Goal: Transaction & Acquisition: Purchase product/service

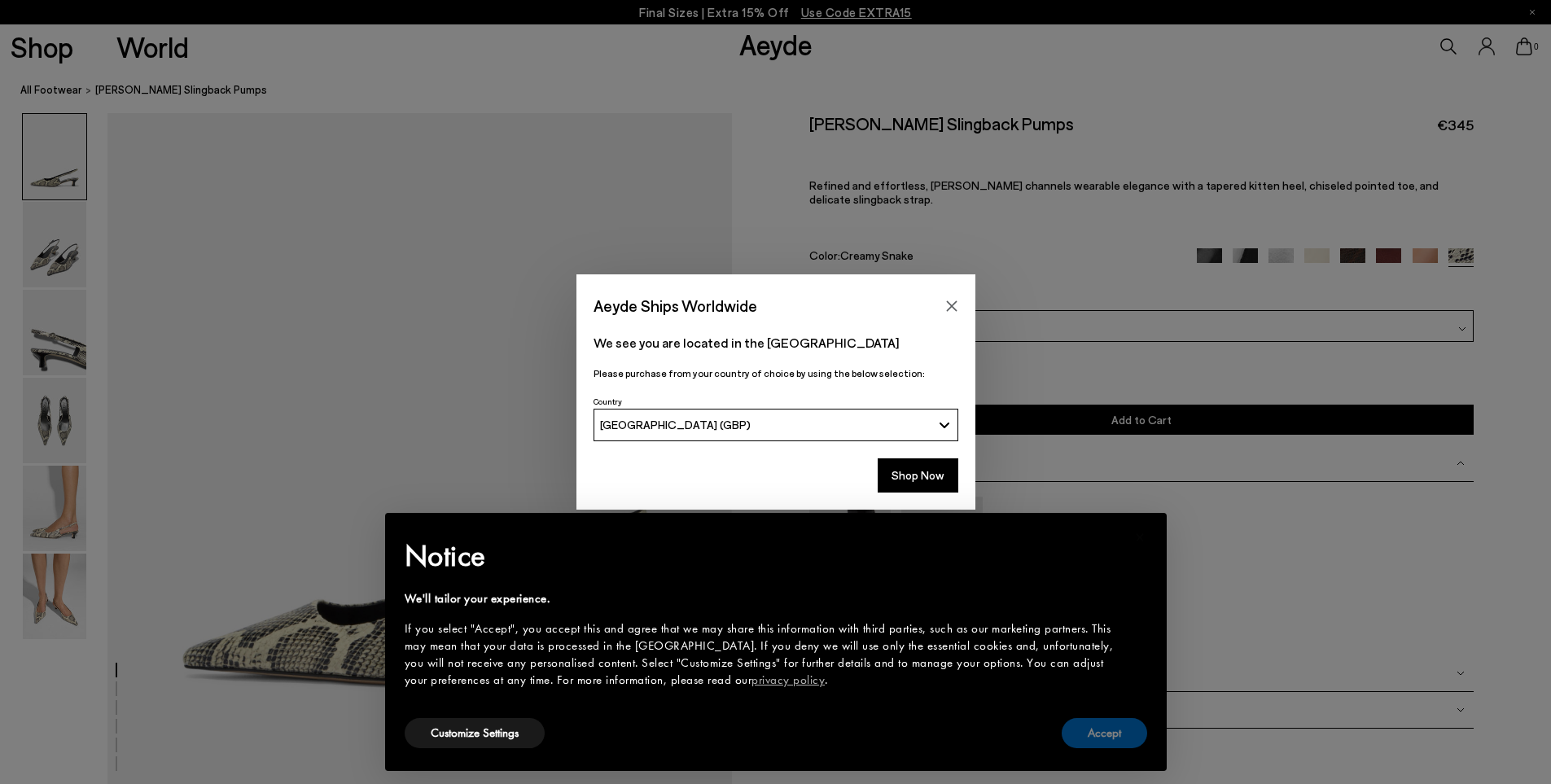
click at [1105, 726] on button "Accept" at bounding box center [1104, 732] width 86 height 30
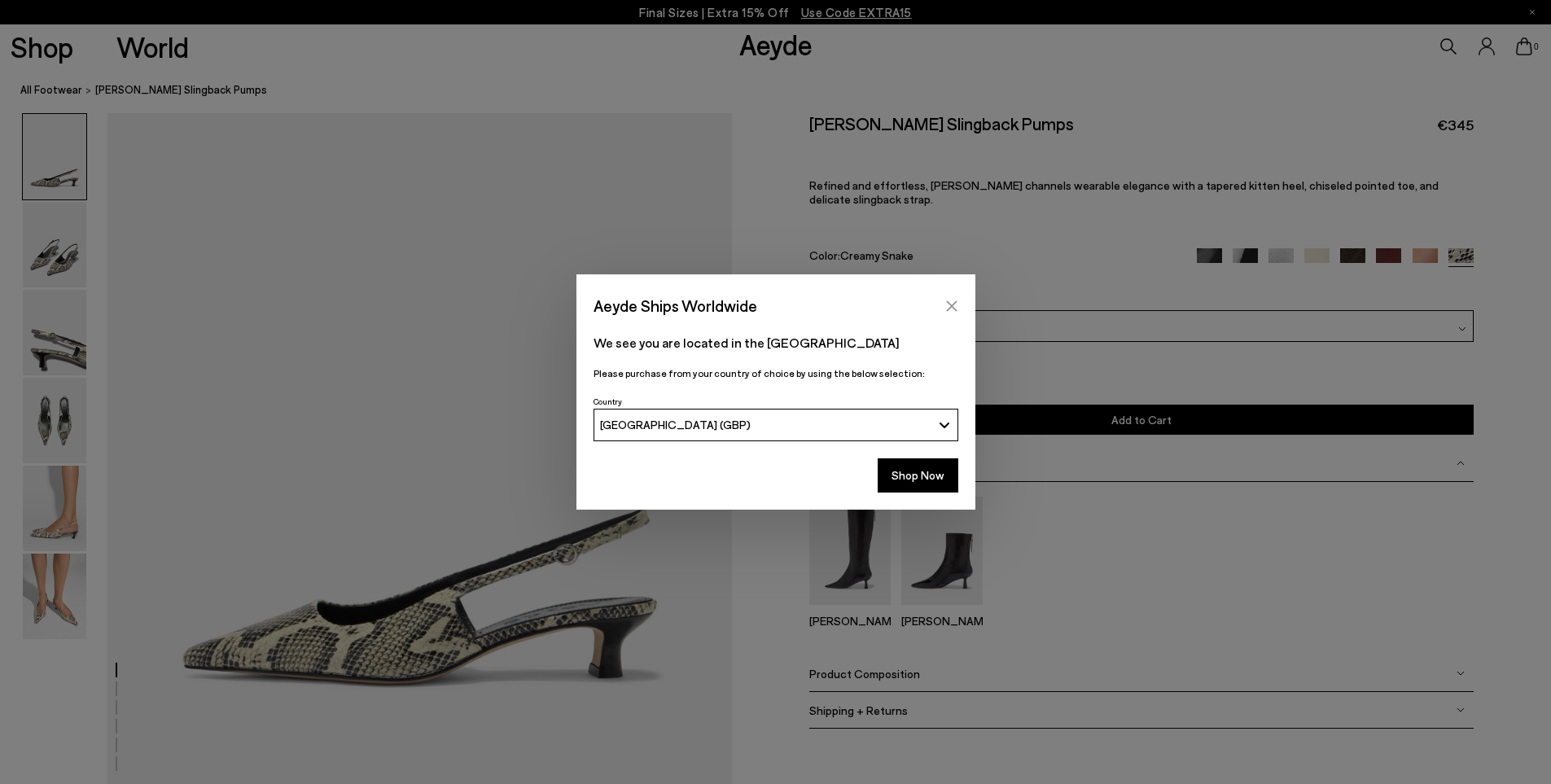
click at [959, 303] on button "Close" at bounding box center [951, 306] width 25 height 25
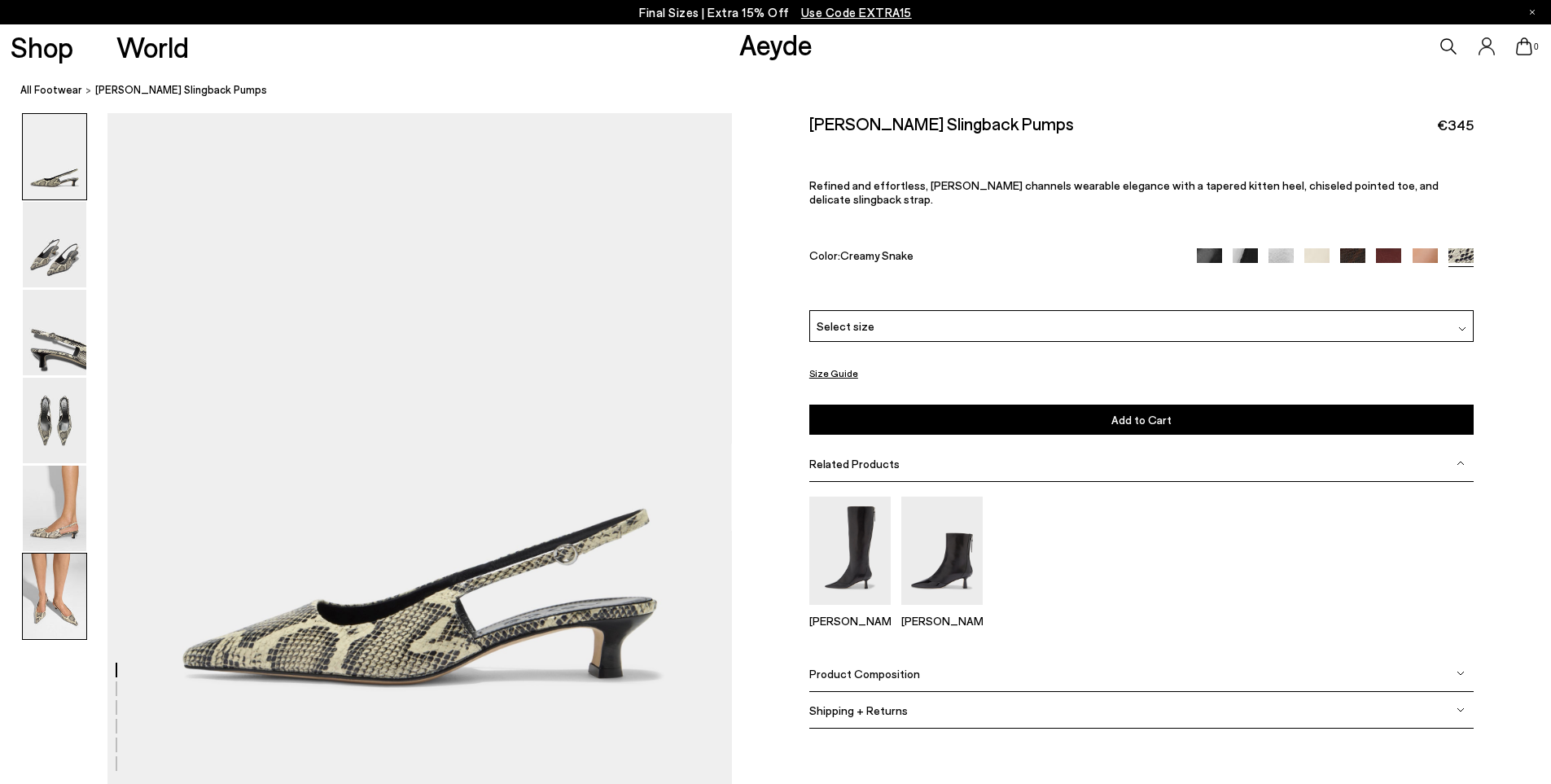
click at [48, 609] on img at bounding box center [54, 596] width 64 height 86
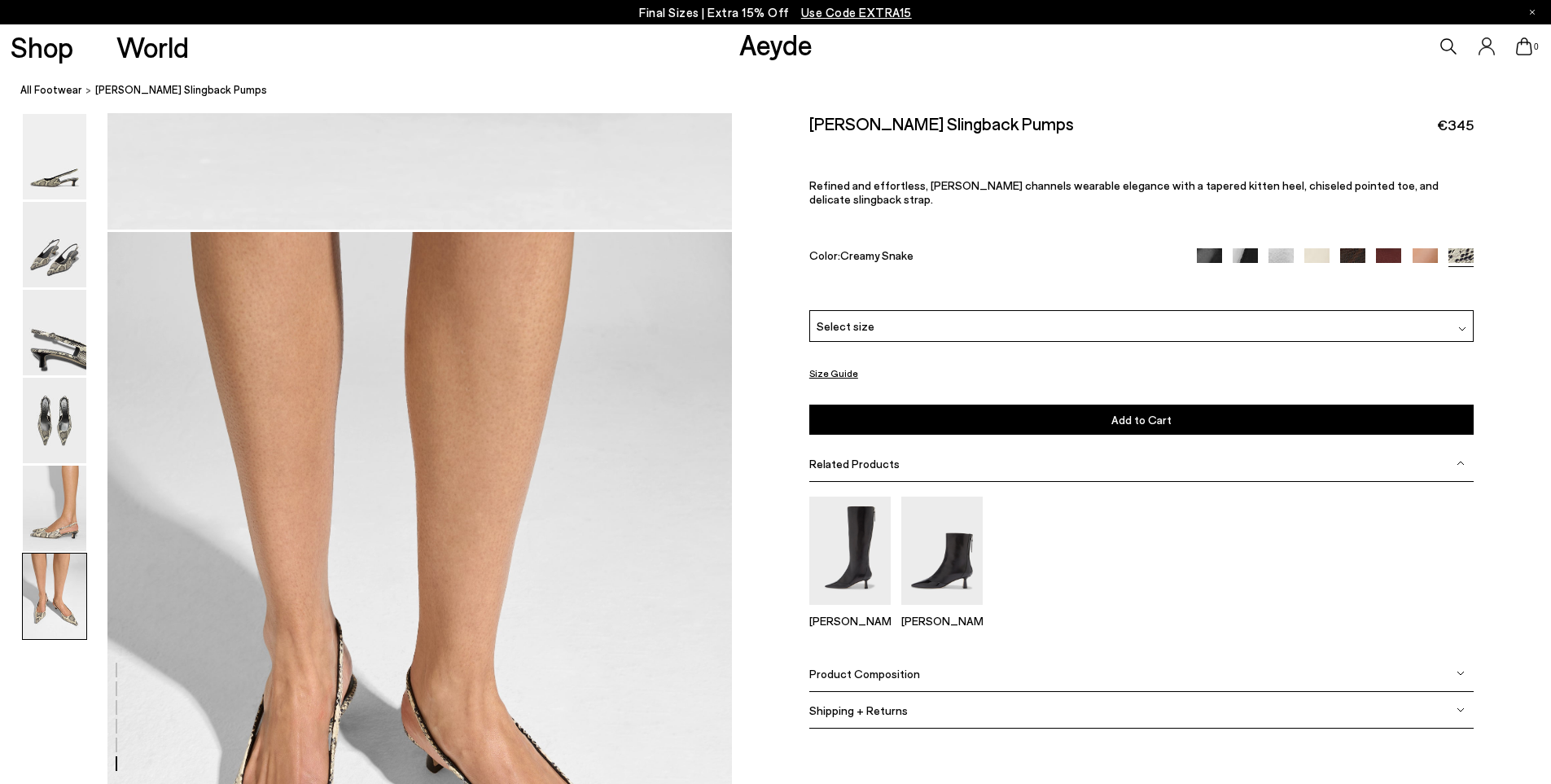
scroll to position [4124, 0]
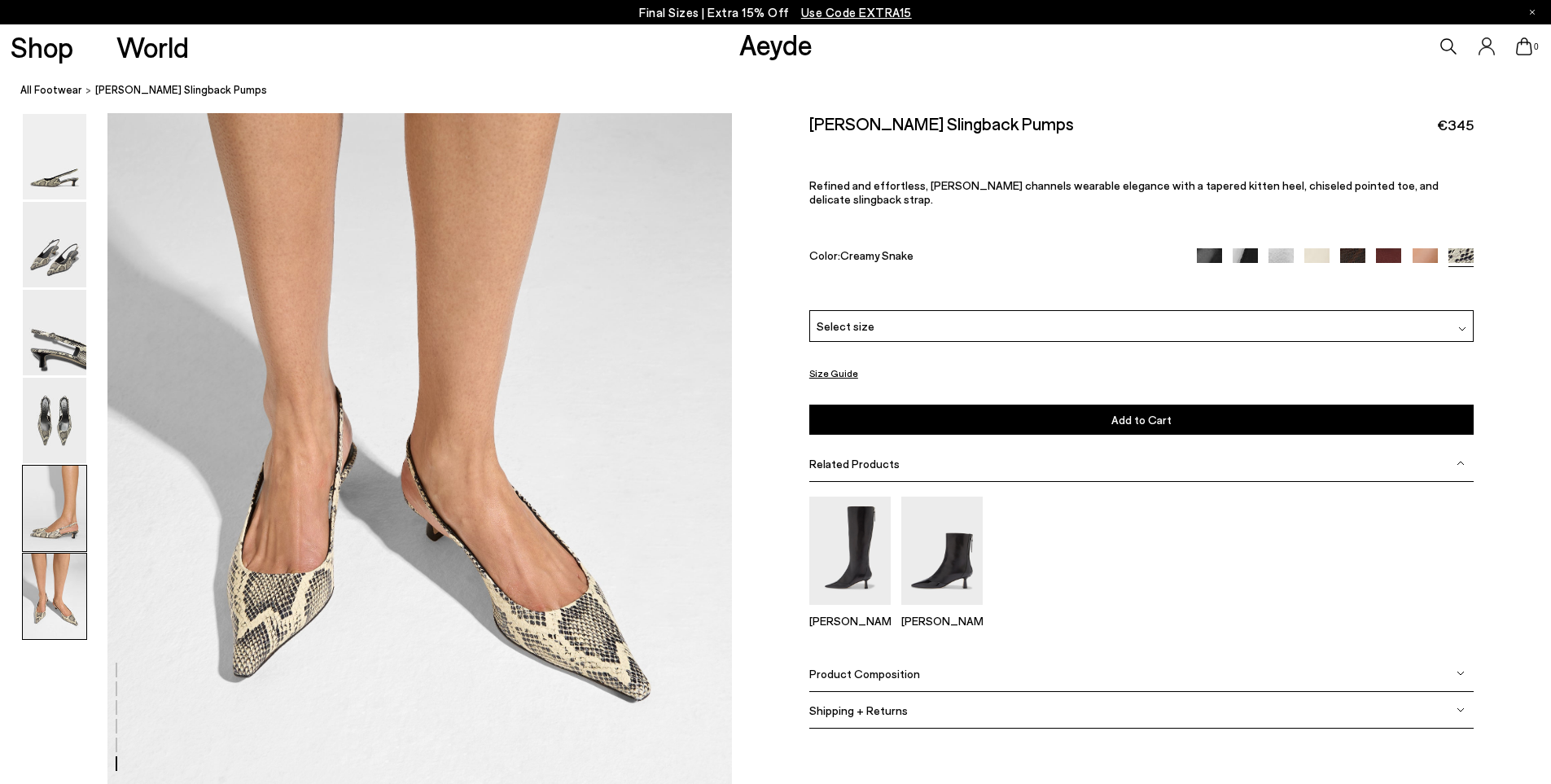
click at [43, 500] on img at bounding box center [54, 508] width 64 height 86
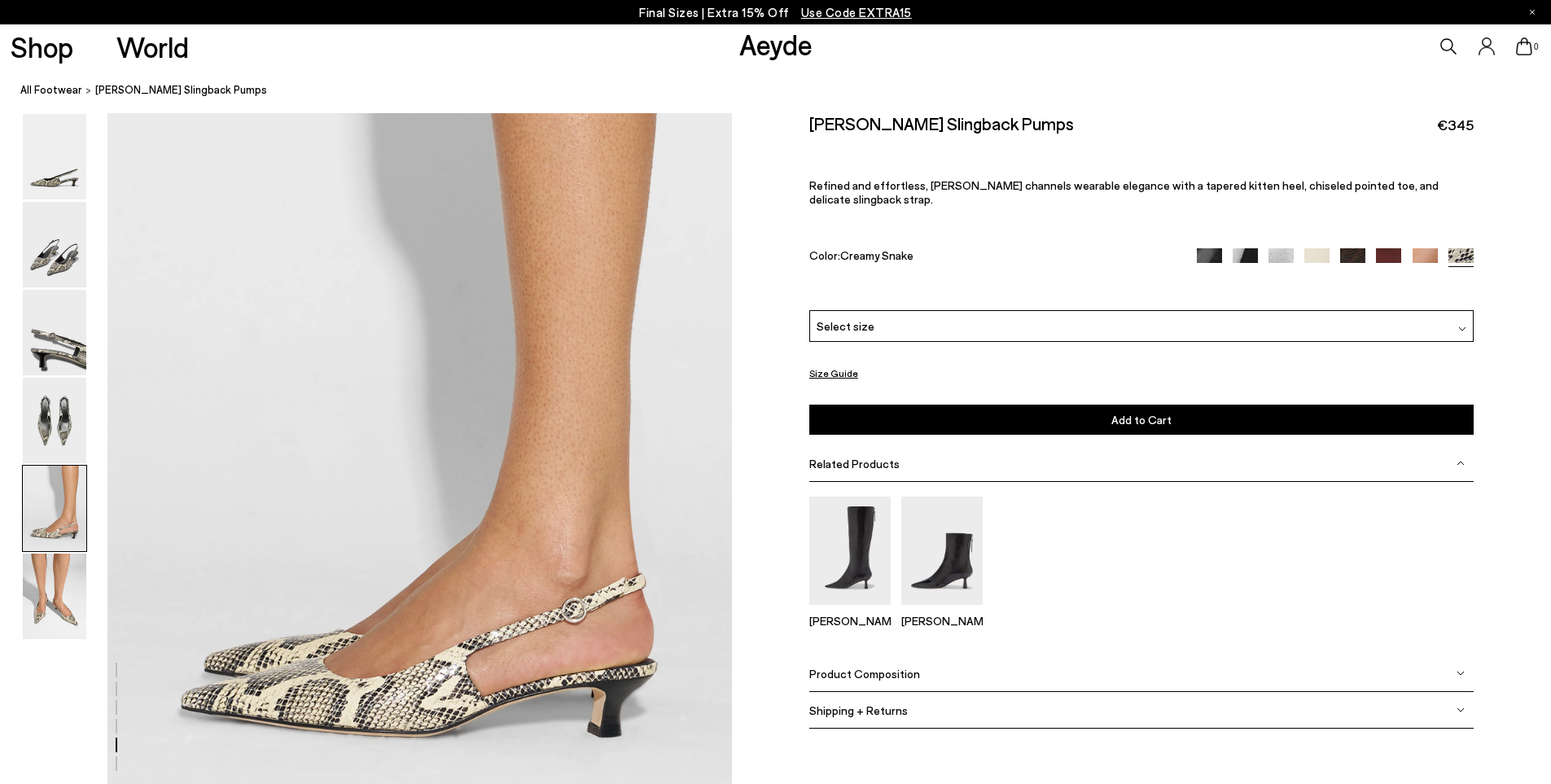
scroll to position [3177, 0]
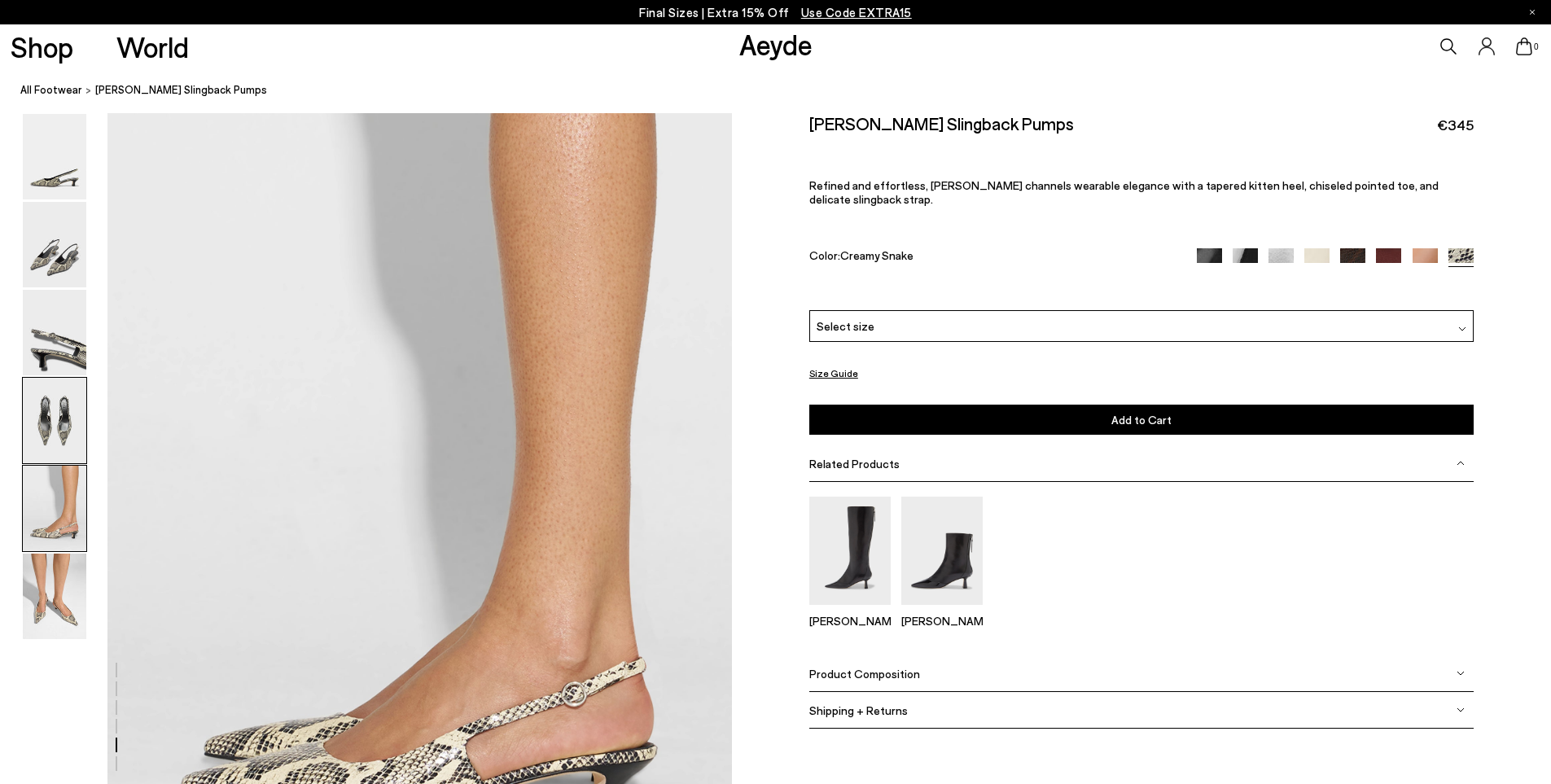
click at [61, 414] on img at bounding box center [54, 420] width 64 height 86
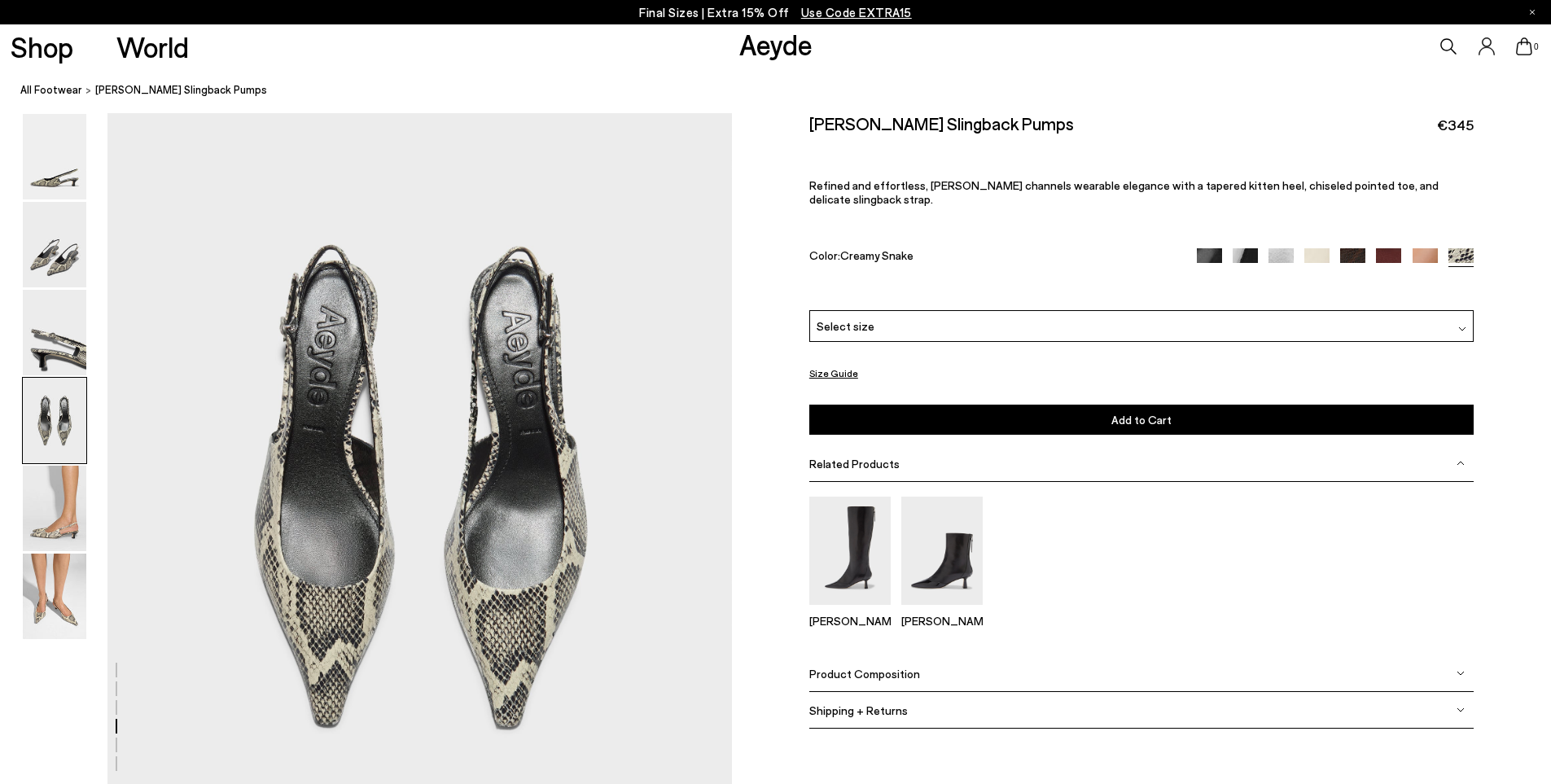
scroll to position [2343, 0]
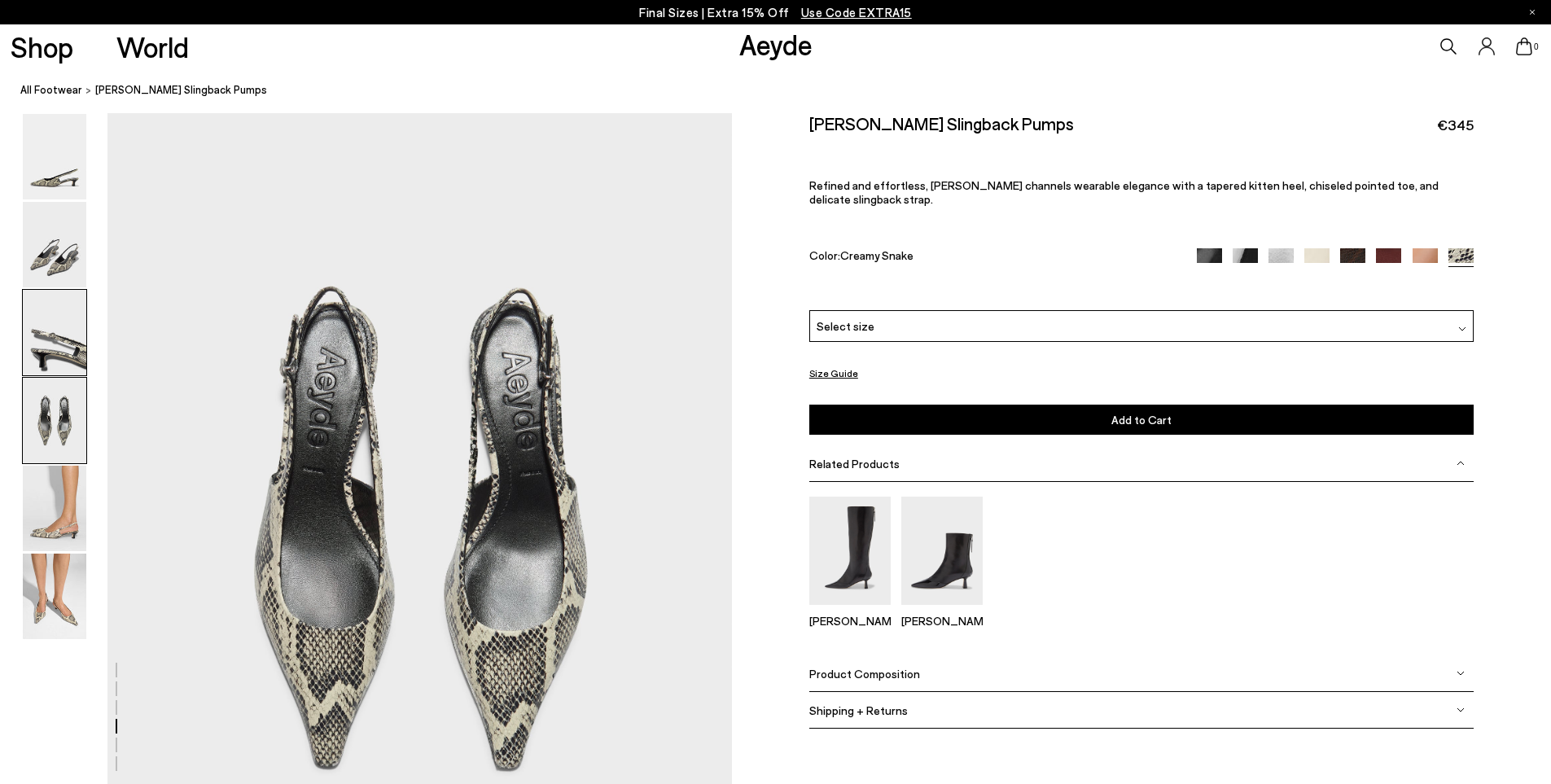
click at [62, 343] on img at bounding box center [54, 332] width 64 height 86
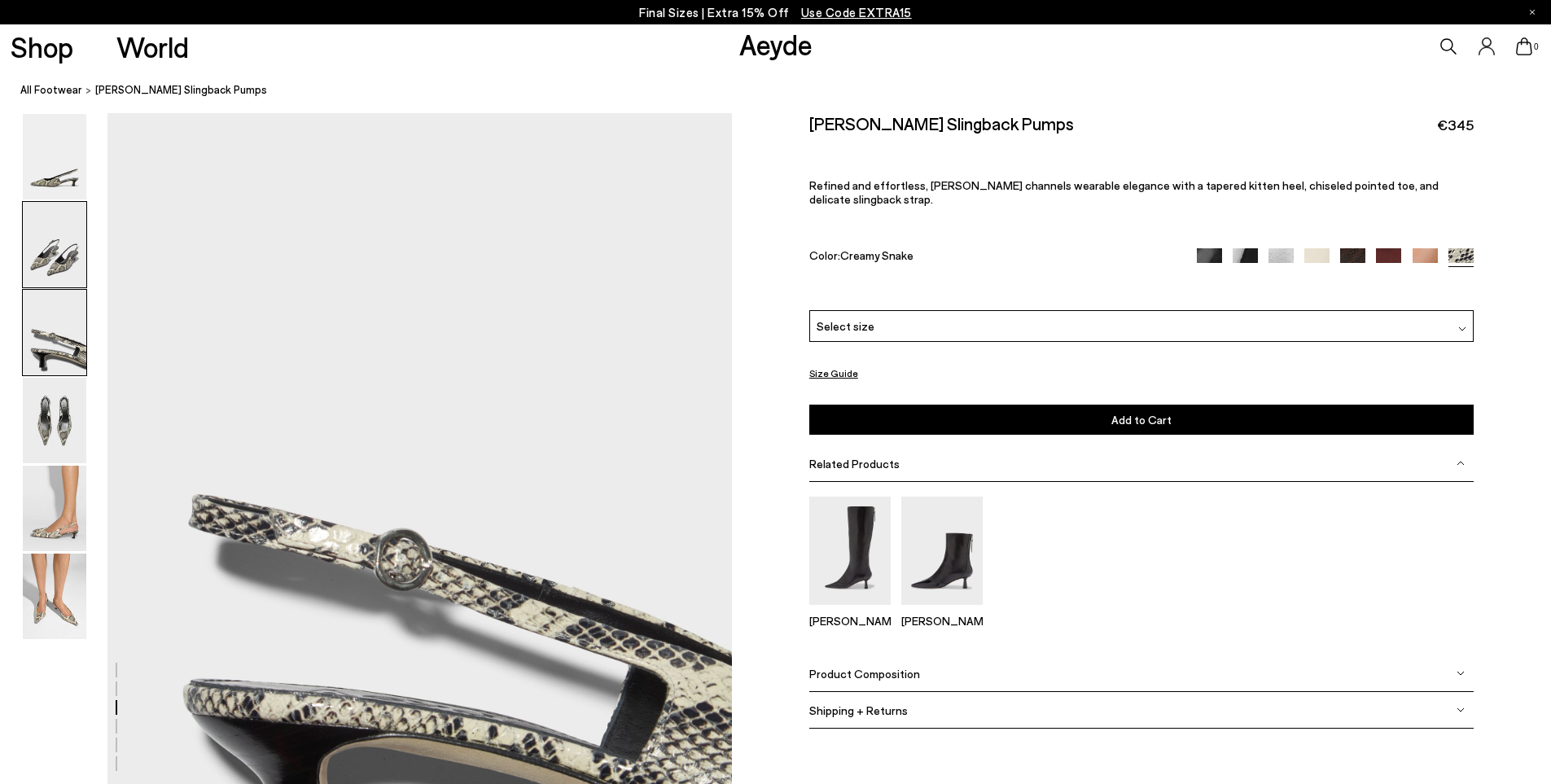
click at [60, 245] on img at bounding box center [54, 244] width 64 height 86
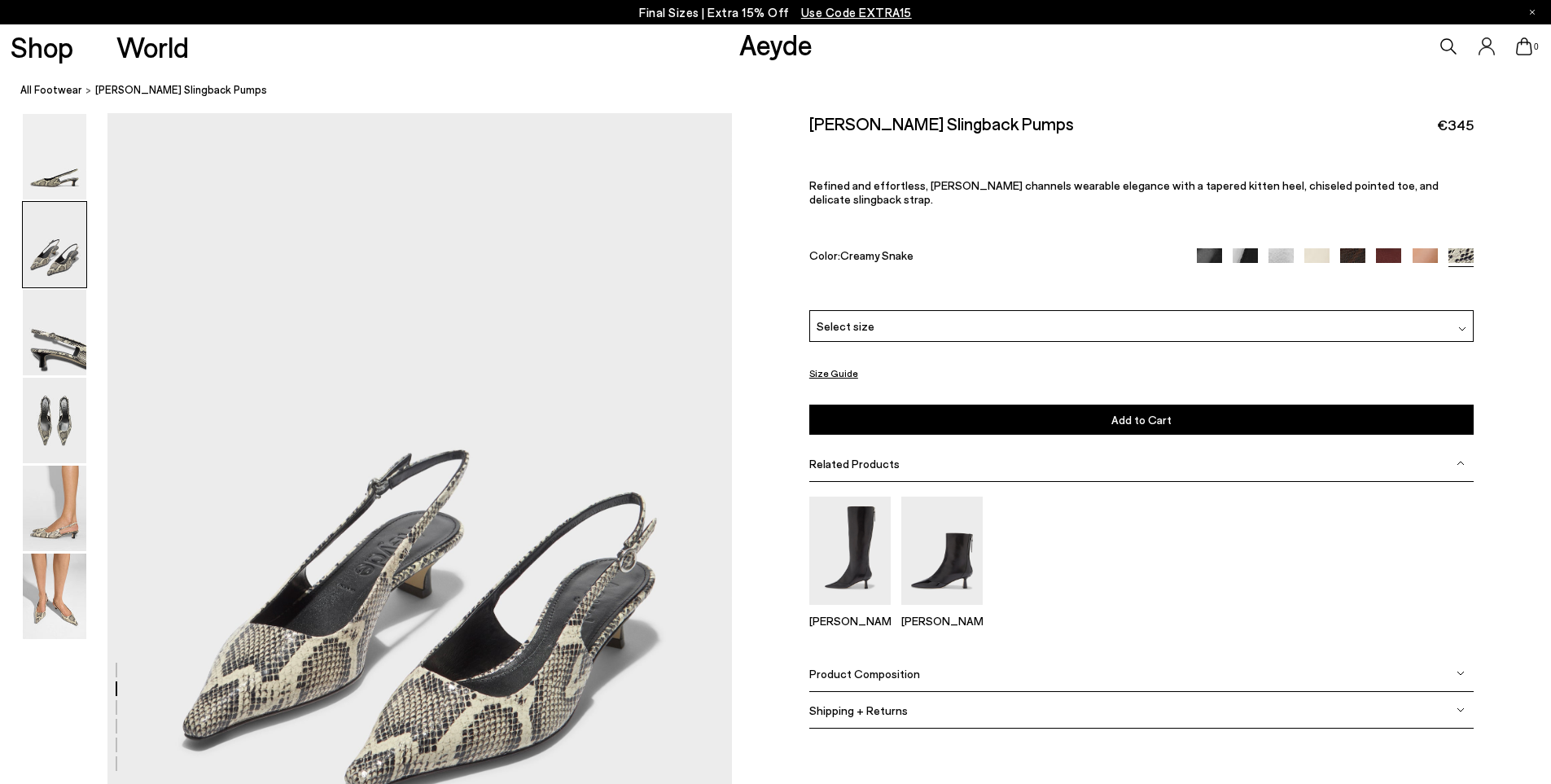
scroll to position [674, 0]
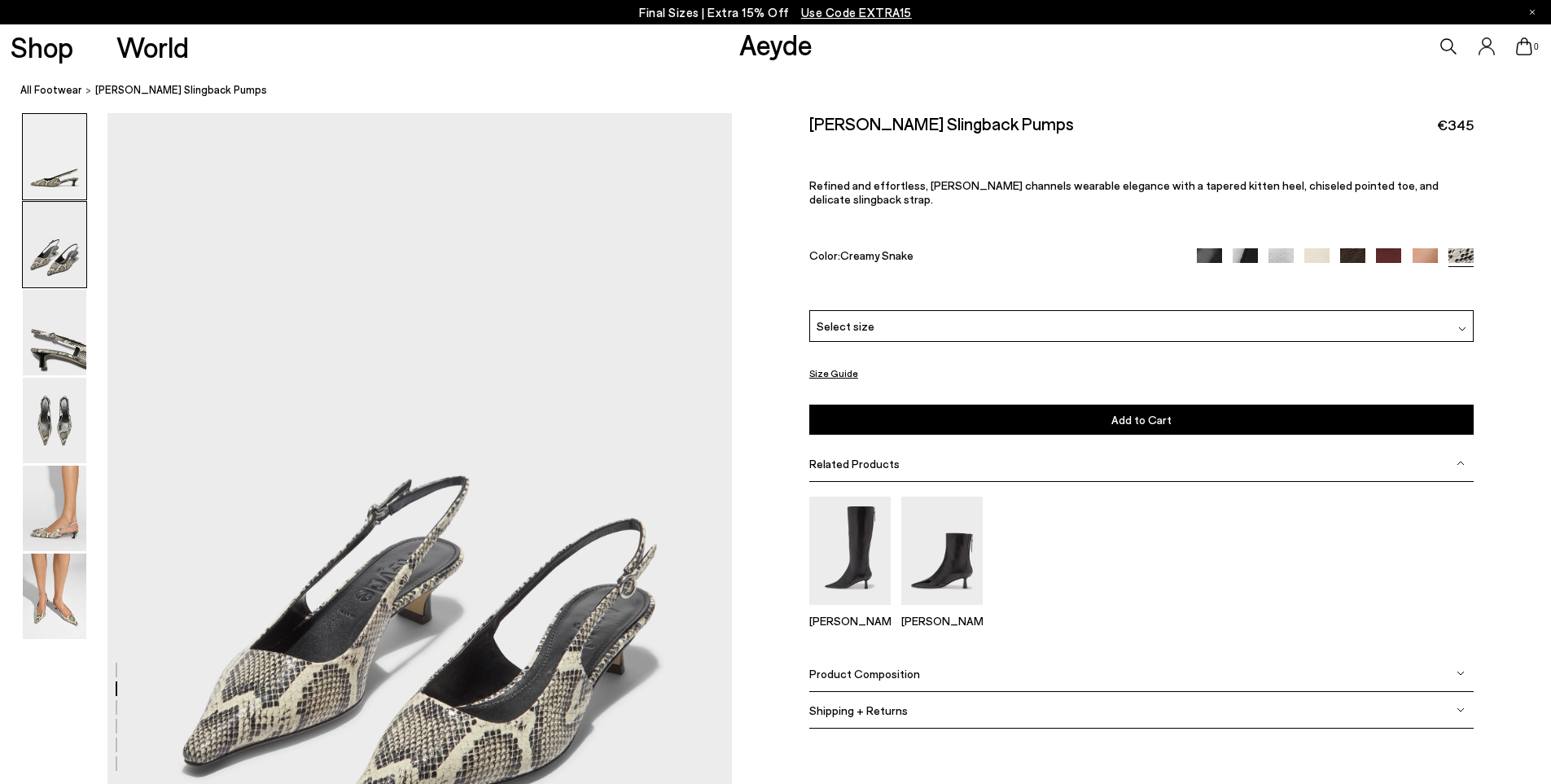
click at [66, 159] on img at bounding box center [54, 157] width 64 height 86
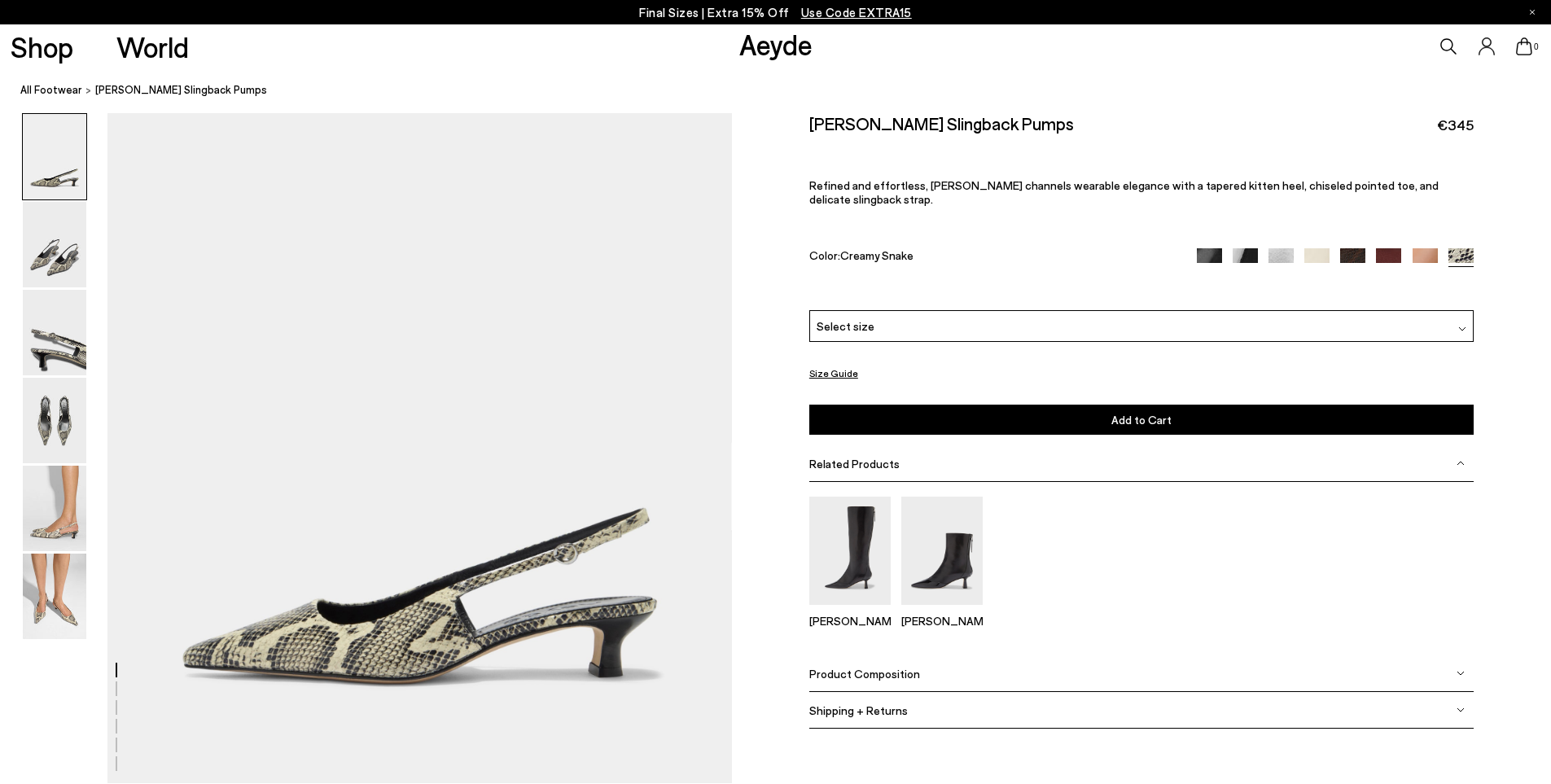
scroll to position [0, 0]
click at [59, 603] on img at bounding box center [54, 596] width 64 height 86
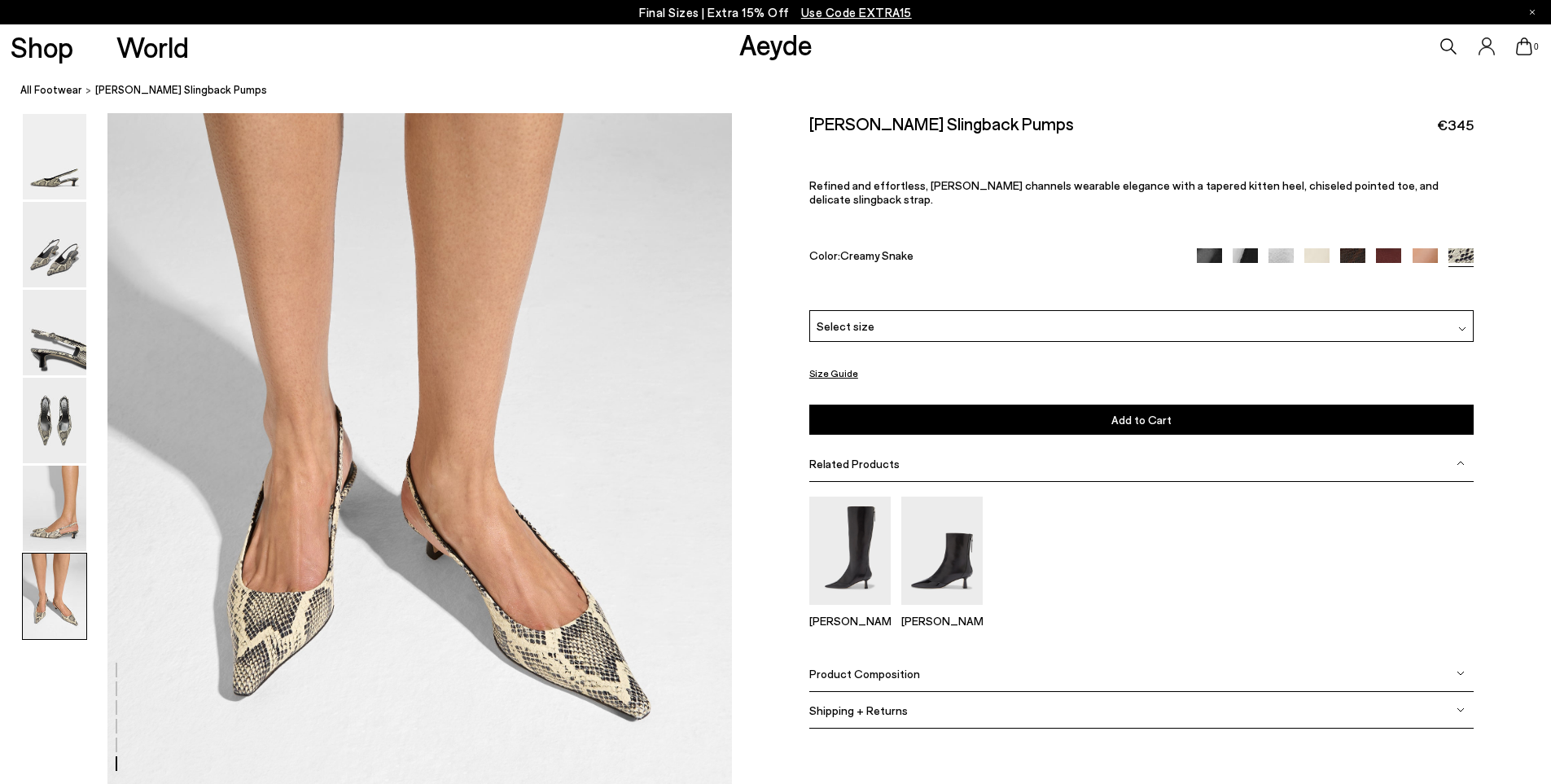
scroll to position [4124, 0]
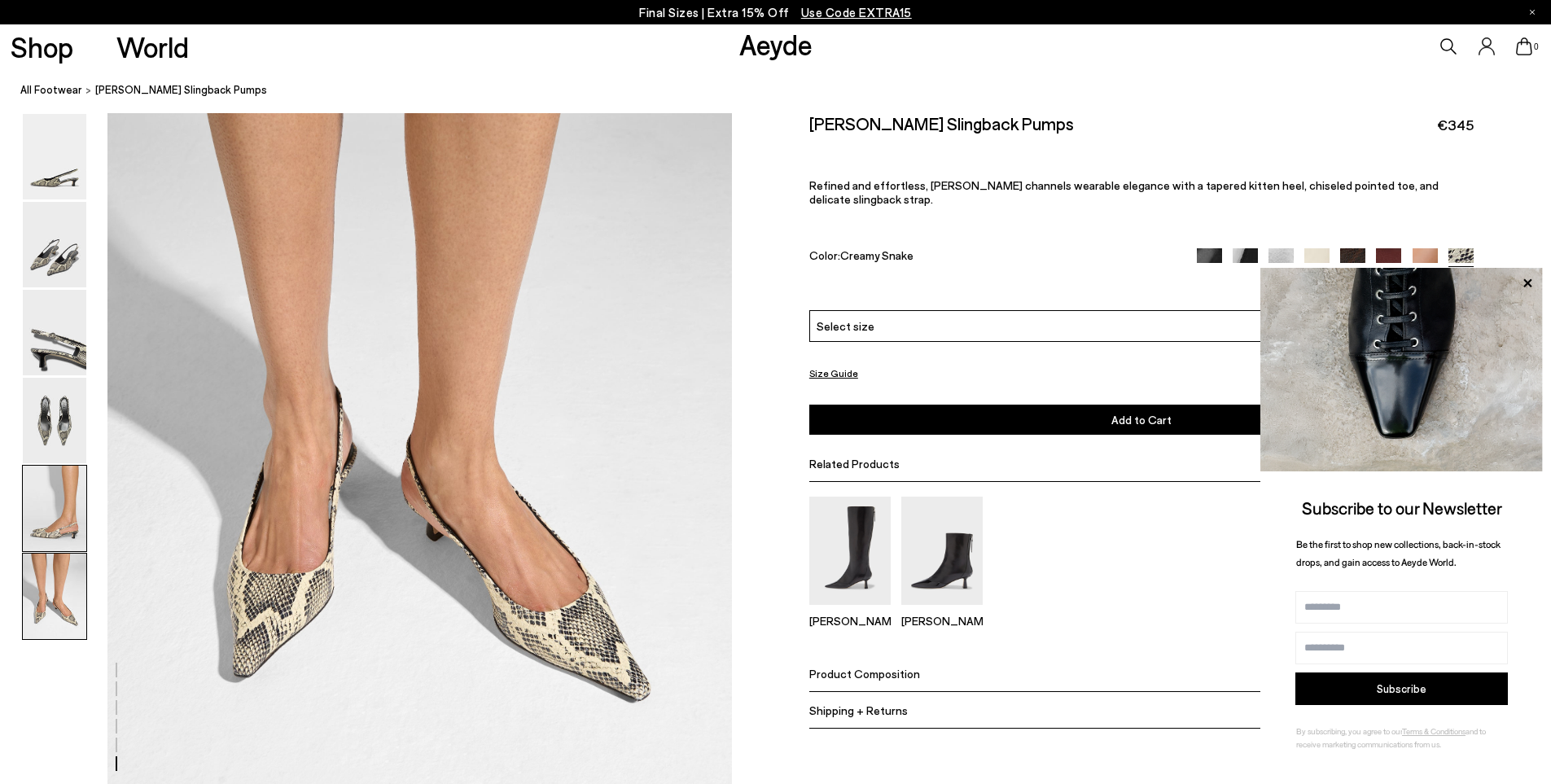
click at [59, 514] on img at bounding box center [54, 508] width 64 height 86
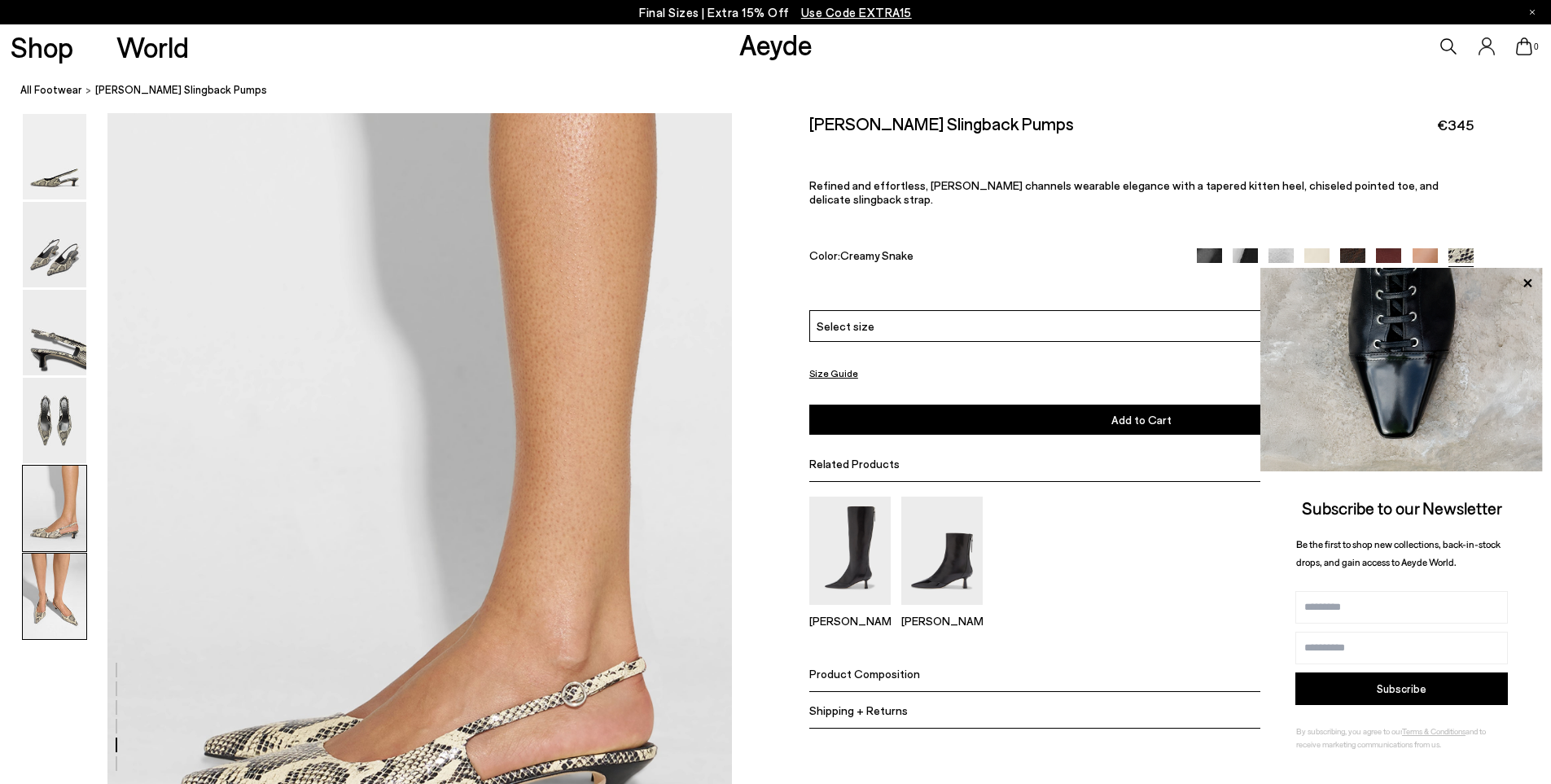
click at [56, 577] on img at bounding box center [54, 596] width 64 height 86
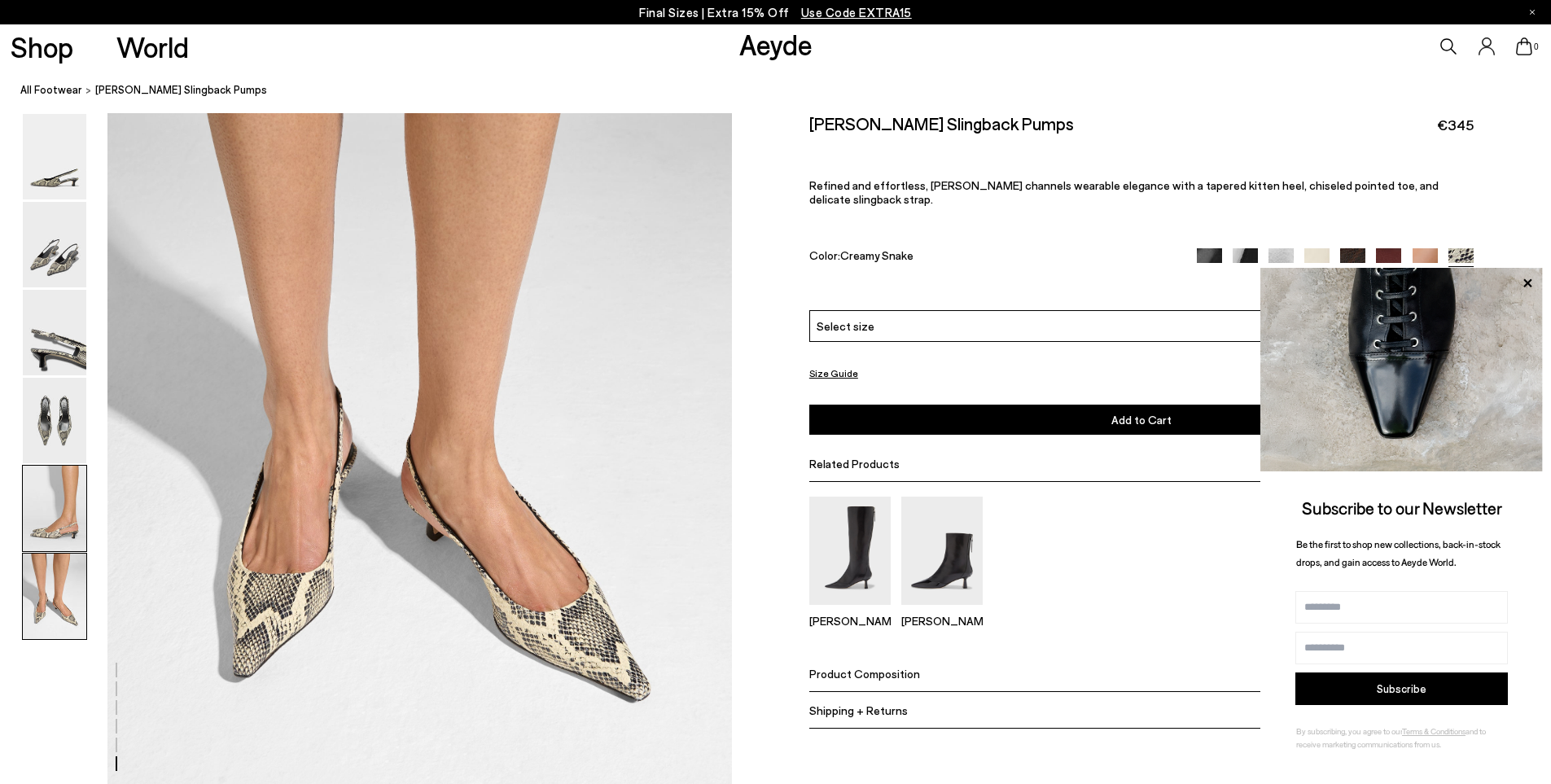
click at [56, 506] on img at bounding box center [54, 508] width 64 height 86
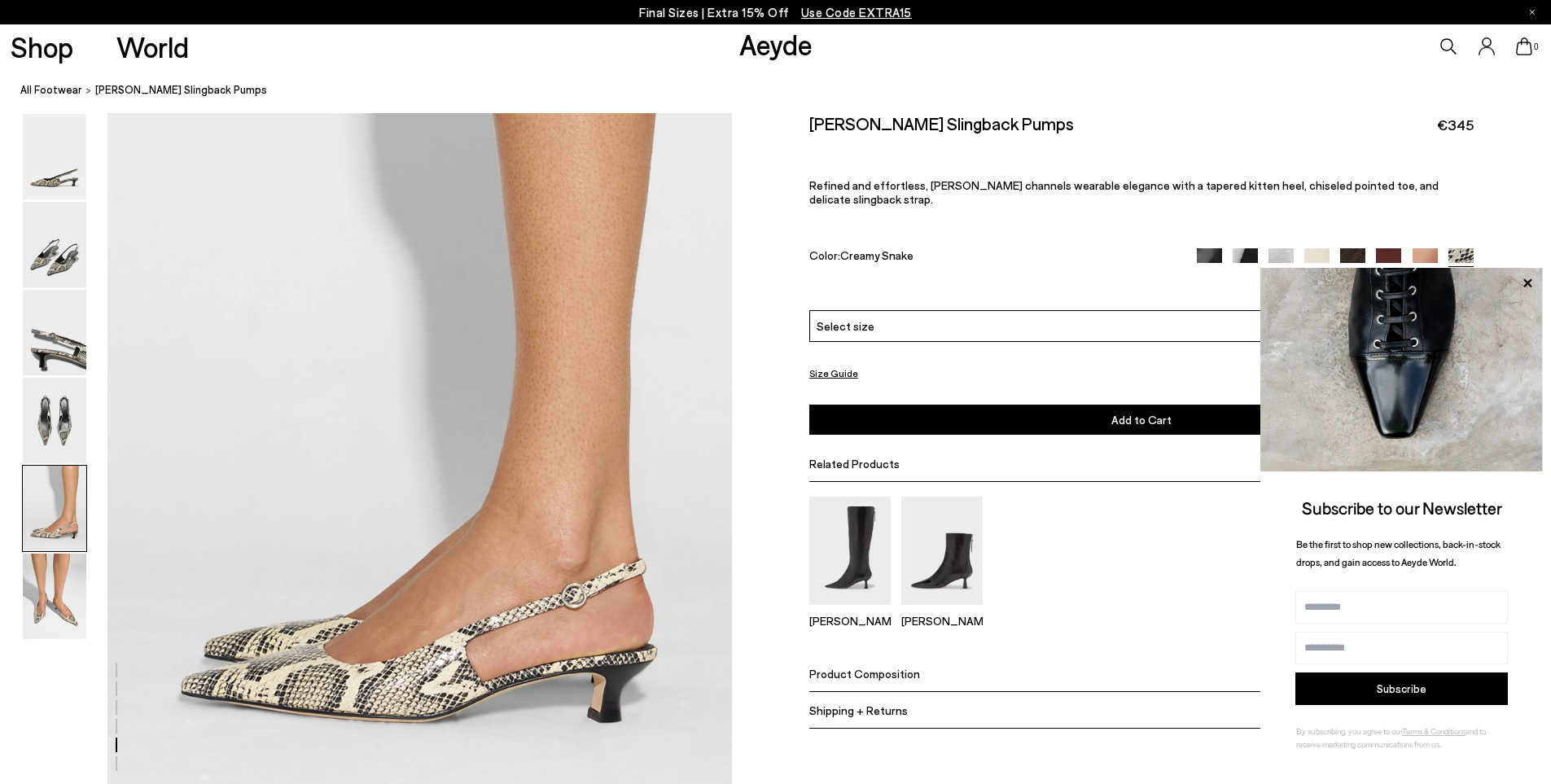
scroll to position [3299, 0]
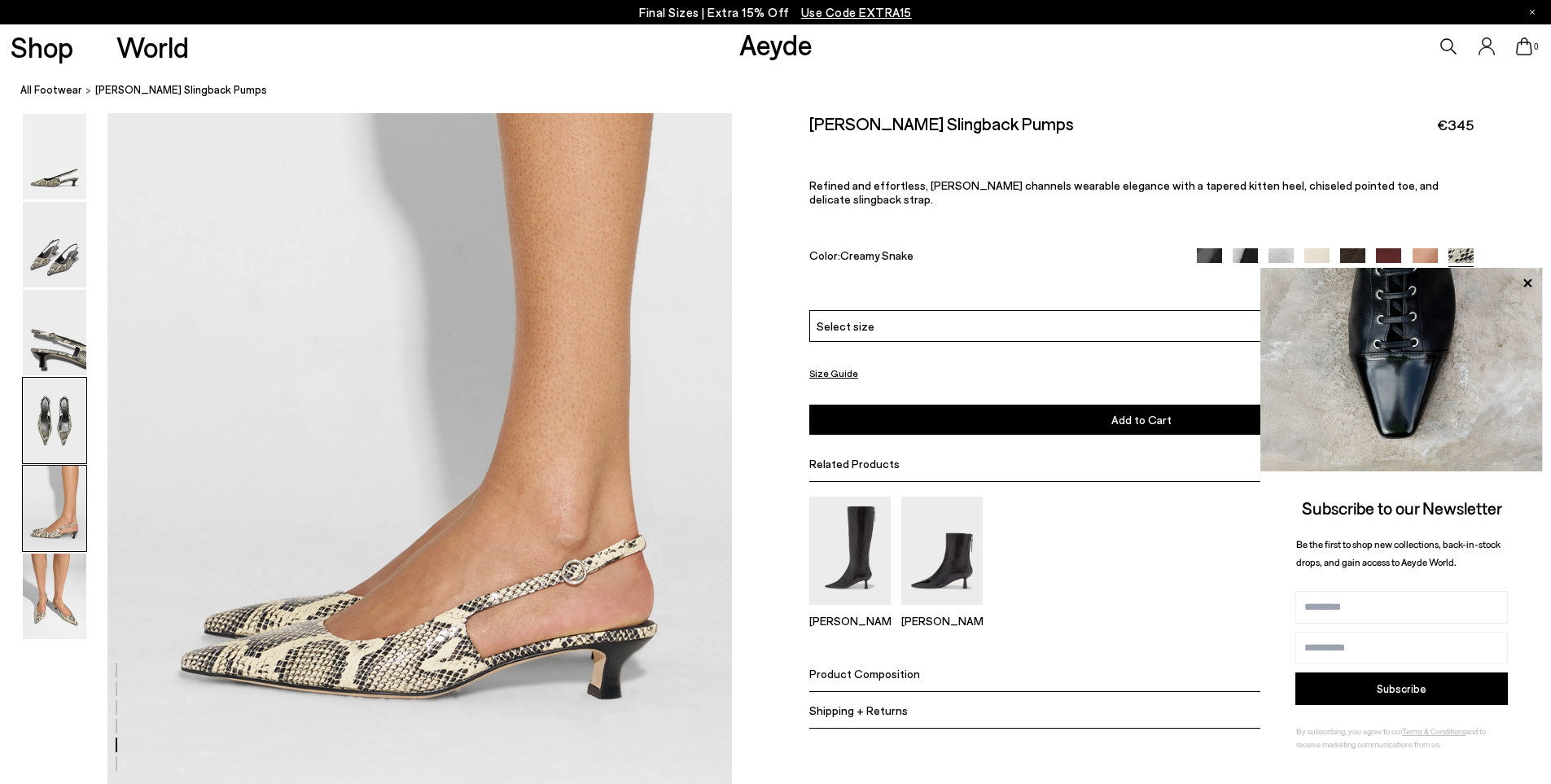
click at [53, 410] on img at bounding box center [54, 420] width 64 height 86
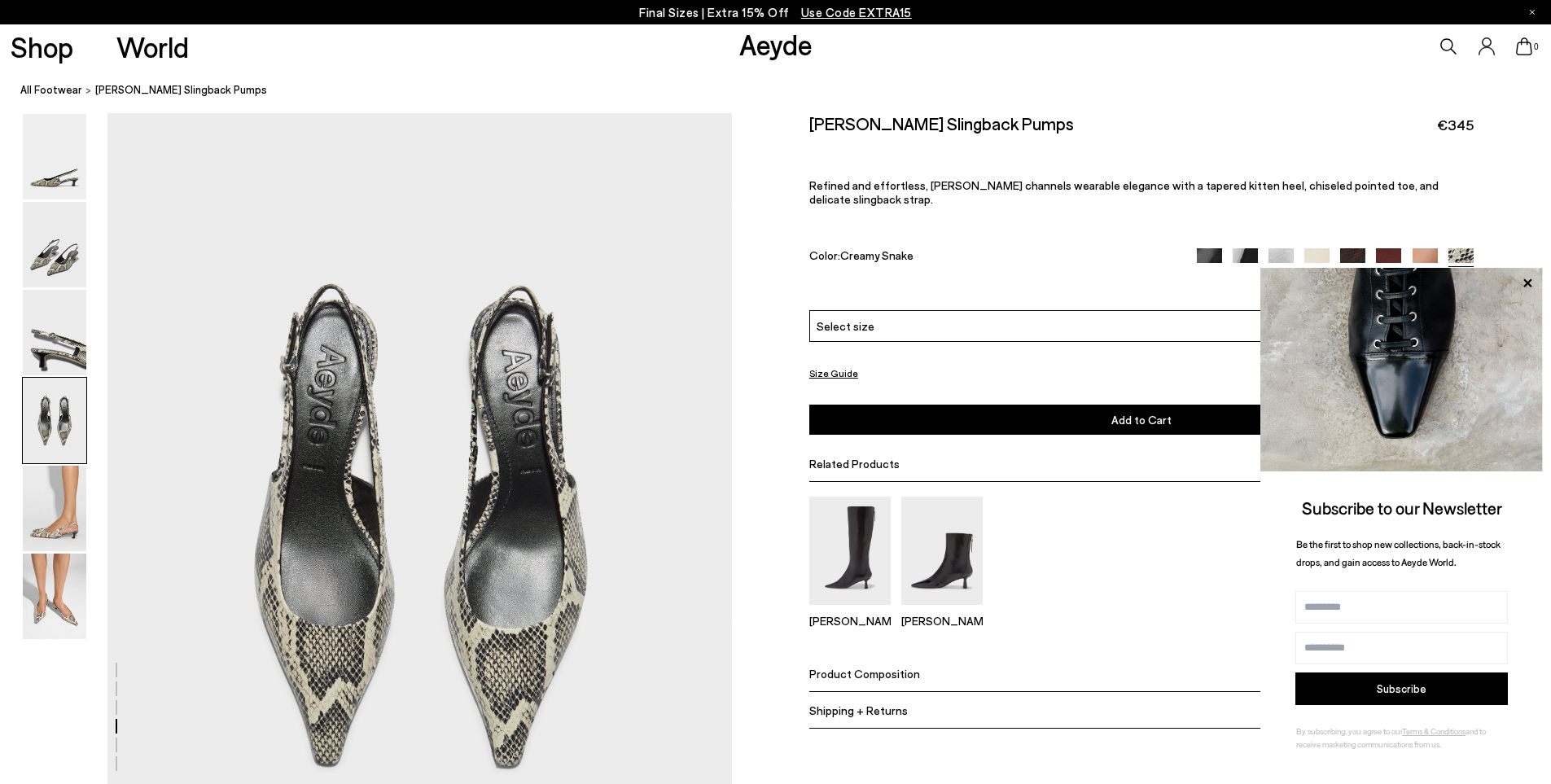
scroll to position [2343, 0]
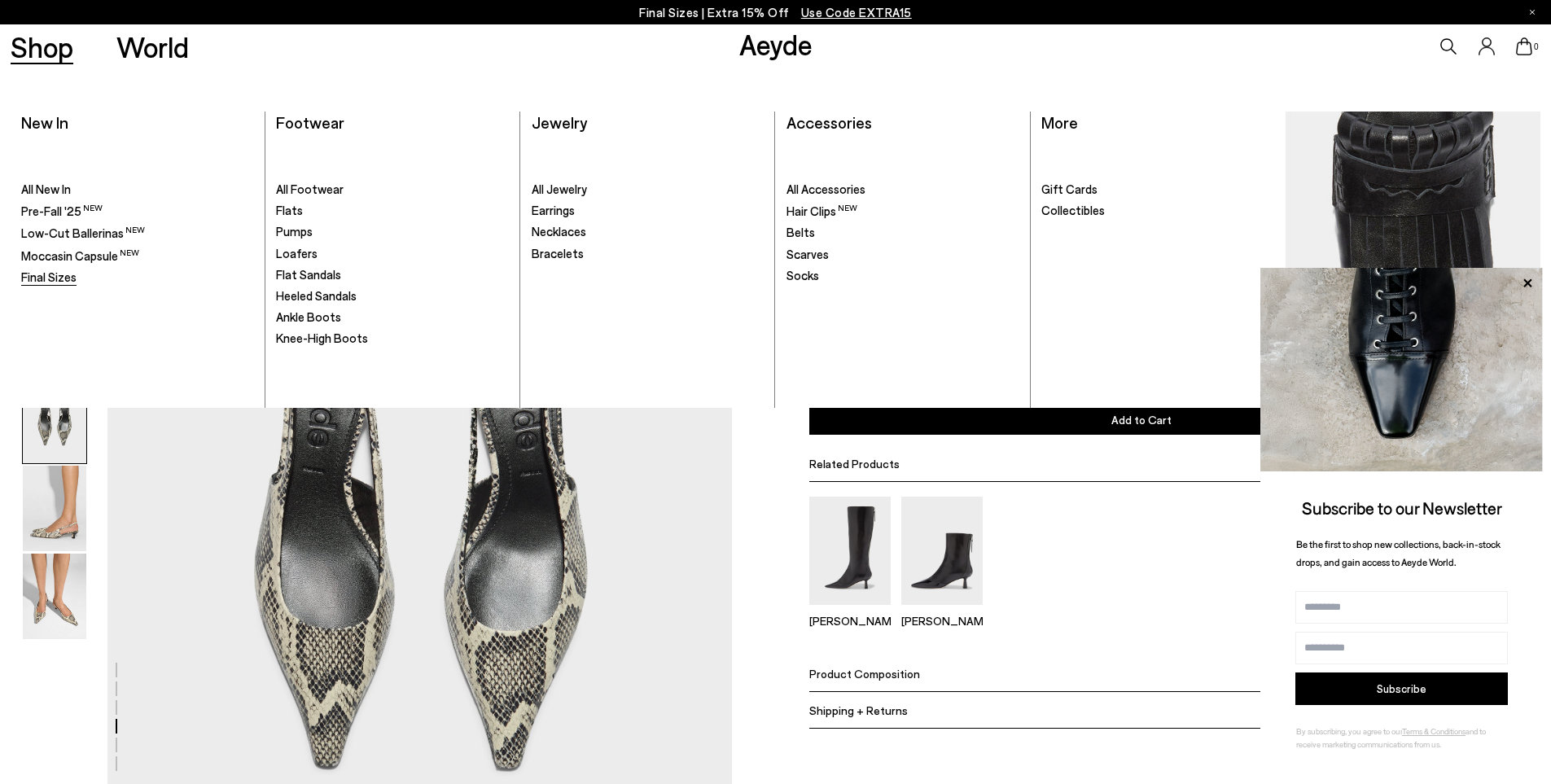
click at [45, 279] on span "Final Sizes" at bounding box center [49, 276] width 55 height 15
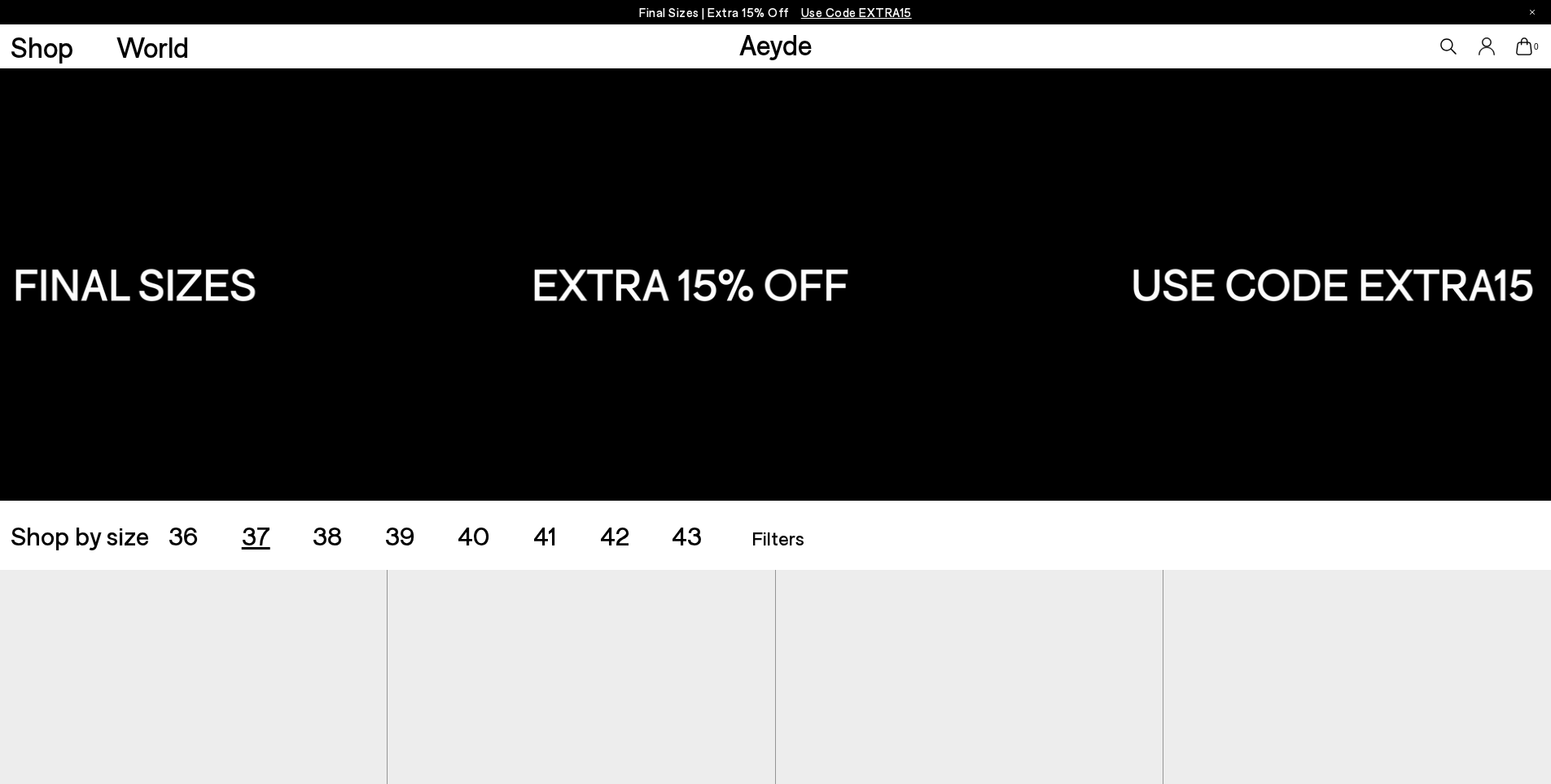
click at [255, 547] on span "37" at bounding box center [255, 535] width 29 height 31
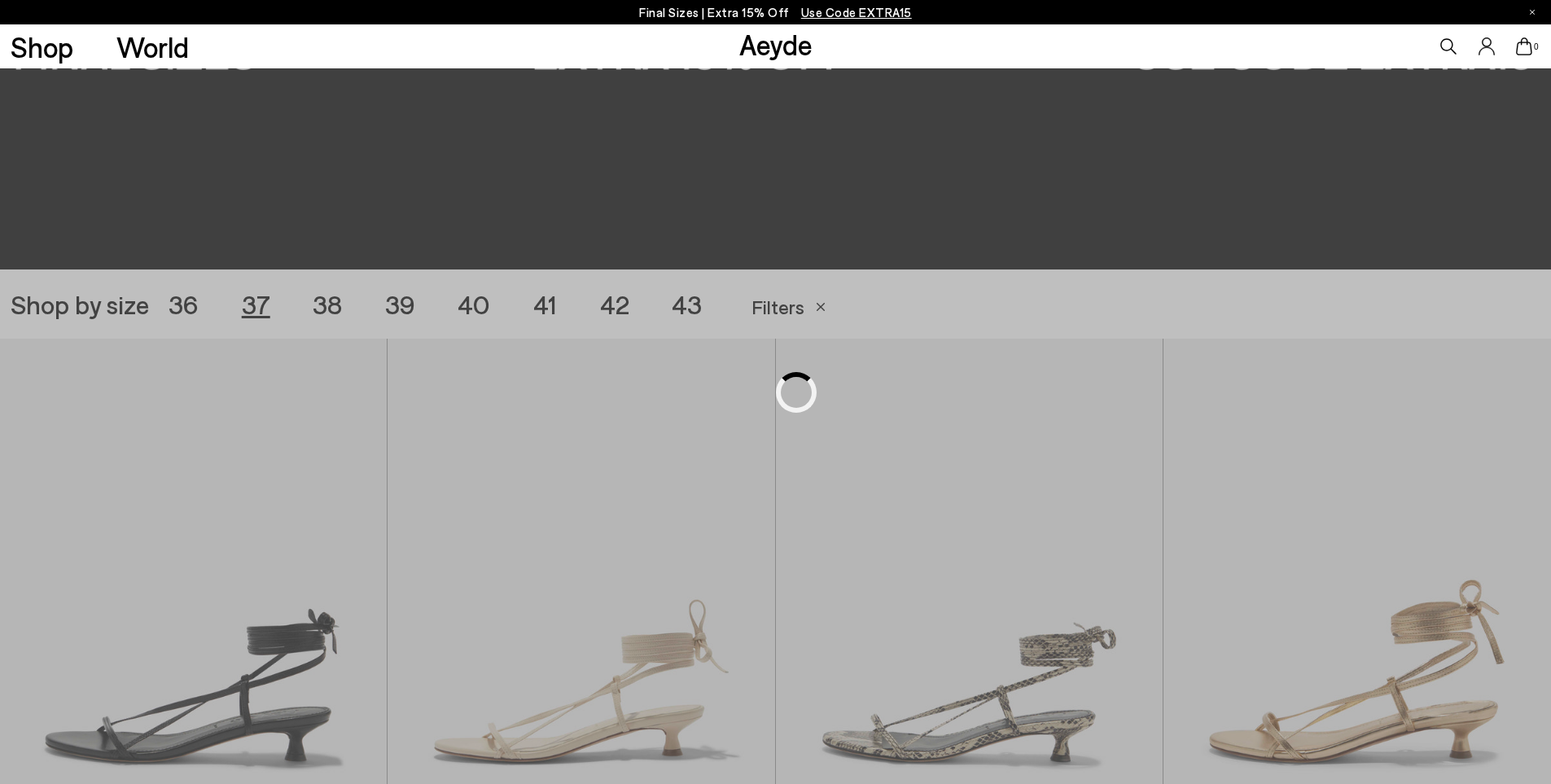
scroll to position [432, 0]
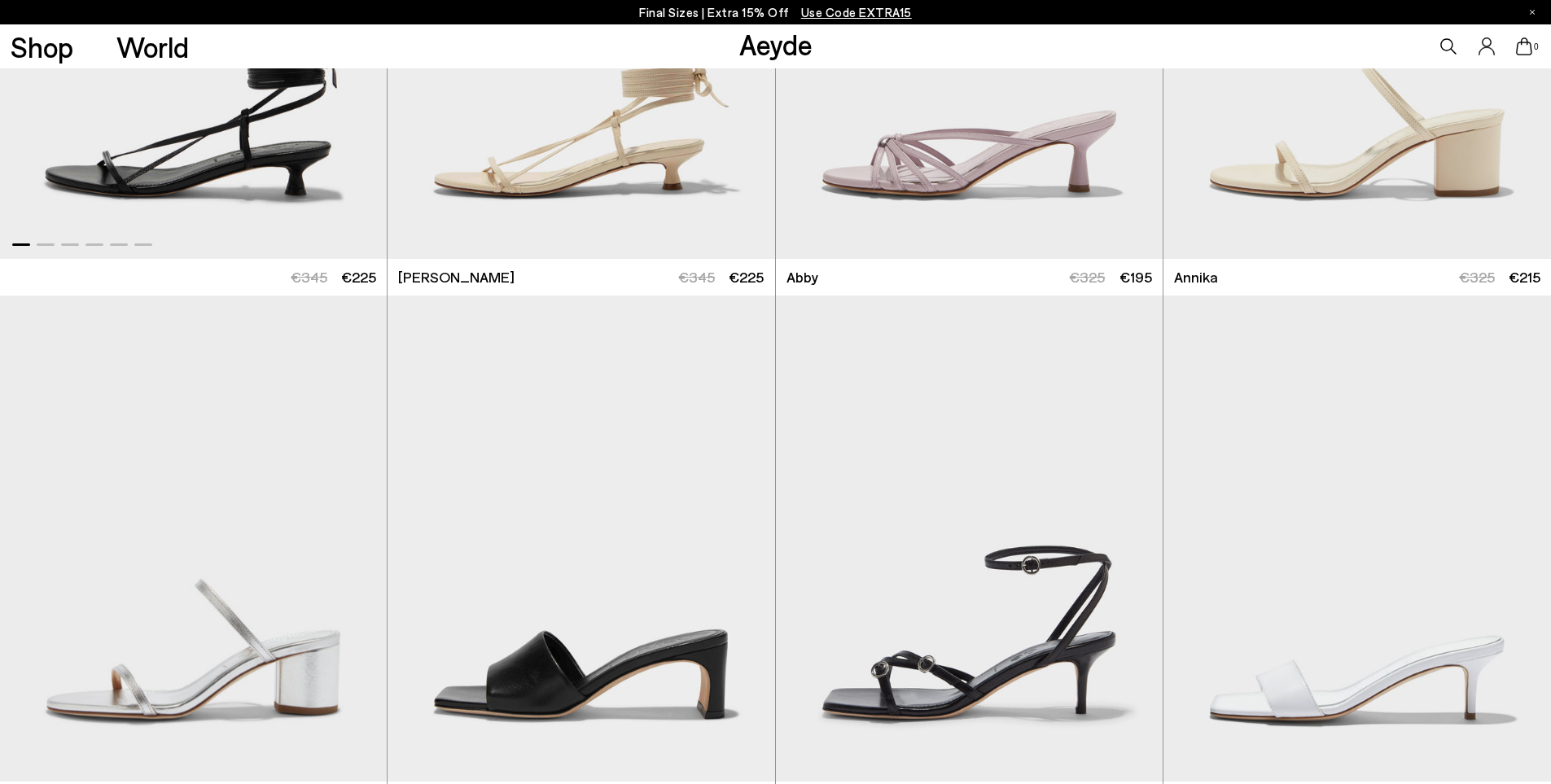
scroll to position [823, 0]
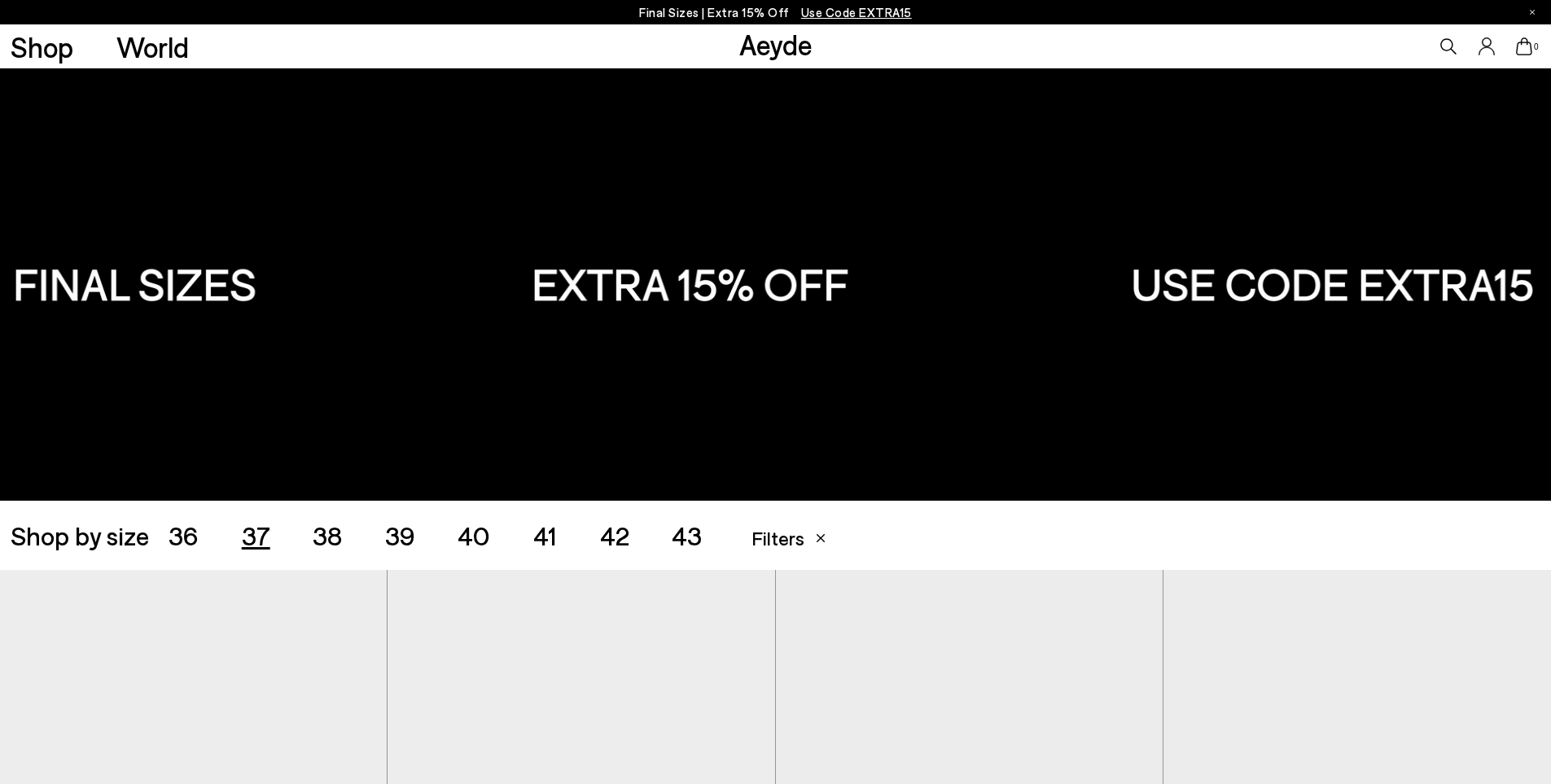
click at [181, 532] on span "36" at bounding box center [183, 535] width 30 height 31
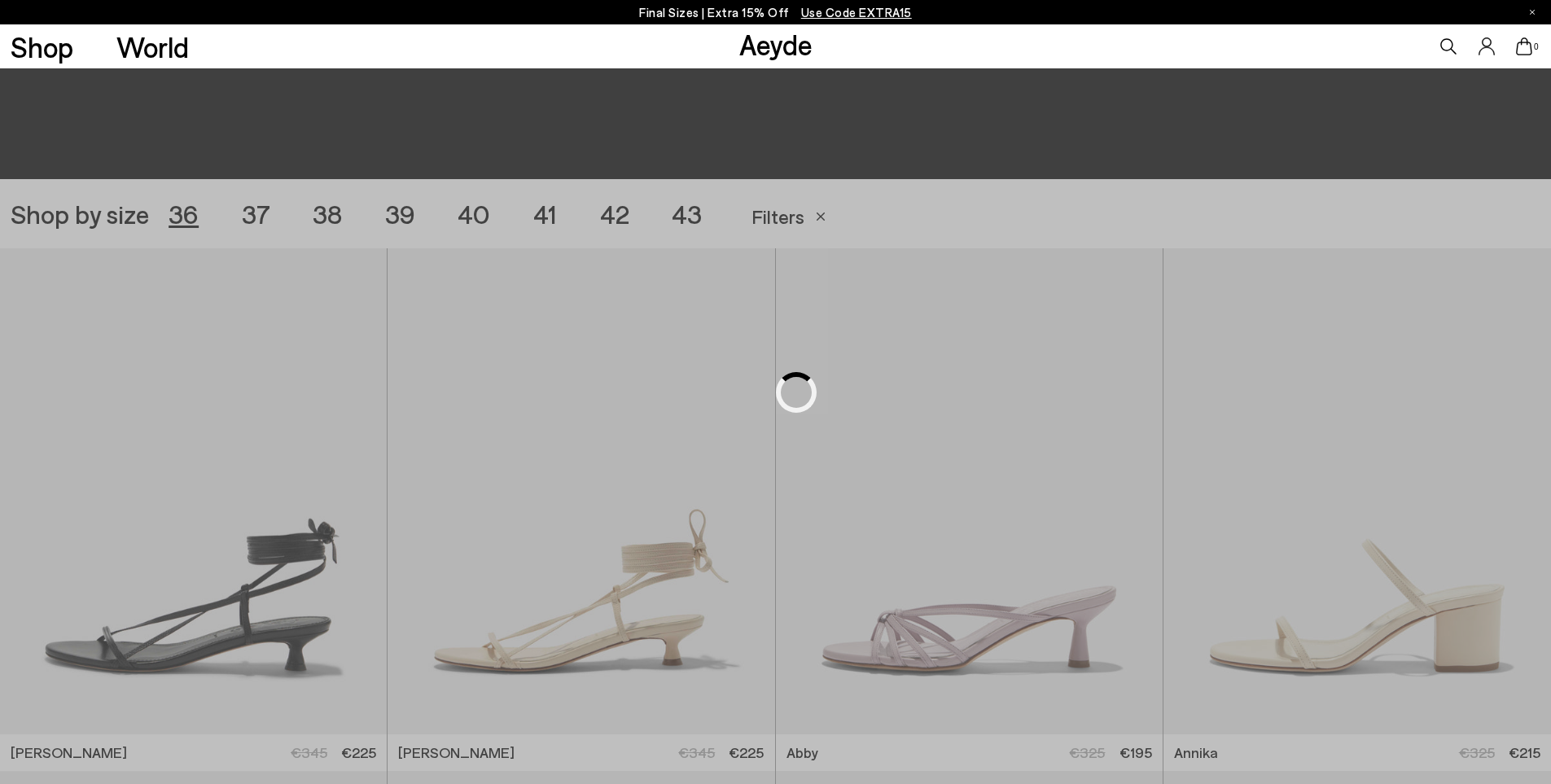
scroll to position [432, 0]
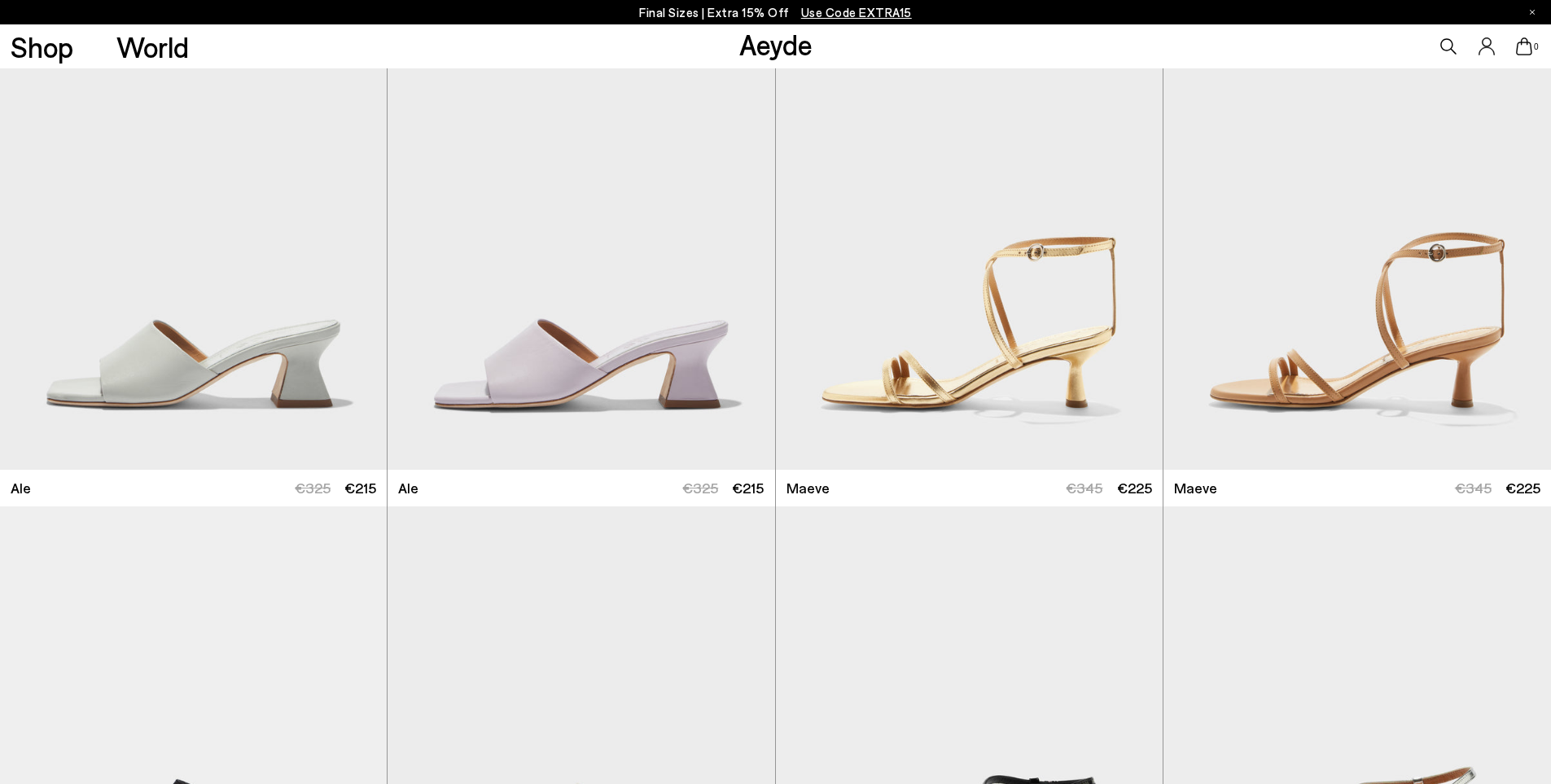
scroll to position [2678, 0]
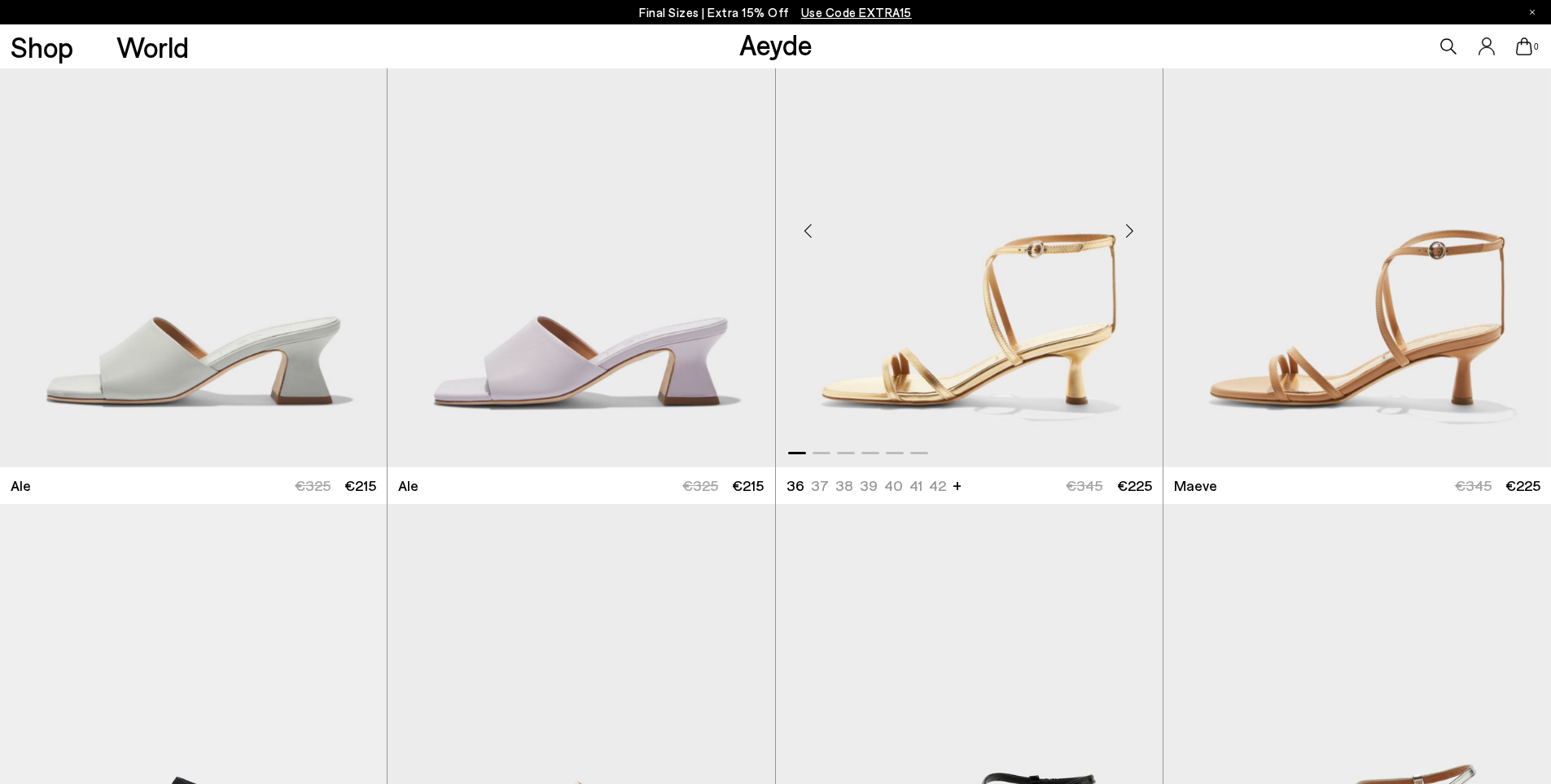
click at [1034, 332] on img "1 / 6" at bounding box center [969, 224] width 387 height 486
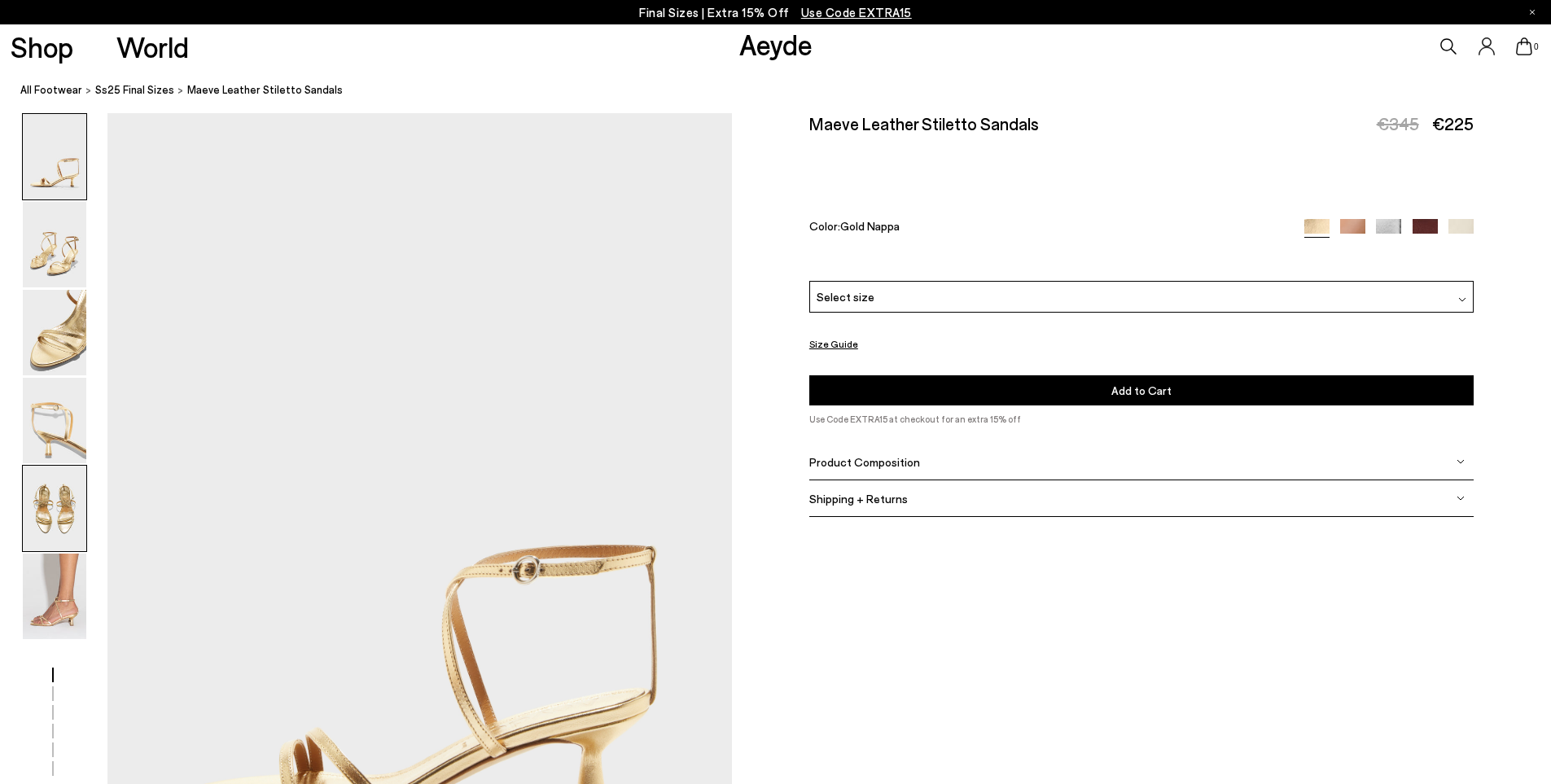
click at [53, 526] on img at bounding box center [54, 508] width 64 height 86
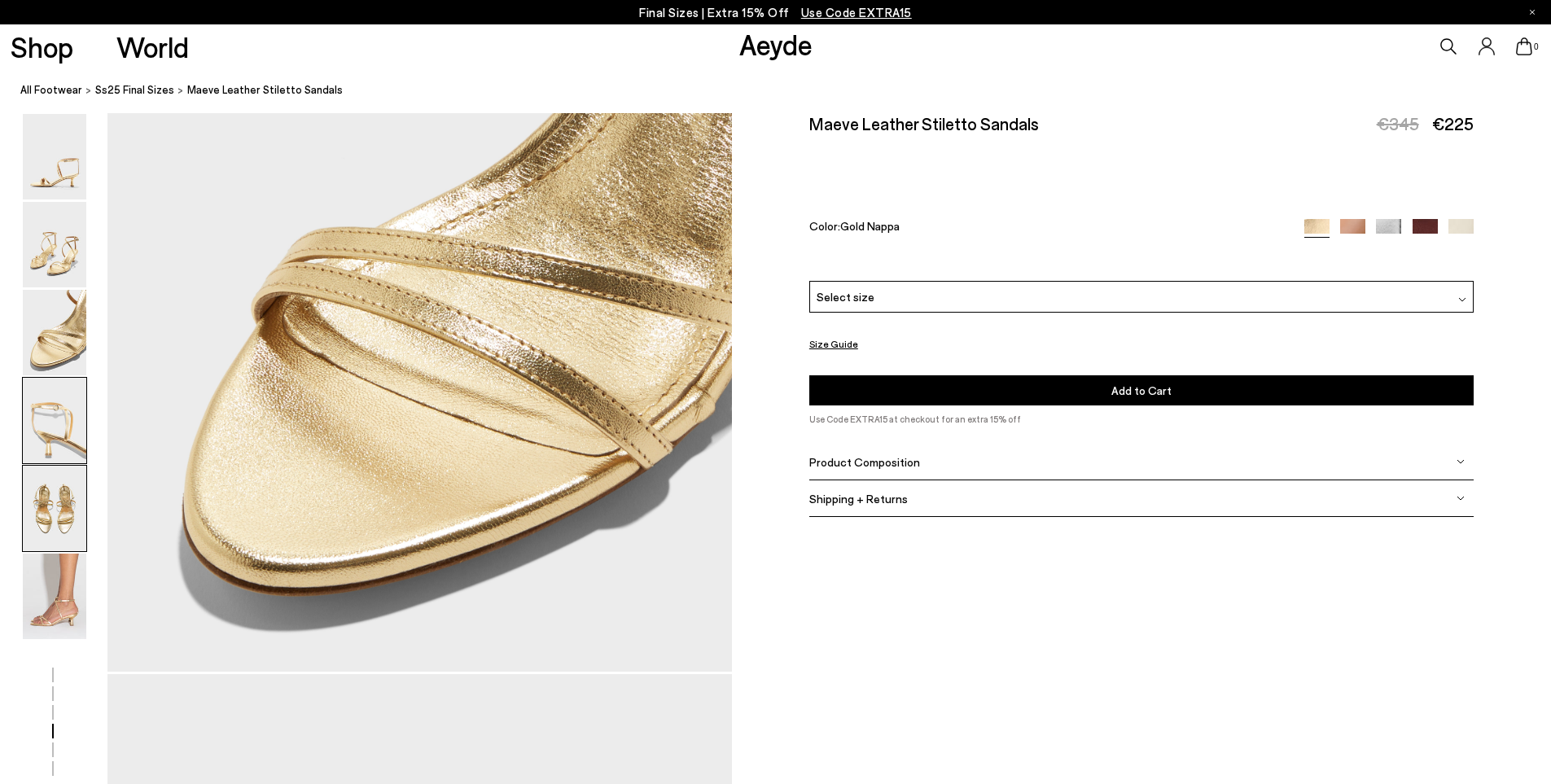
scroll to position [3340, 0]
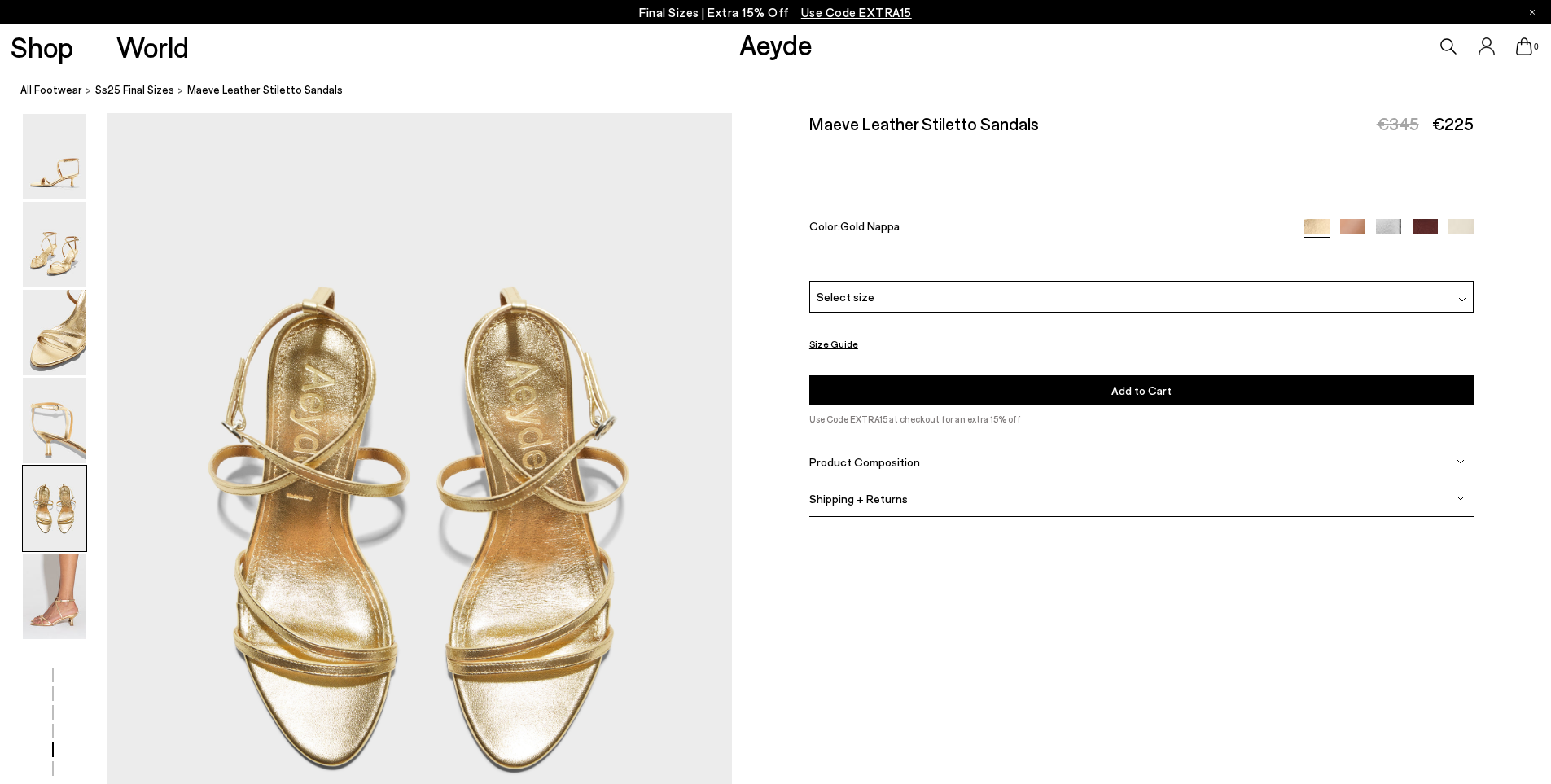
click at [876, 300] on div "Select size" at bounding box center [1141, 297] width 664 height 31
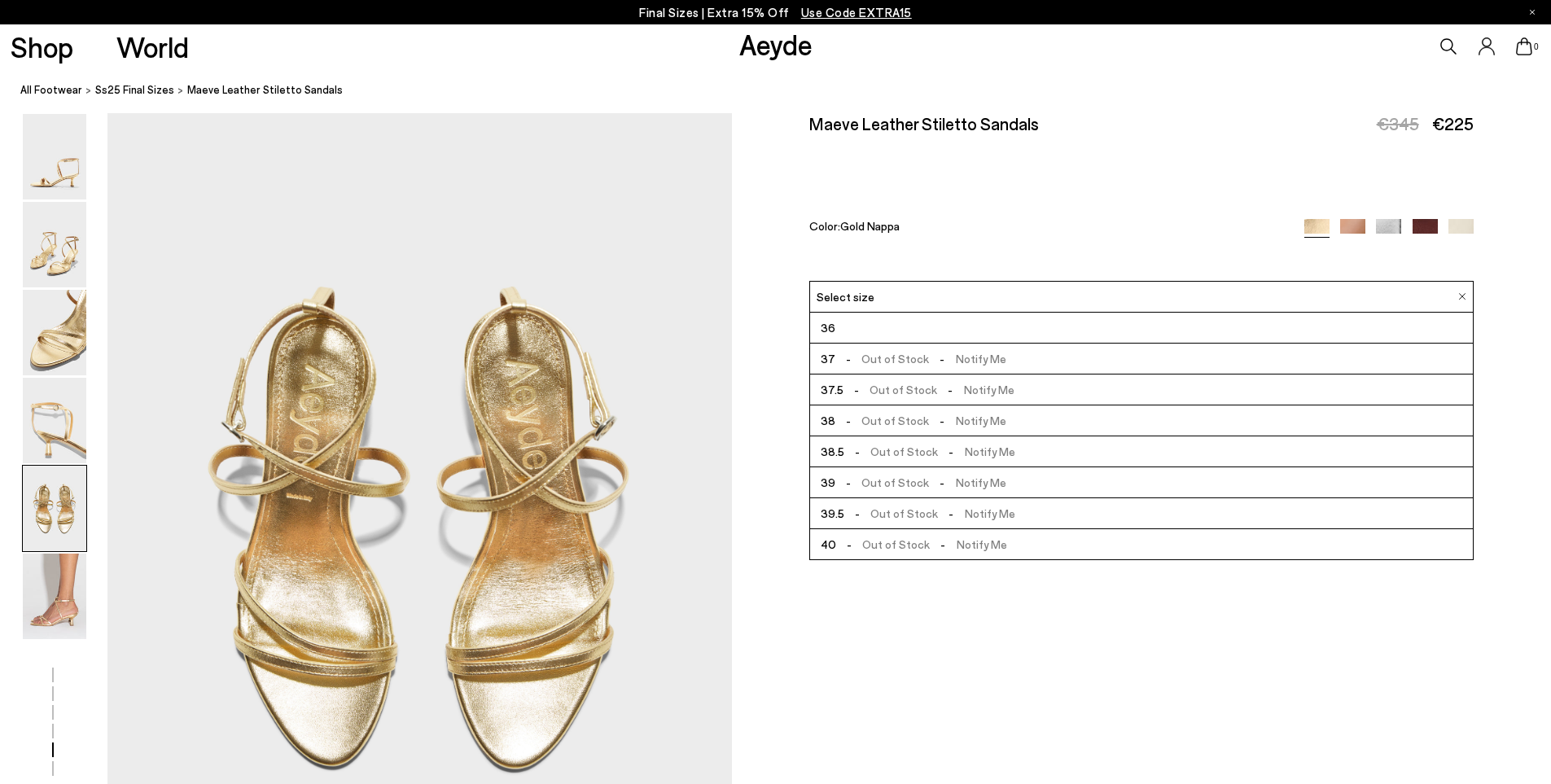
click at [1358, 221] on img at bounding box center [1352, 231] width 25 height 25
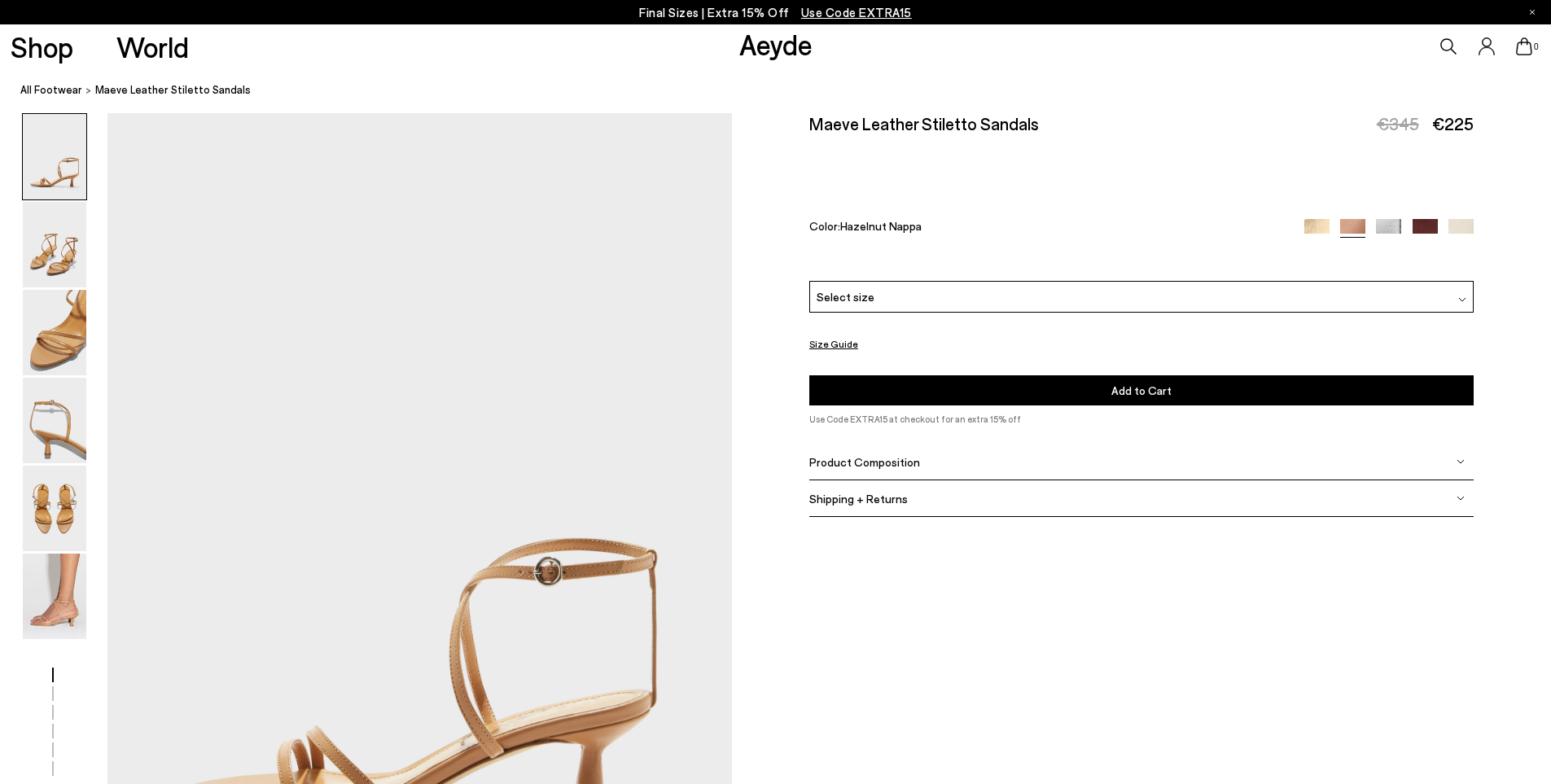
click at [868, 298] on span "Select size" at bounding box center [845, 297] width 58 height 18
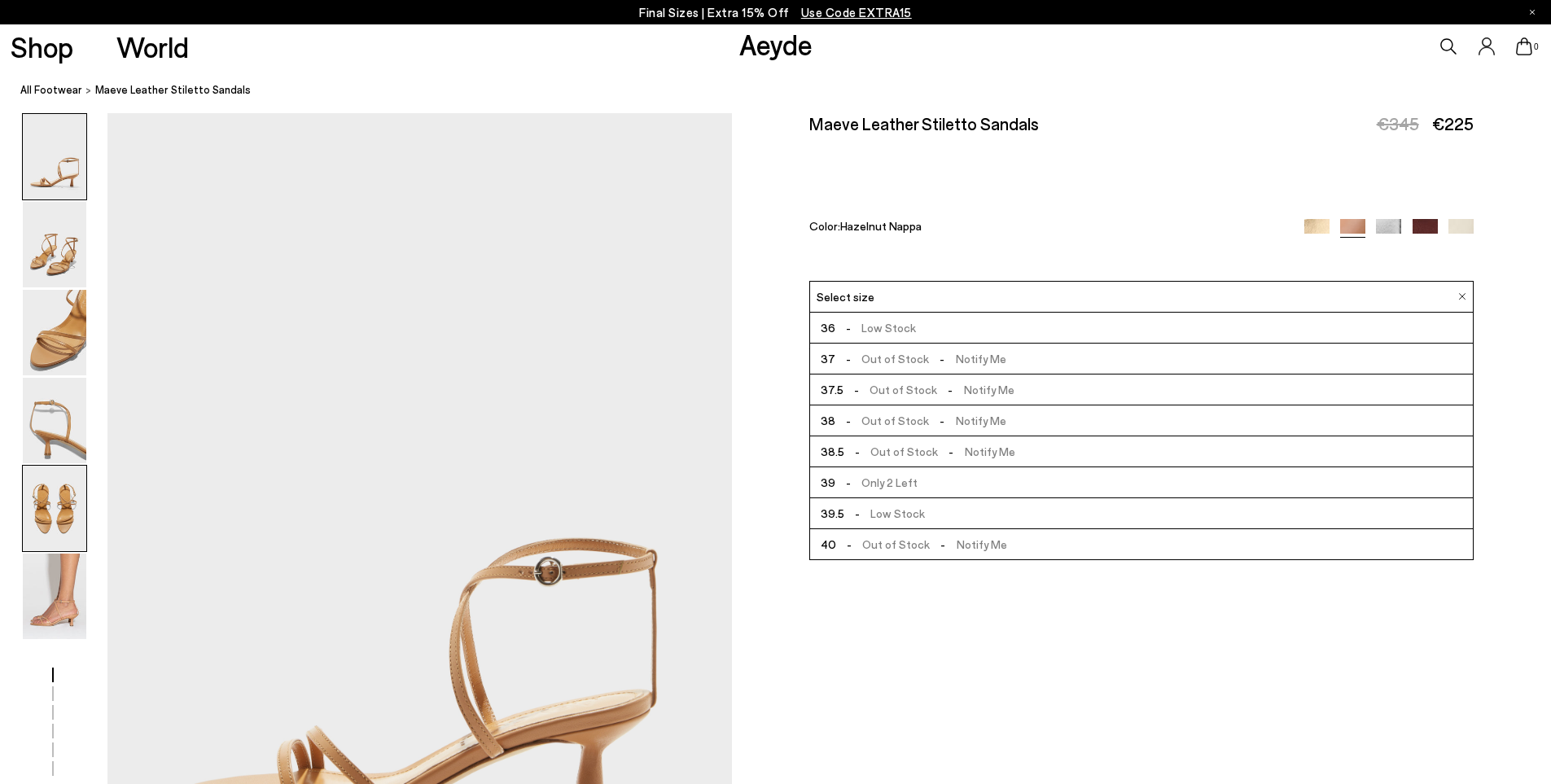
click at [52, 521] on img at bounding box center [54, 508] width 64 height 86
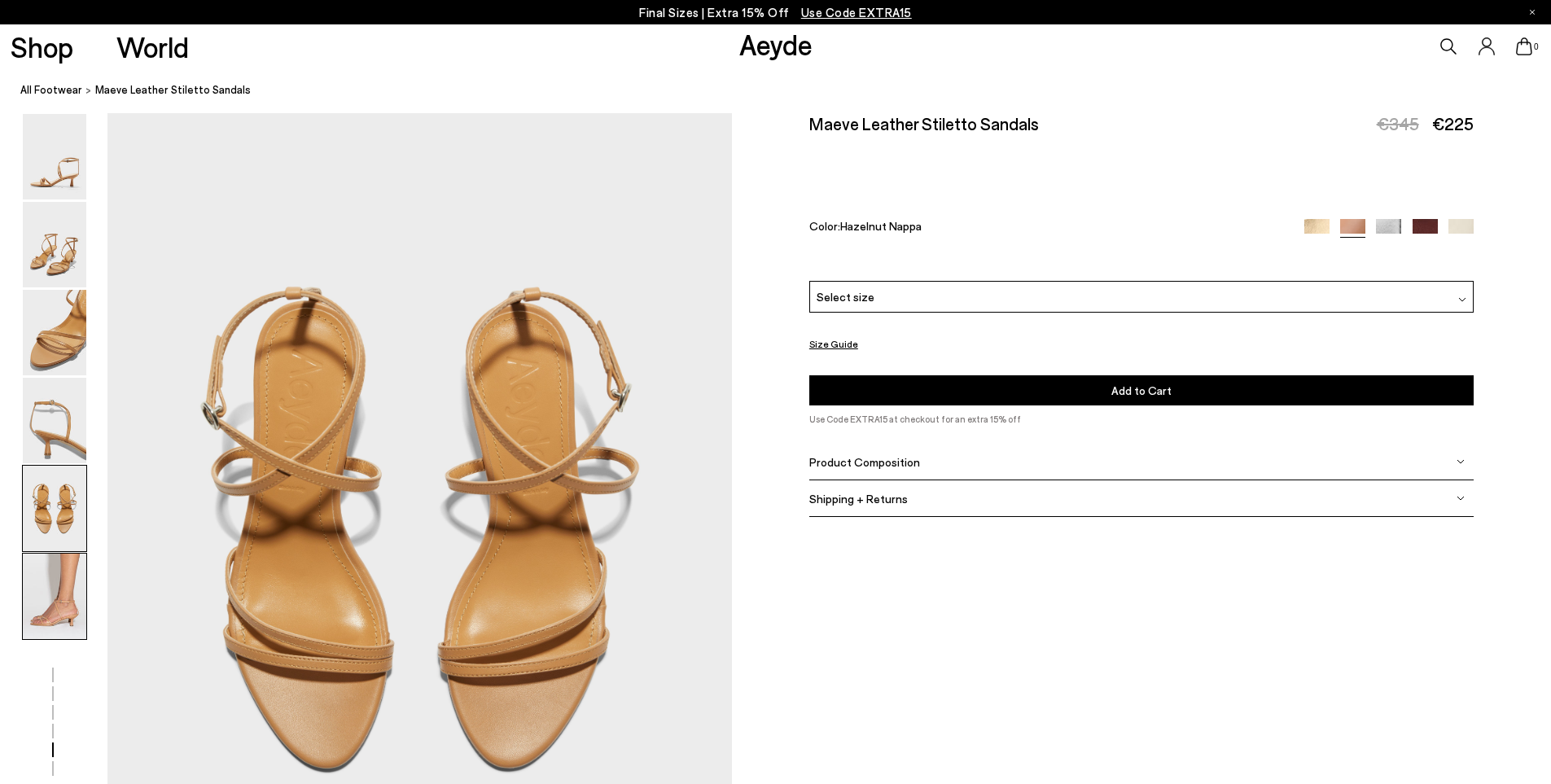
click at [57, 608] on img at bounding box center [54, 596] width 64 height 86
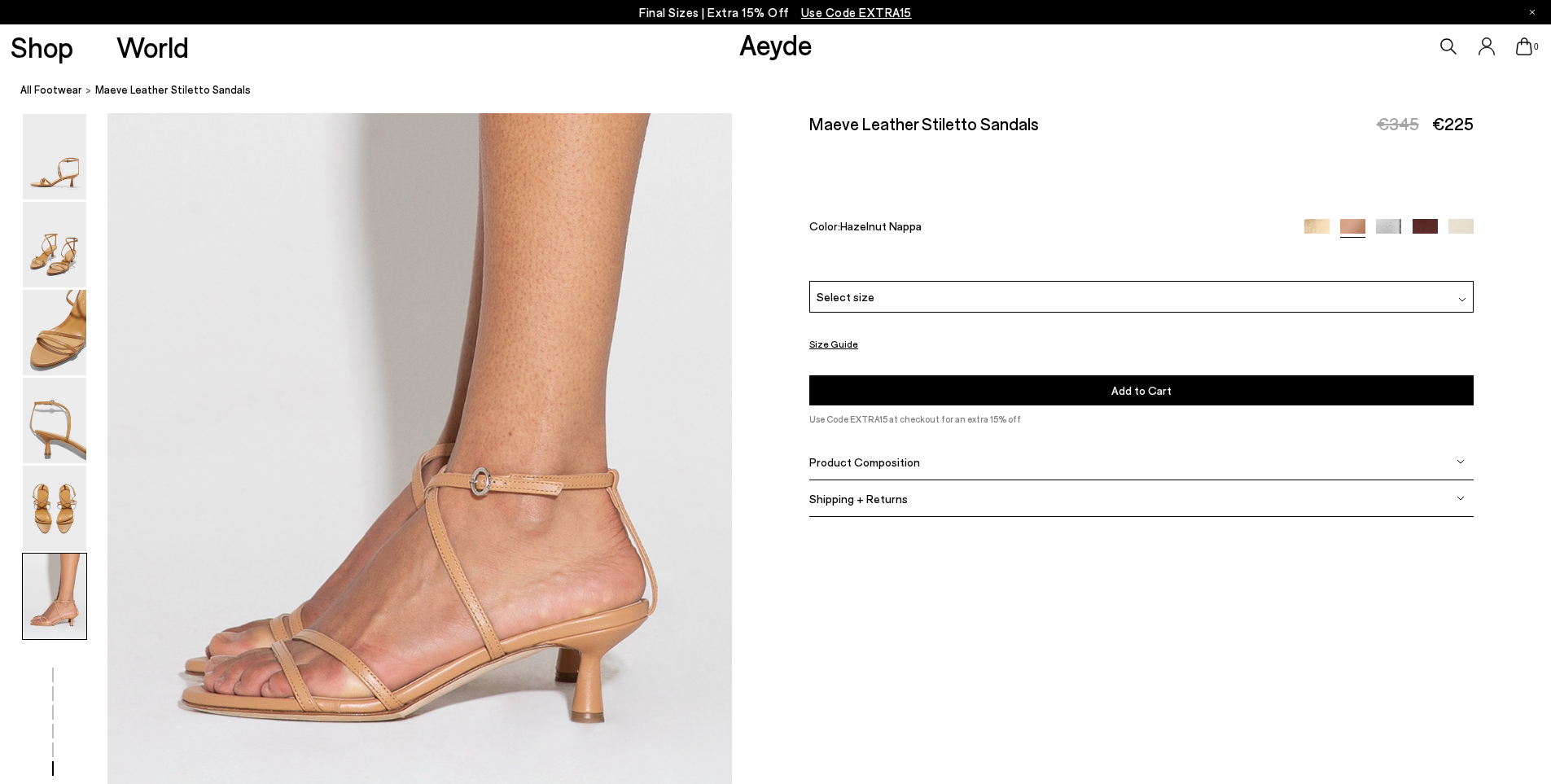
scroll to position [4285, 0]
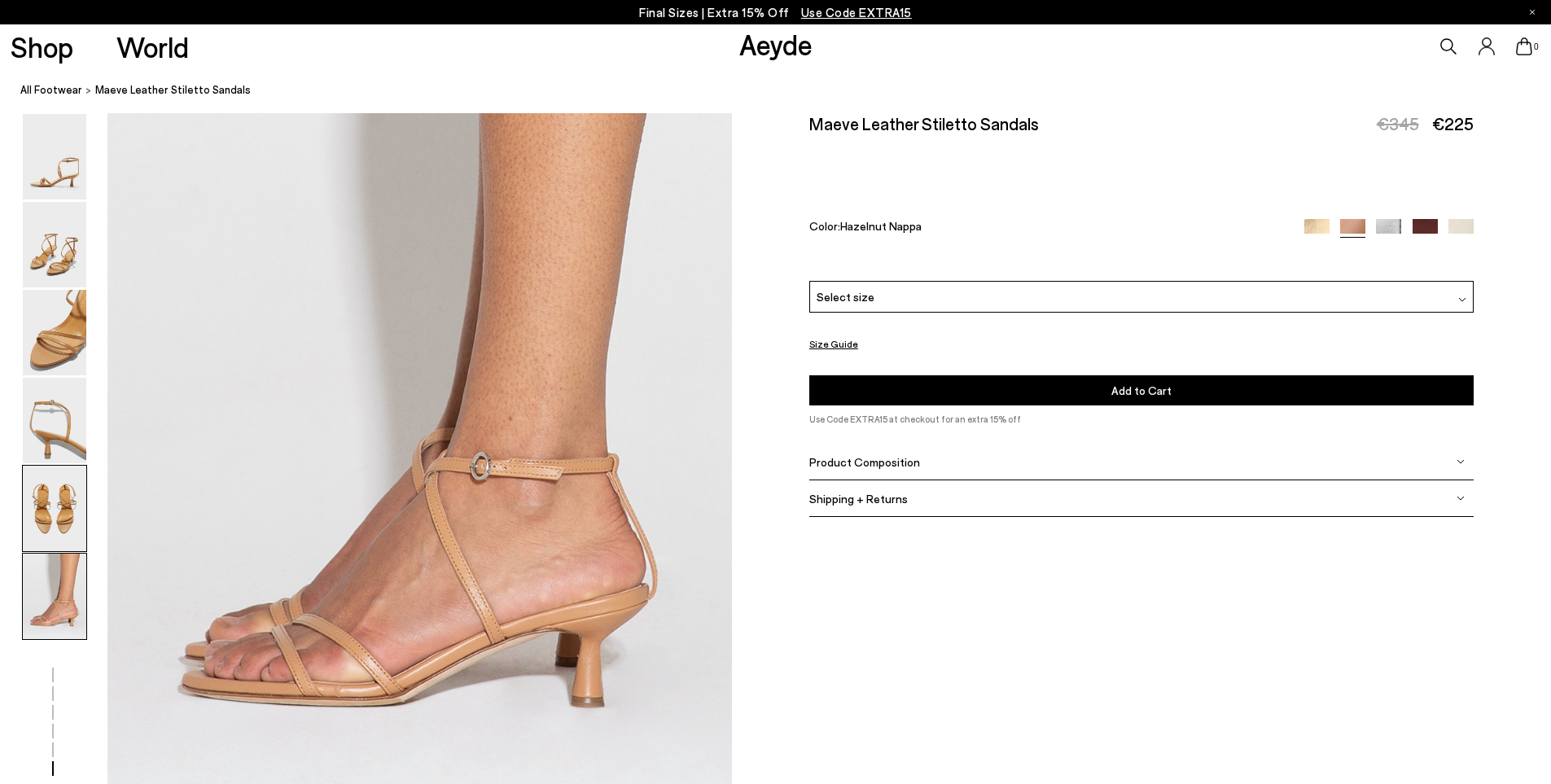
click at [58, 497] on img at bounding box center [54, 508] width 64 height 86
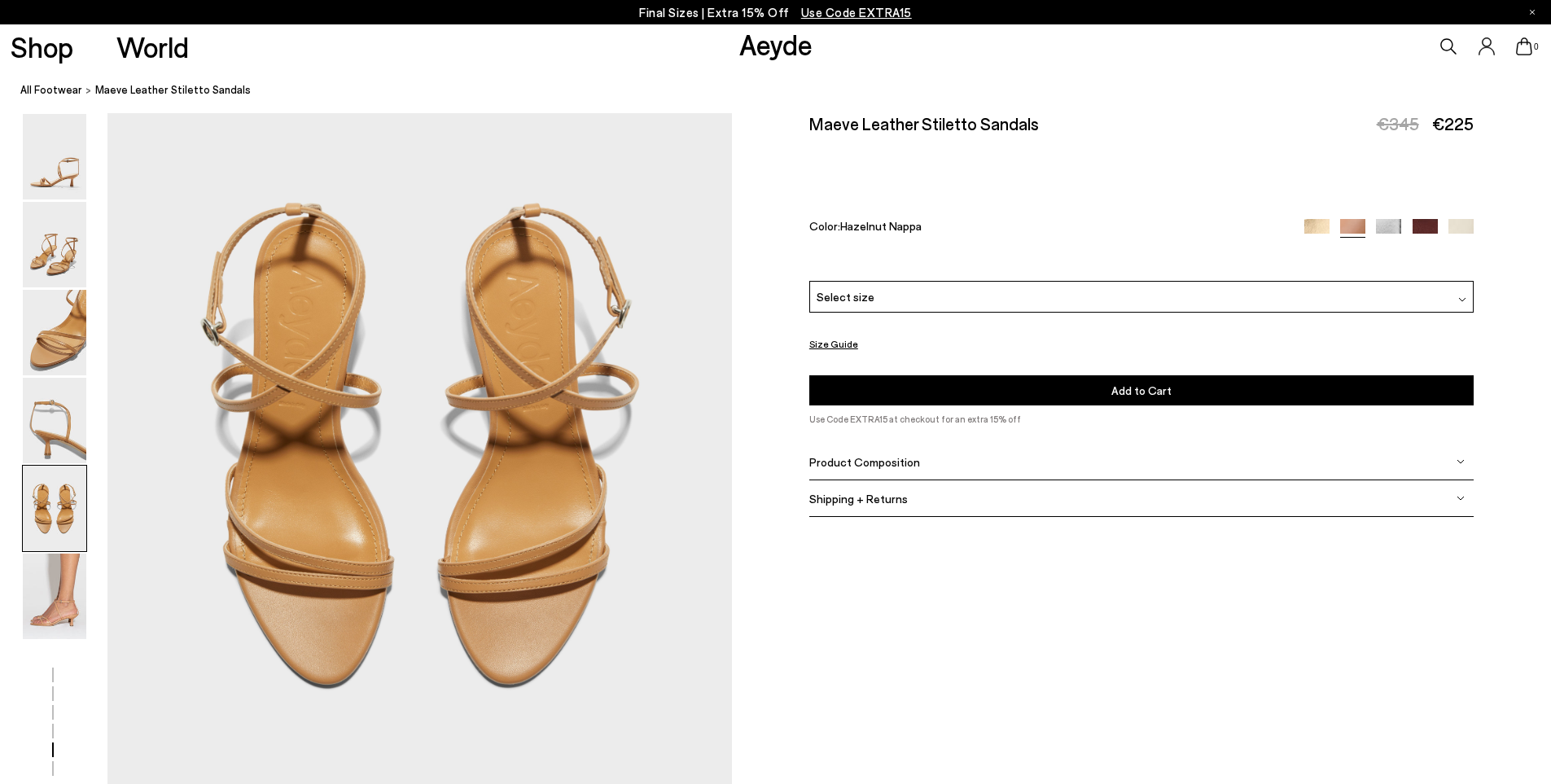
scroll to position [3340, 0]
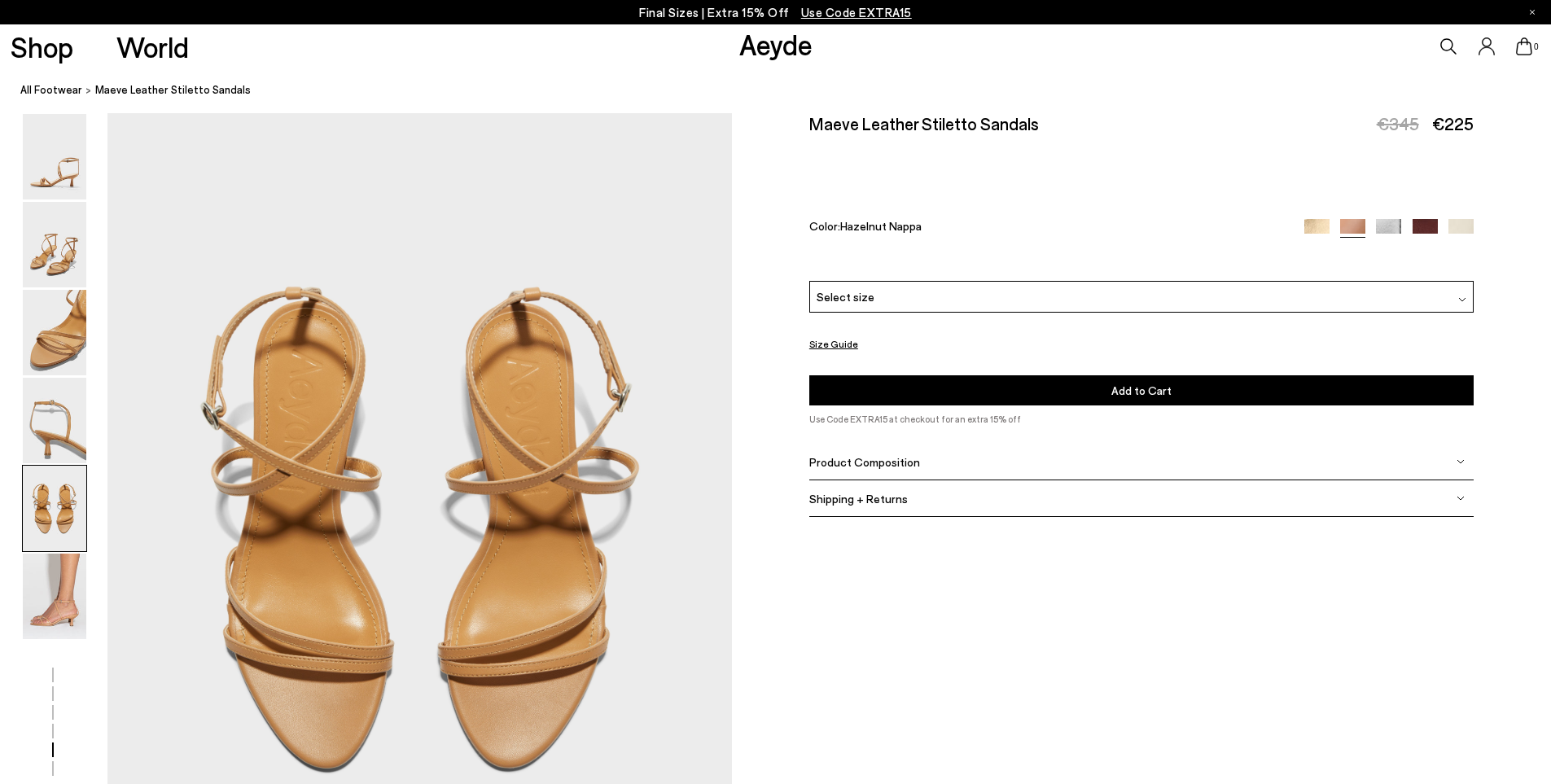
click at [1384, 227] on img at bounding box center [1388, 231] width 25 height 25
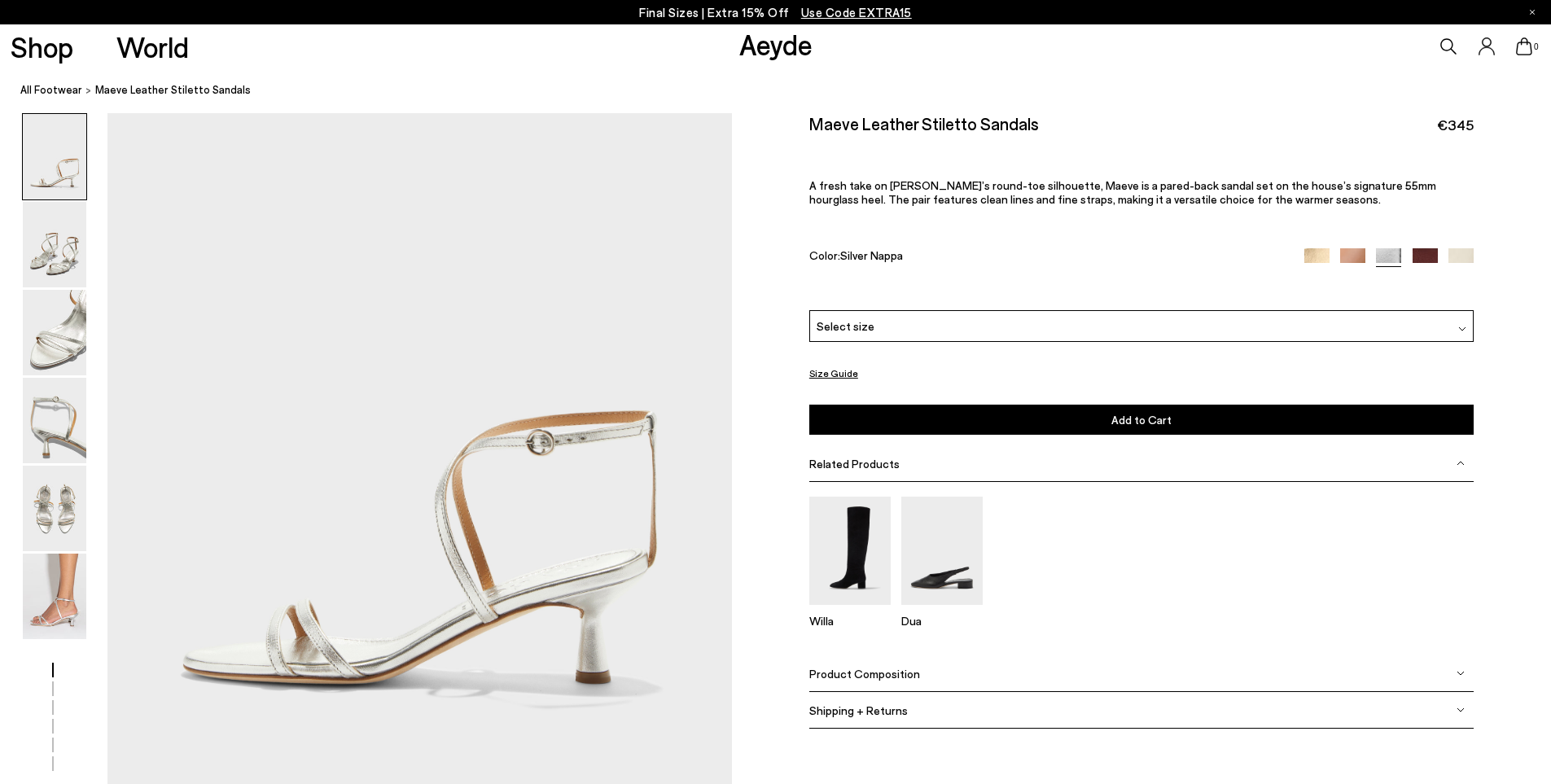
click at [1428, 255] on img at bounding box center [1425, 260] width 25 height 25
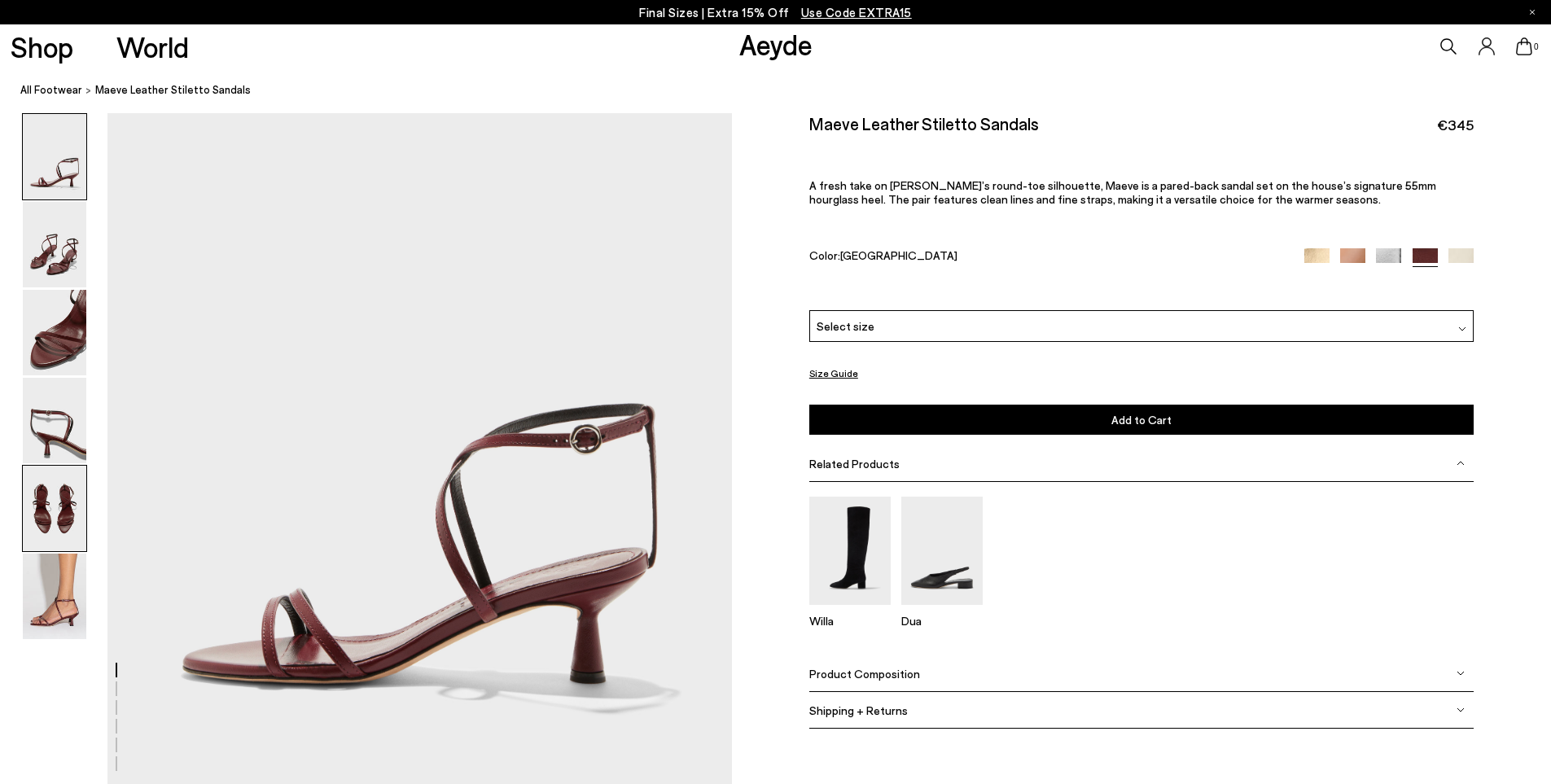
click at [50, 520] on img at bounding box center [54, 508] width 64 height 86
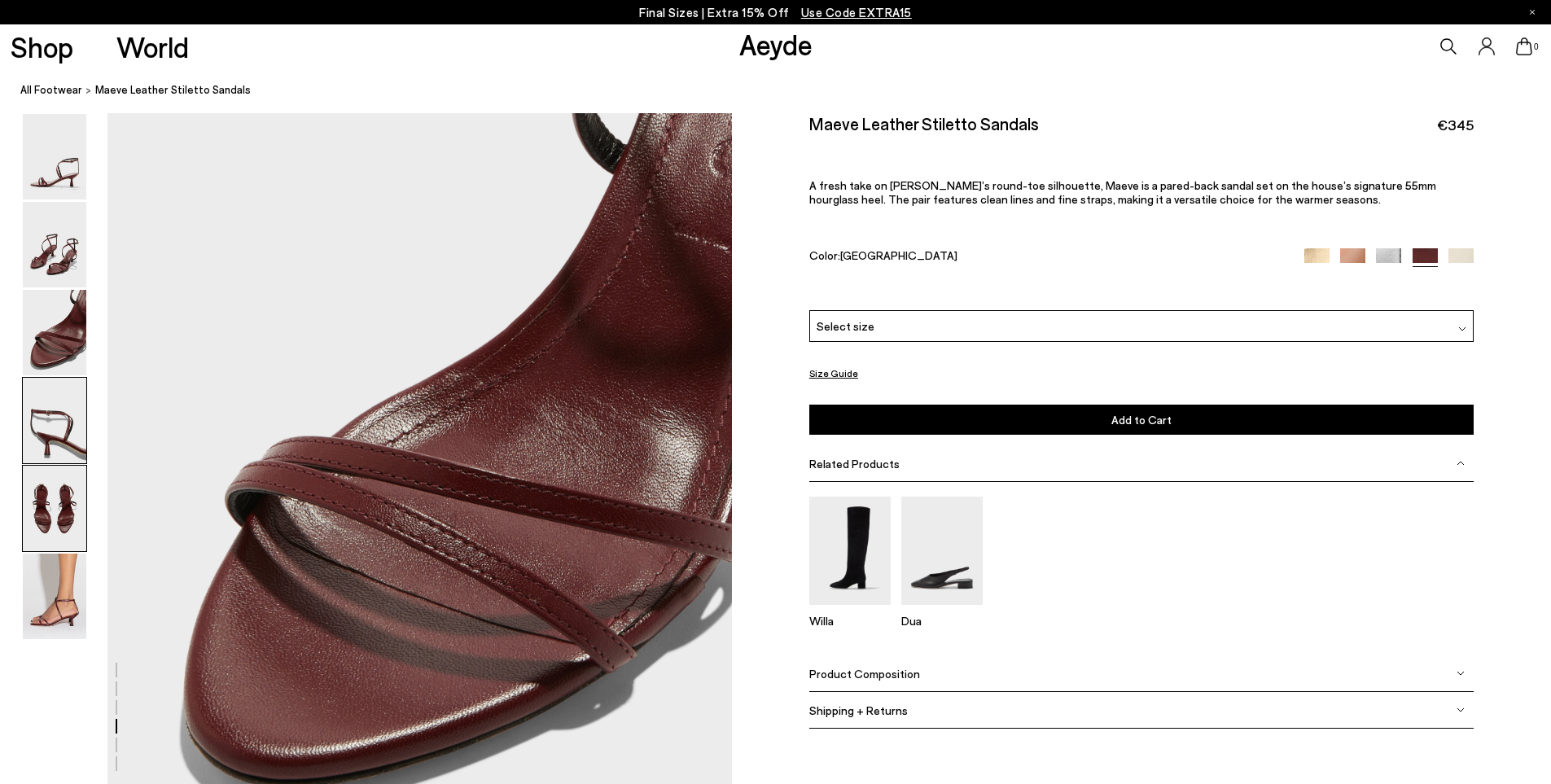
scroll to position [3177, 0]
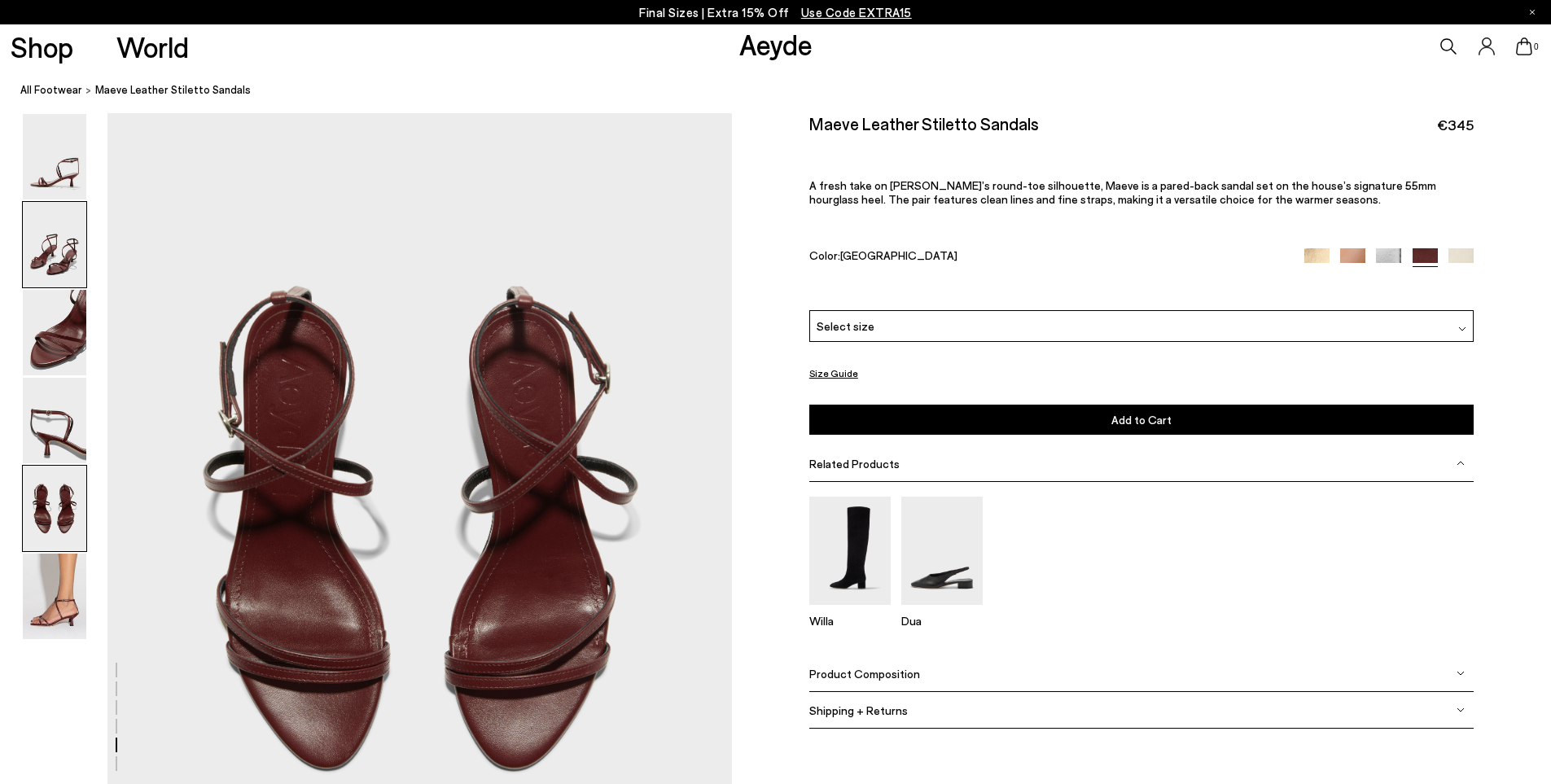
click at [69, 267] on img at bounding box center [54, 244] width 64 height 86
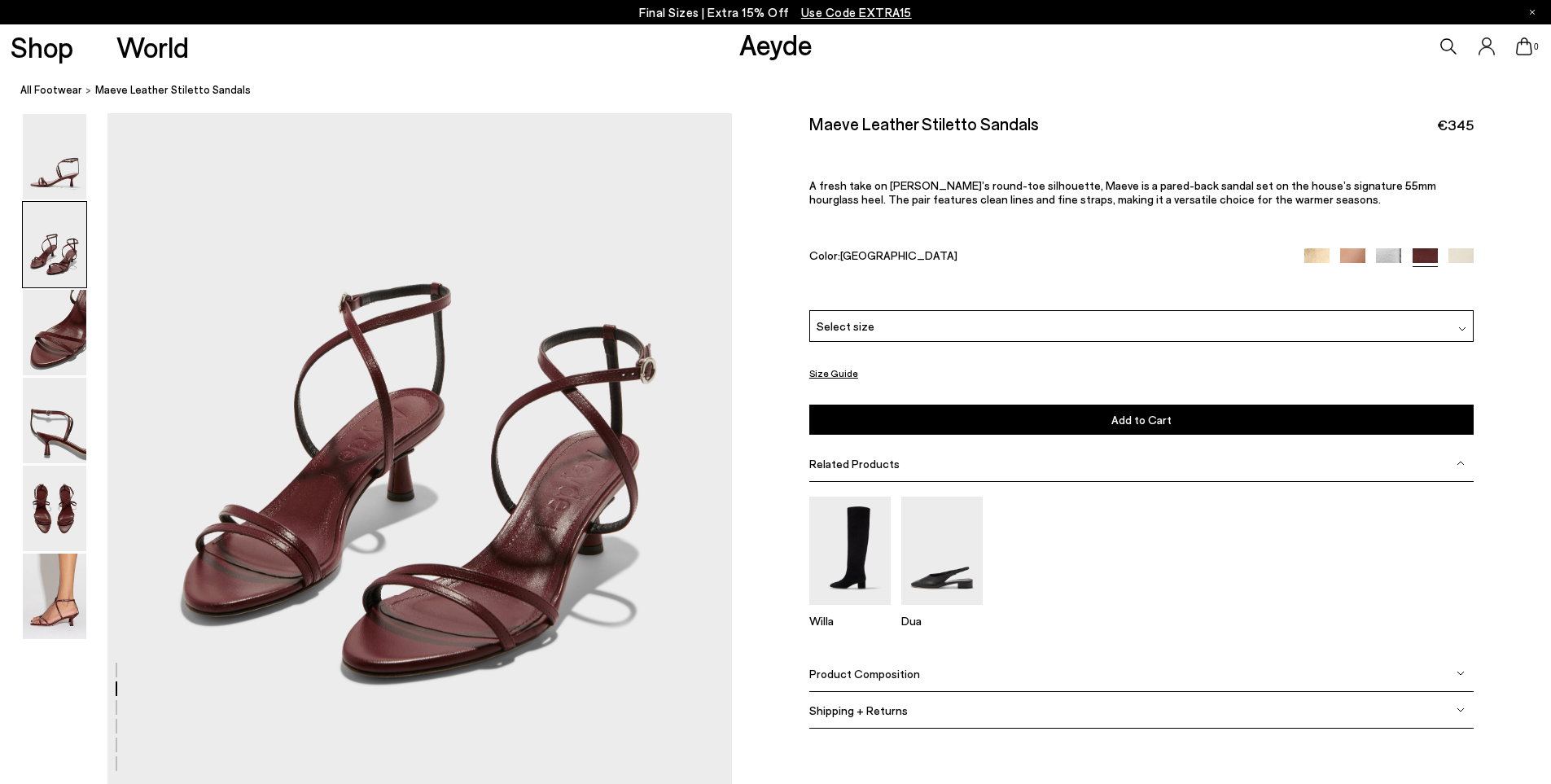
scroll to position [674, 0]
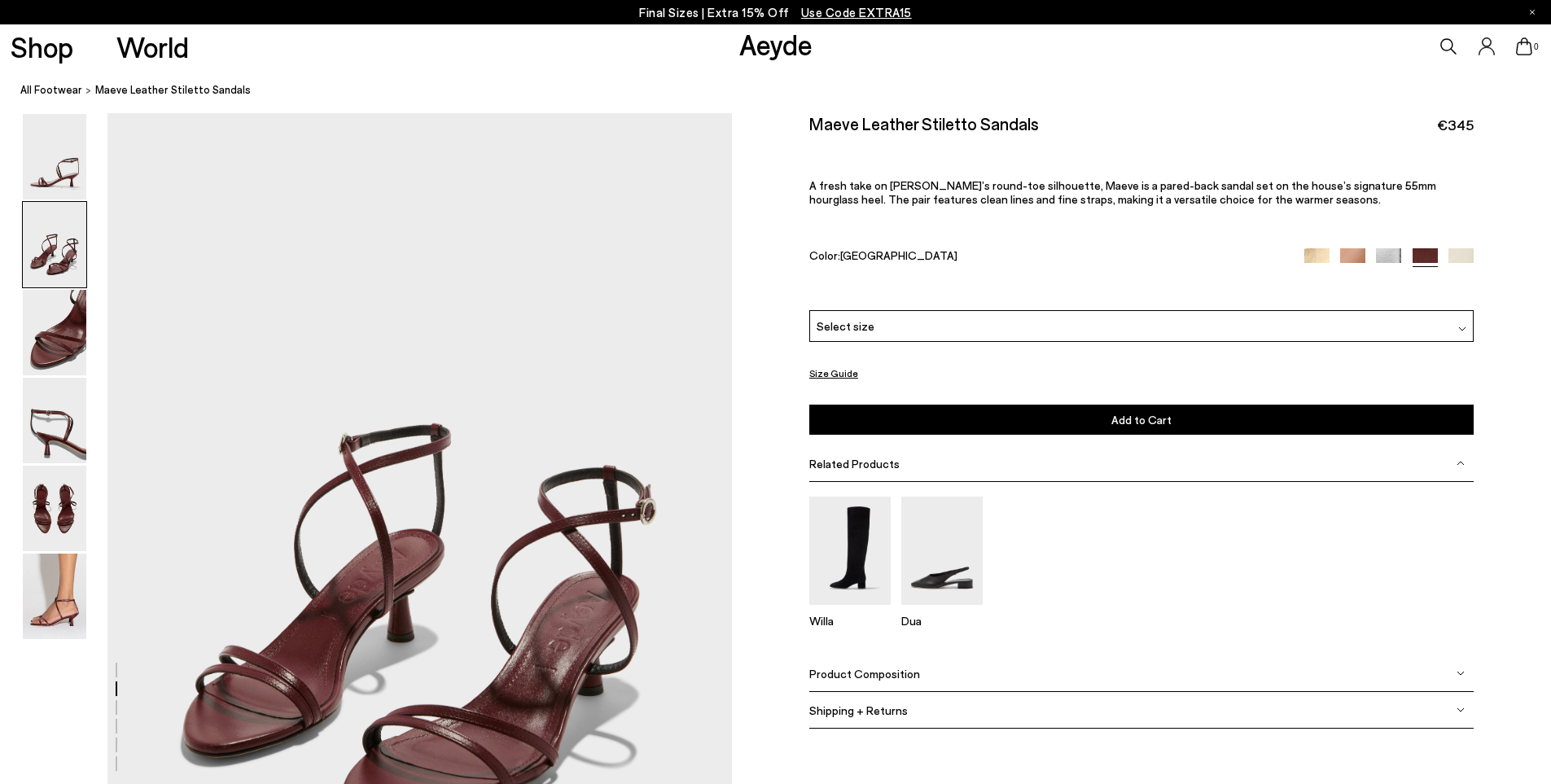
click at [61, 255] on img at bounding box center [54, 244] width 64 height 86
click at [61, 165] on img at bounding box center [54, 157] width 64 height 86
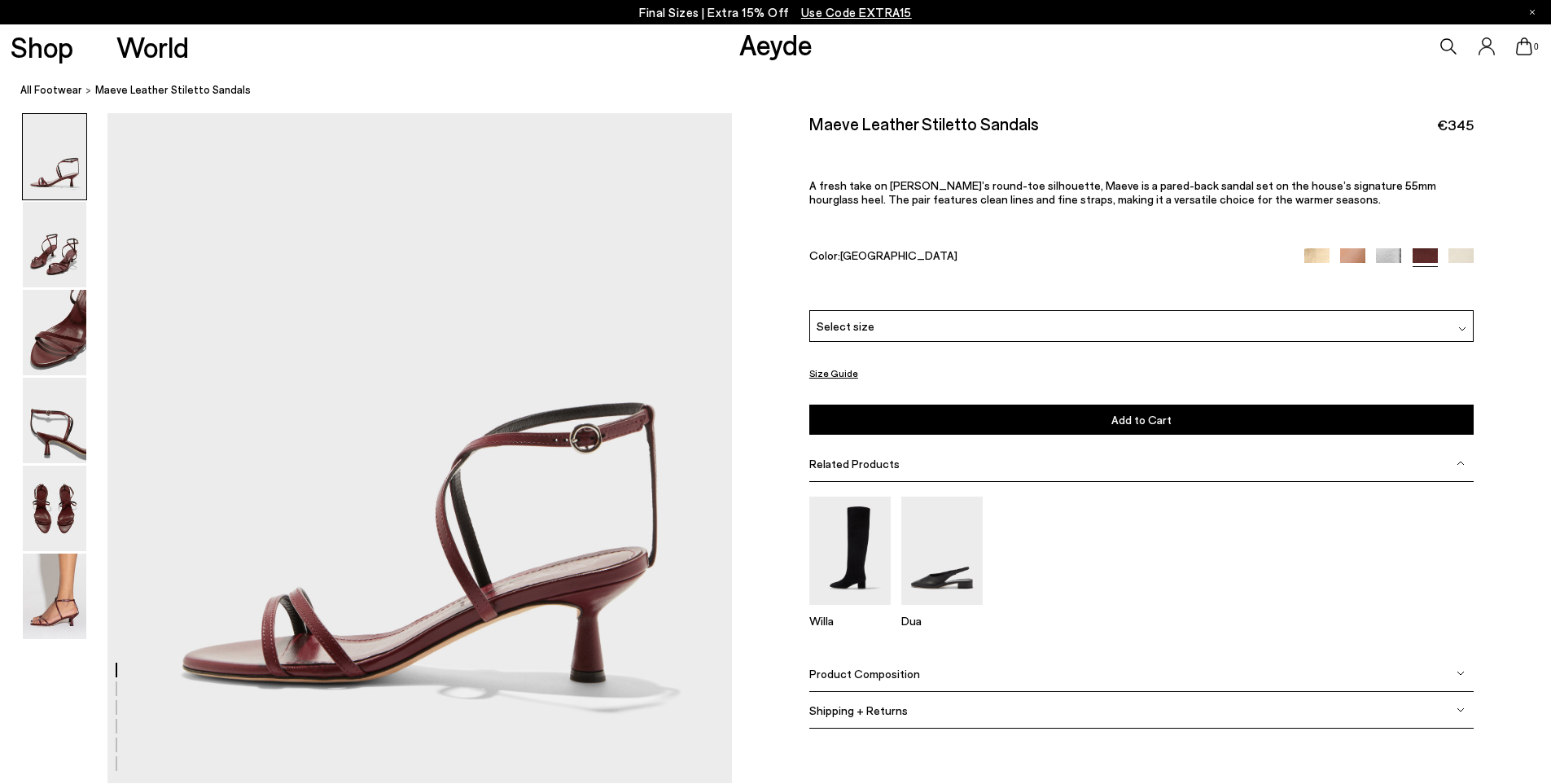
scroll to position [0, 0]
click at [57, 510] on img at bounding box center [54, 508] width 64 height 86
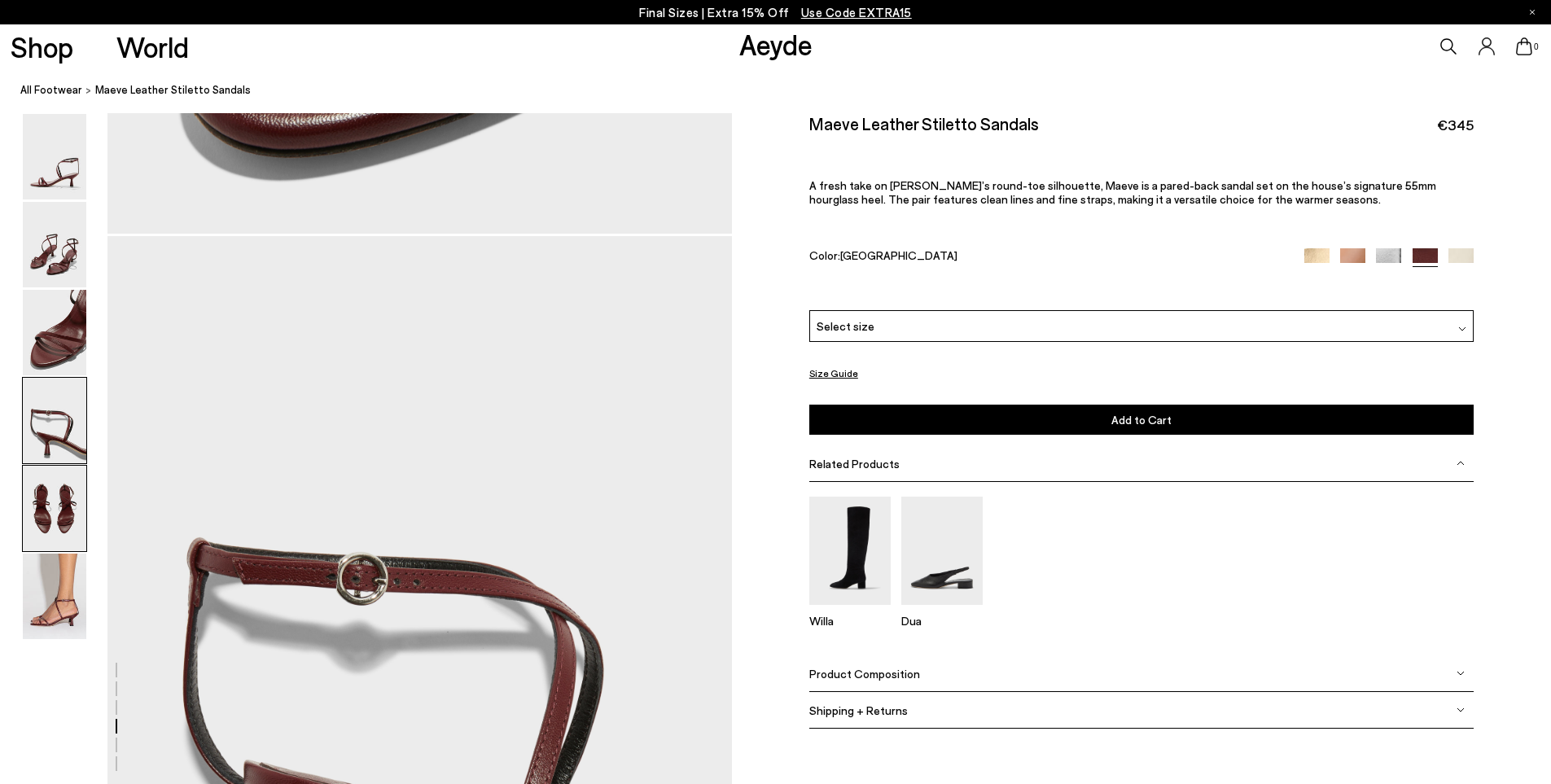
scroll to position [3177, 0]
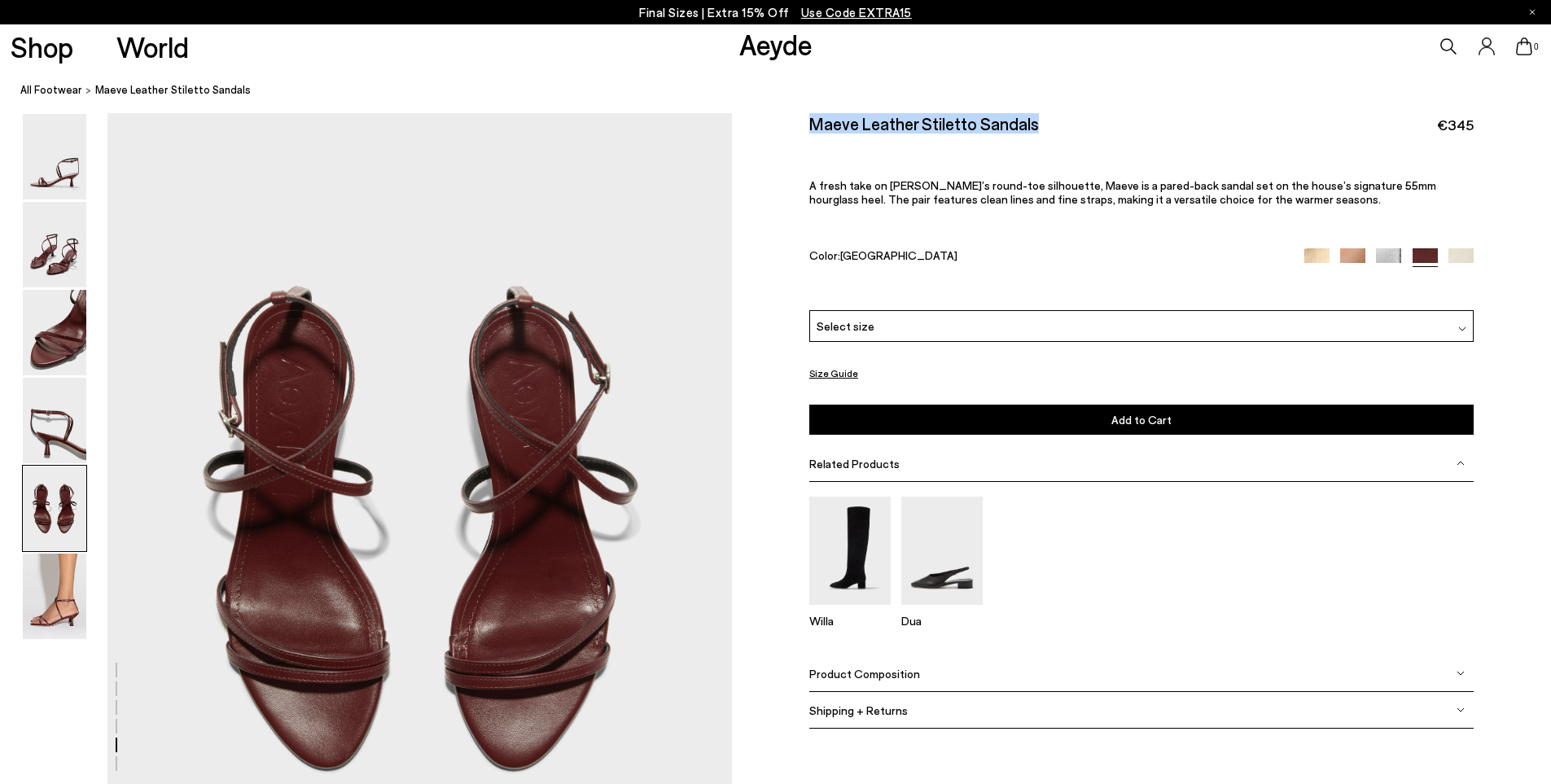
drag, startPoint x: 1037, startPoint y: 126, endPoint x: 805, endPoint y: 125, distance: 232.0
click at [805, 125] on div "Size Guide Shoes Belt Our shoes come in European sizing. The easiest way to mea…" at bounding box center [1141, 432] width 819 height 638
copy h2 "Maeve Leather Stiletto Sandals"
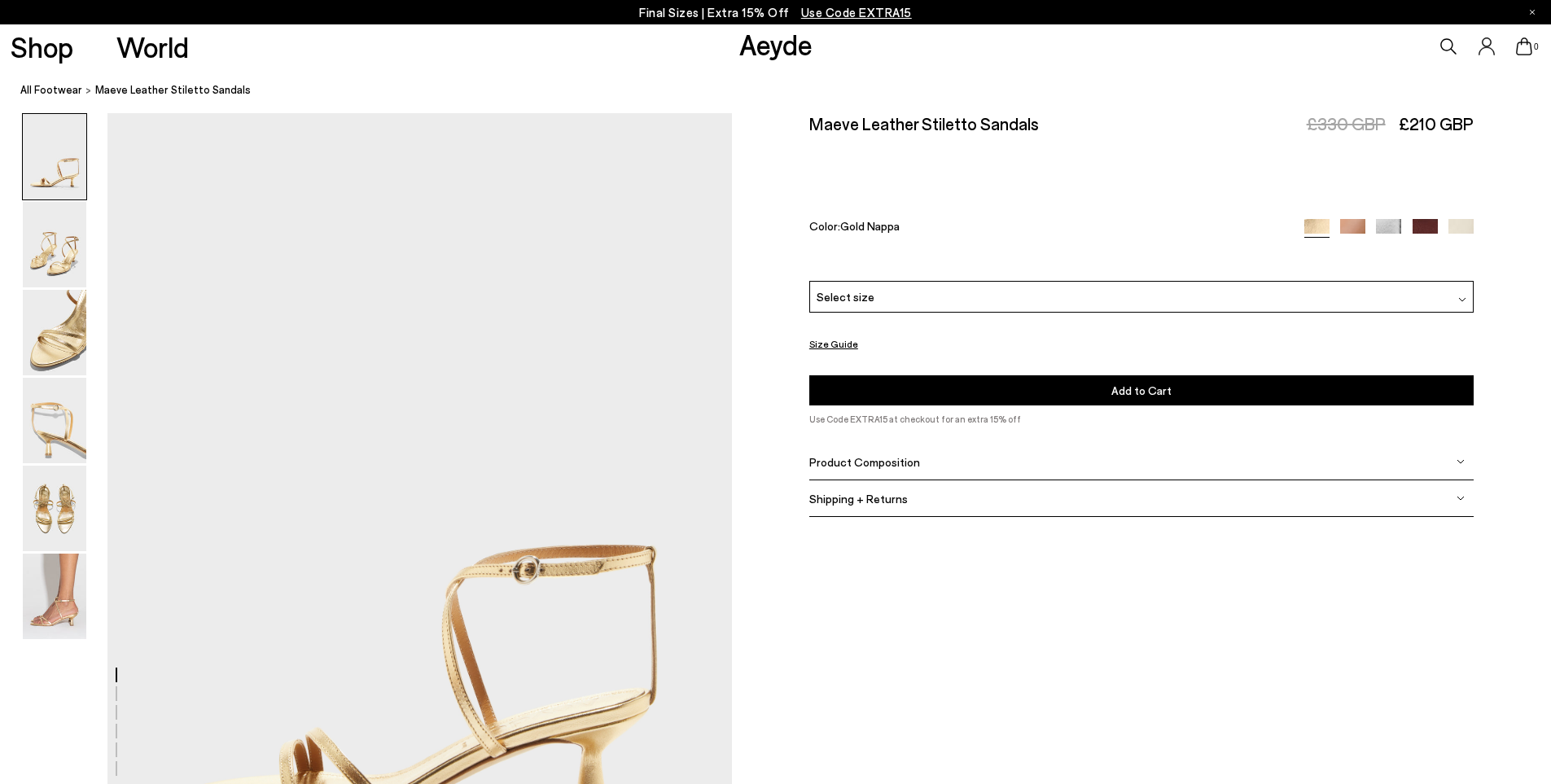
click at [966, 297] on div "Select size" at bounding box center [1141, 297] width 664 height 31
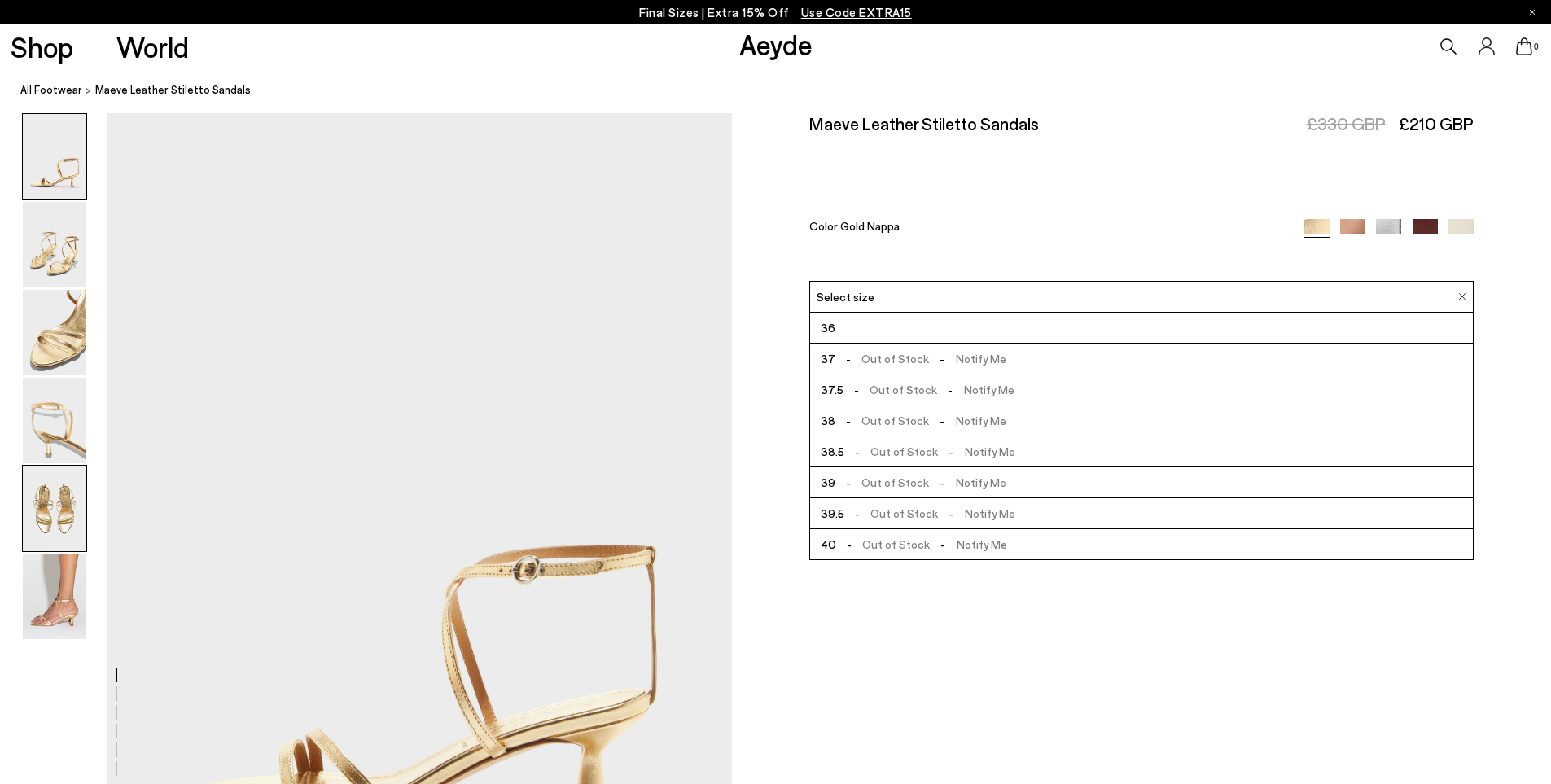
click at [48, 521] on img at bounding box center [54, 508] width 64 height 86
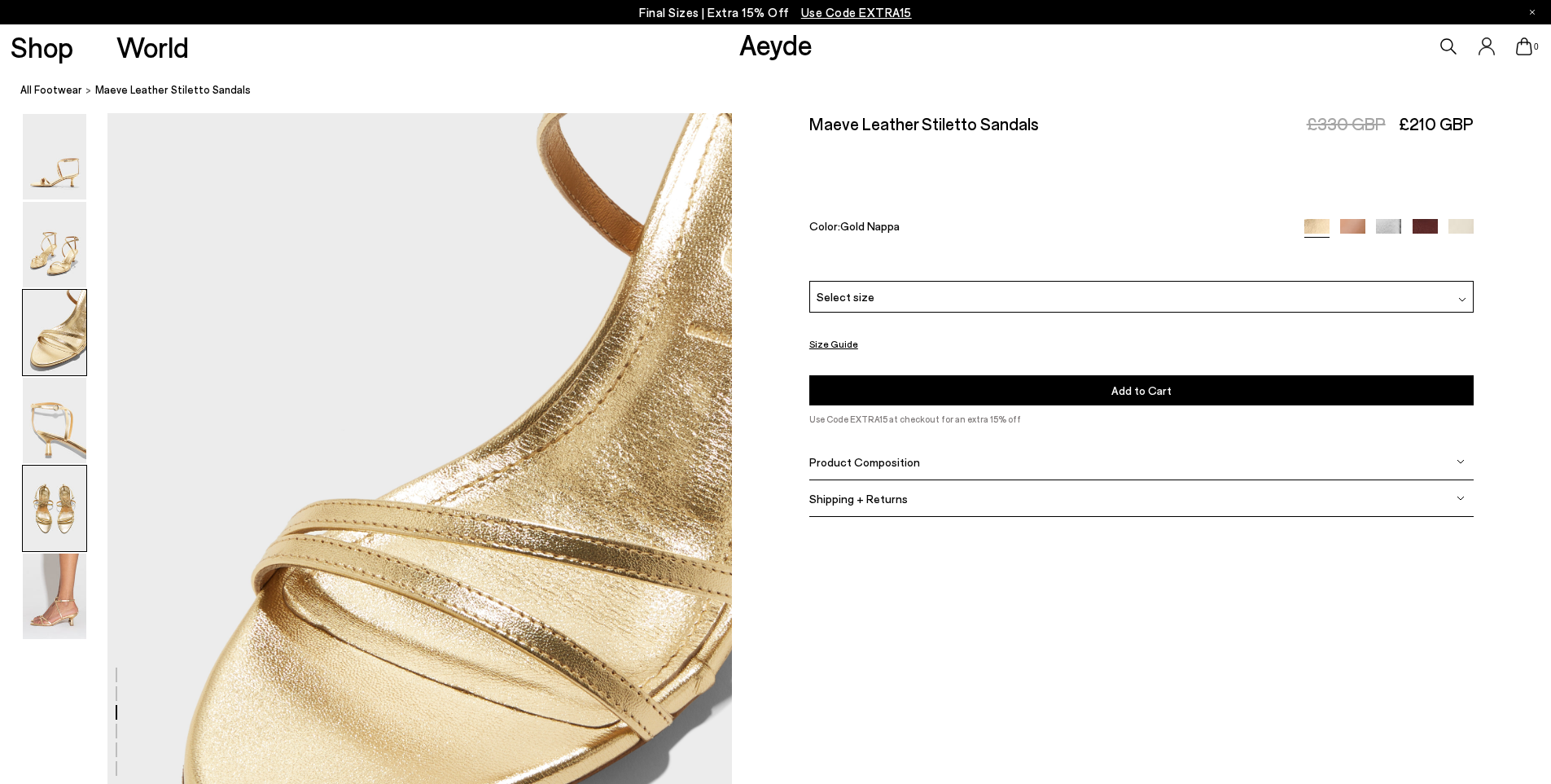
scroll to position [3340, 0]
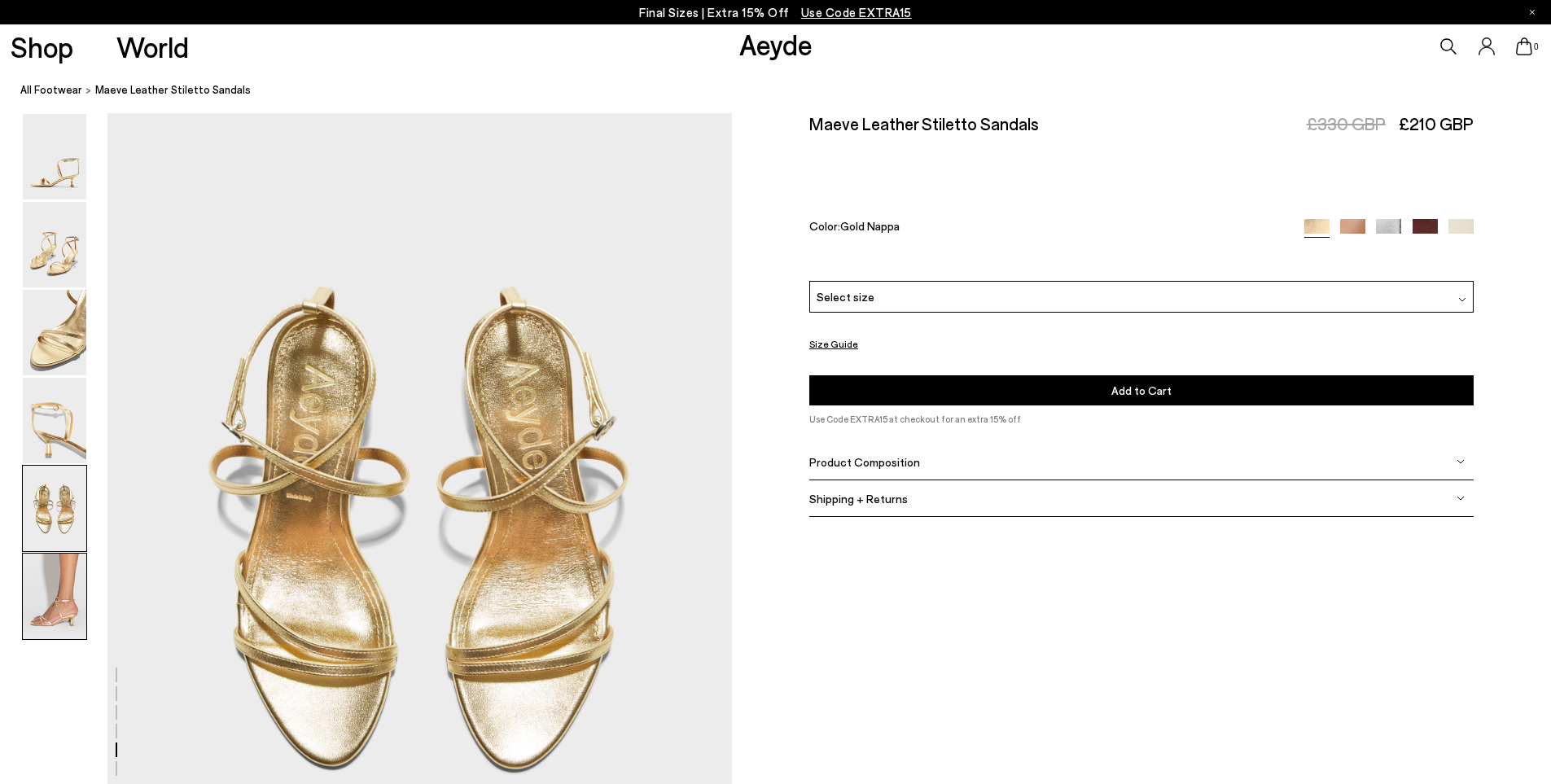
click at [62, 612] on img at bounding box center [54, 596] width 64 height 86
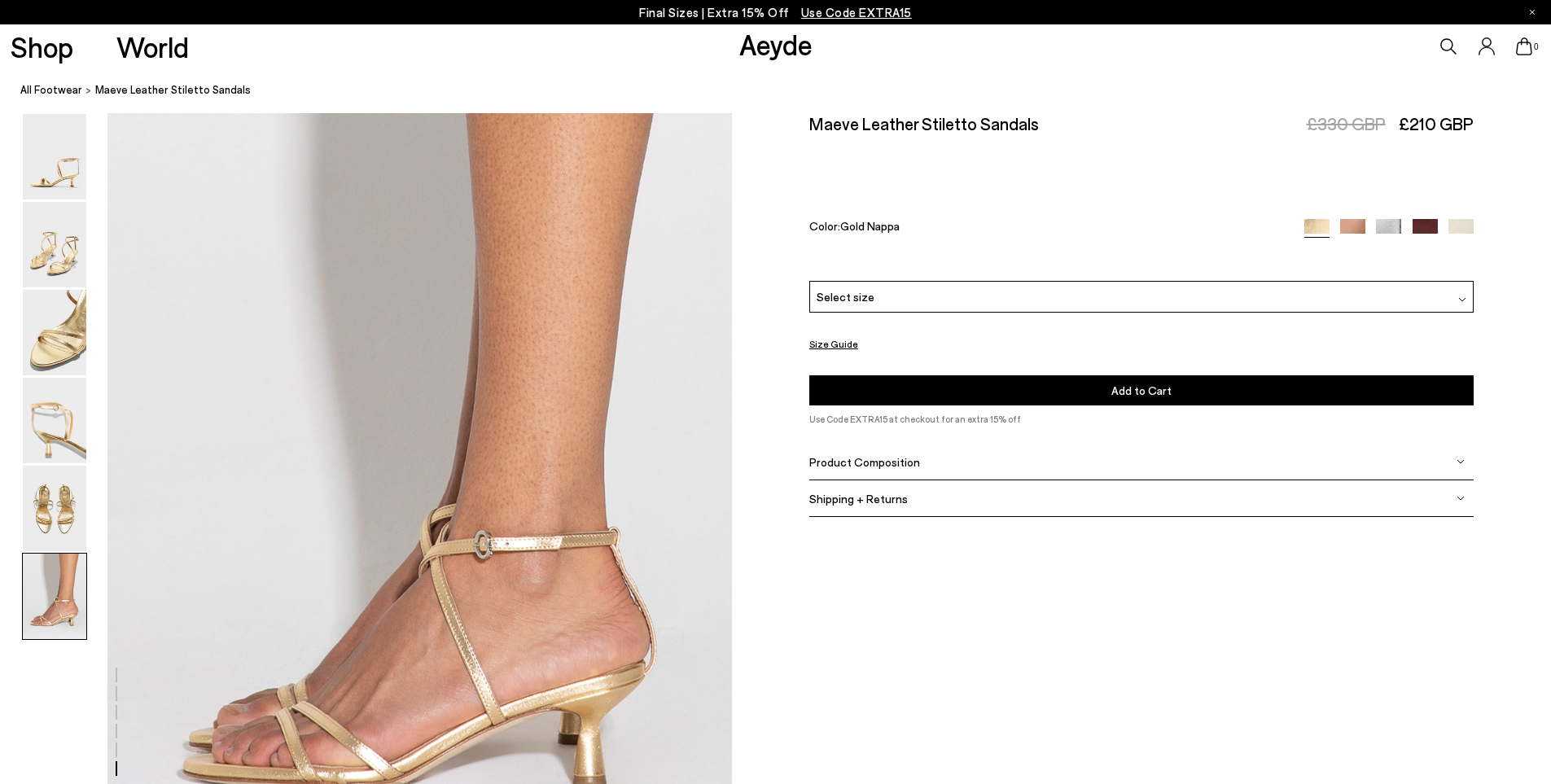
scroll to position [4285, 0]
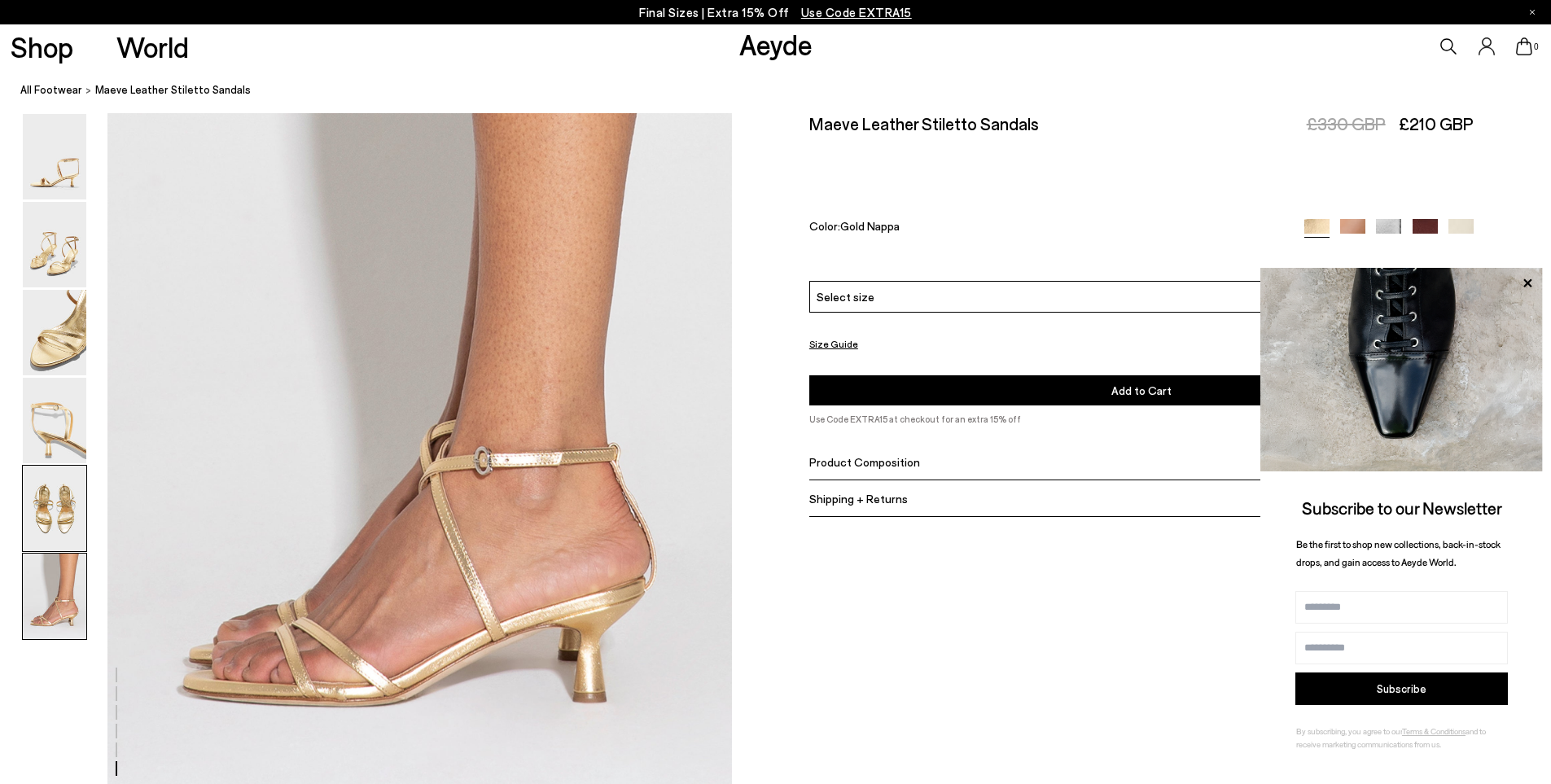
click at [54, 515] on img at bounding box center [54, 508] width 64 height 86
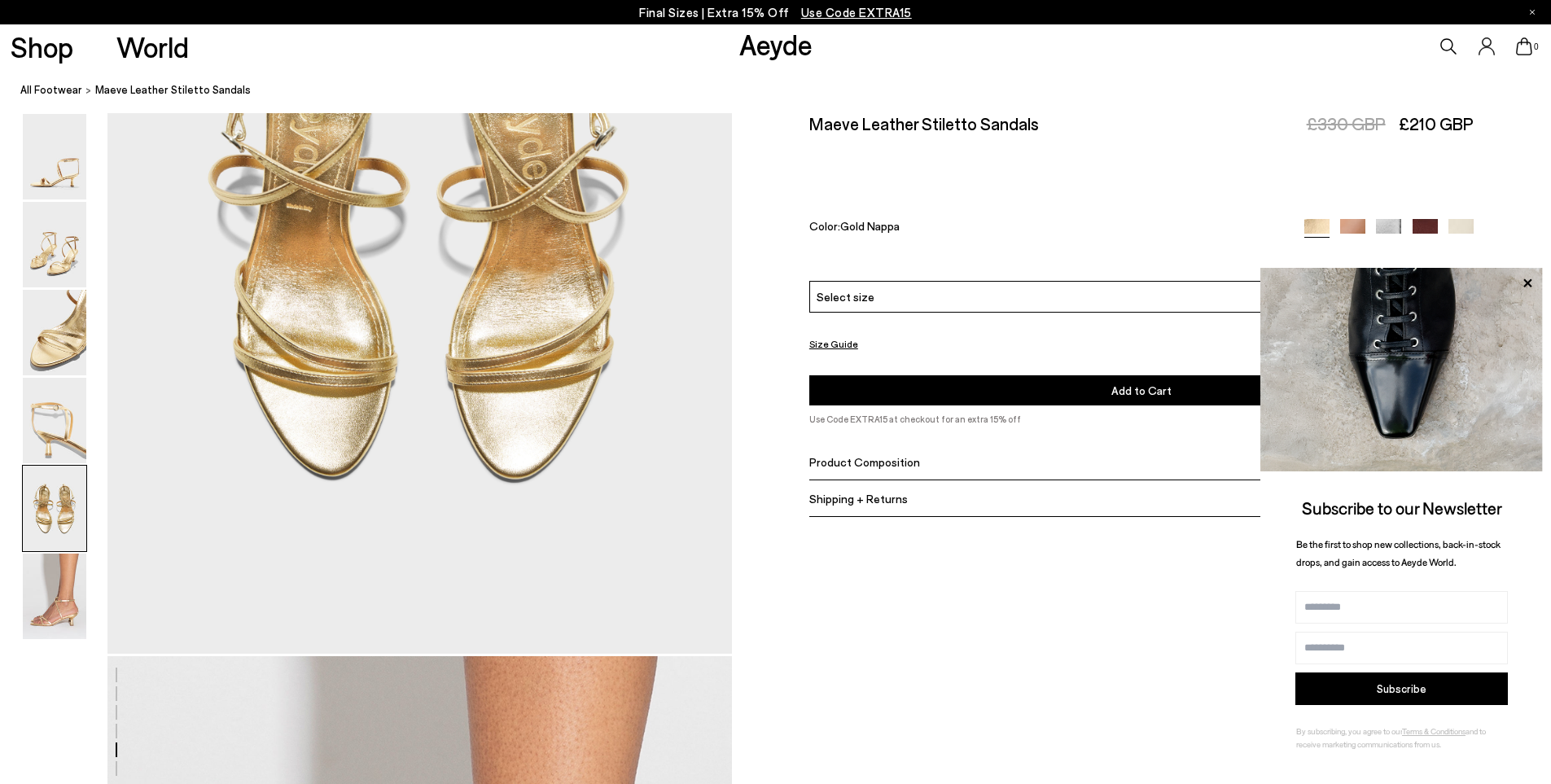
scroll to position [3340, 0]
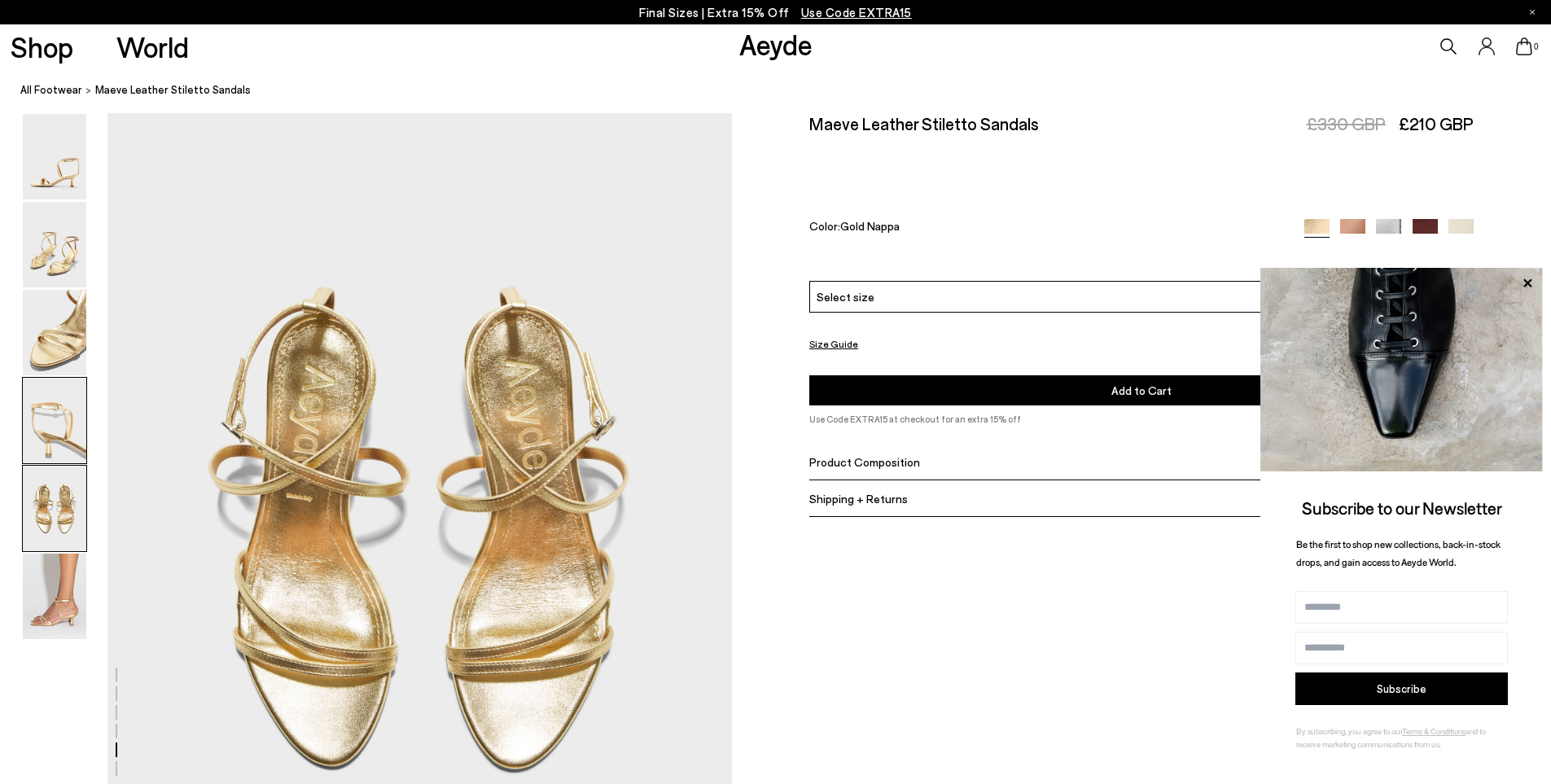
click at [72, 422] on img at bounding box center [54, 420] width 64 height 86
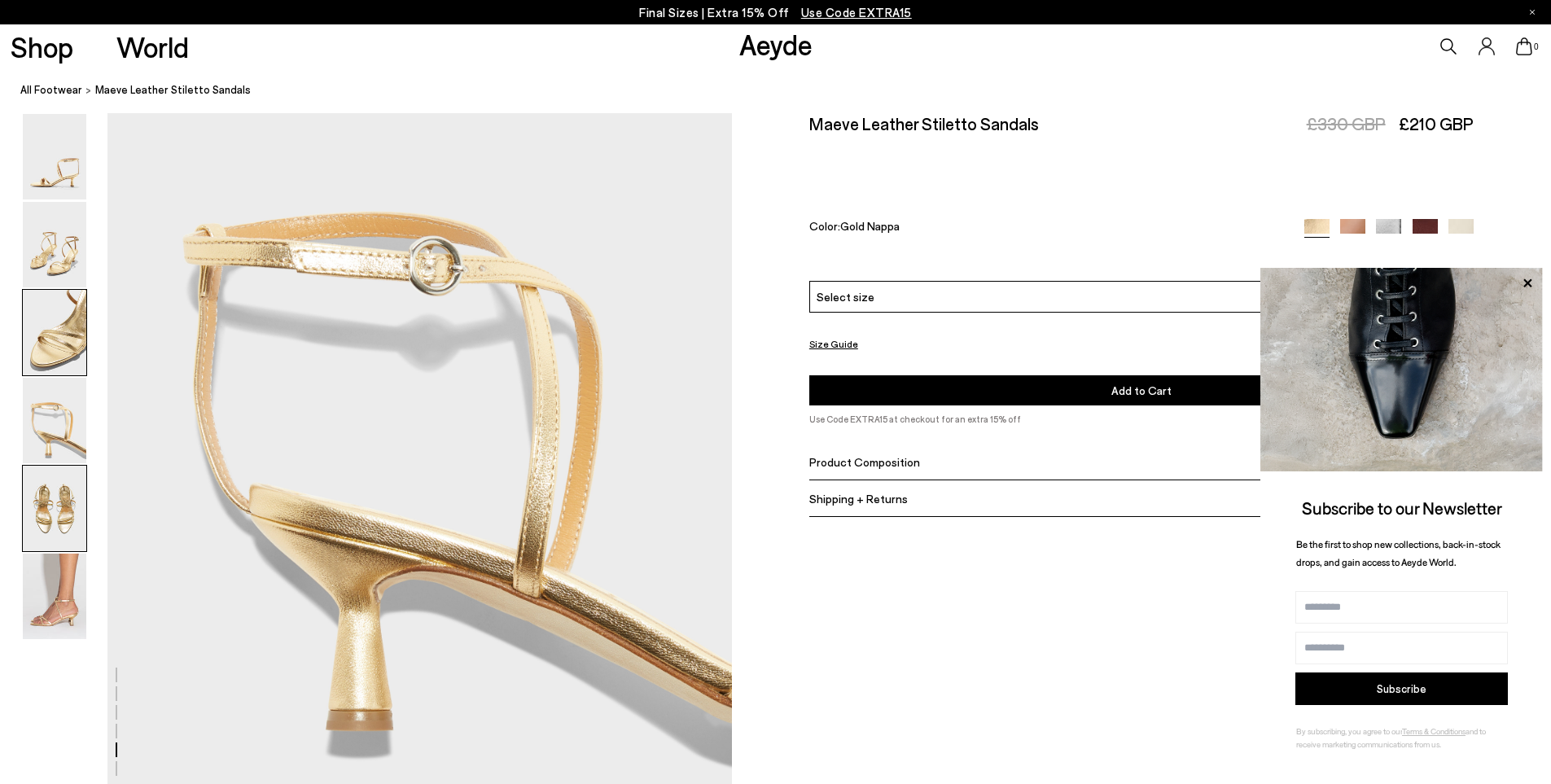
click at [51, 346] on img at bounding box center [54, 332] width 64 height 86
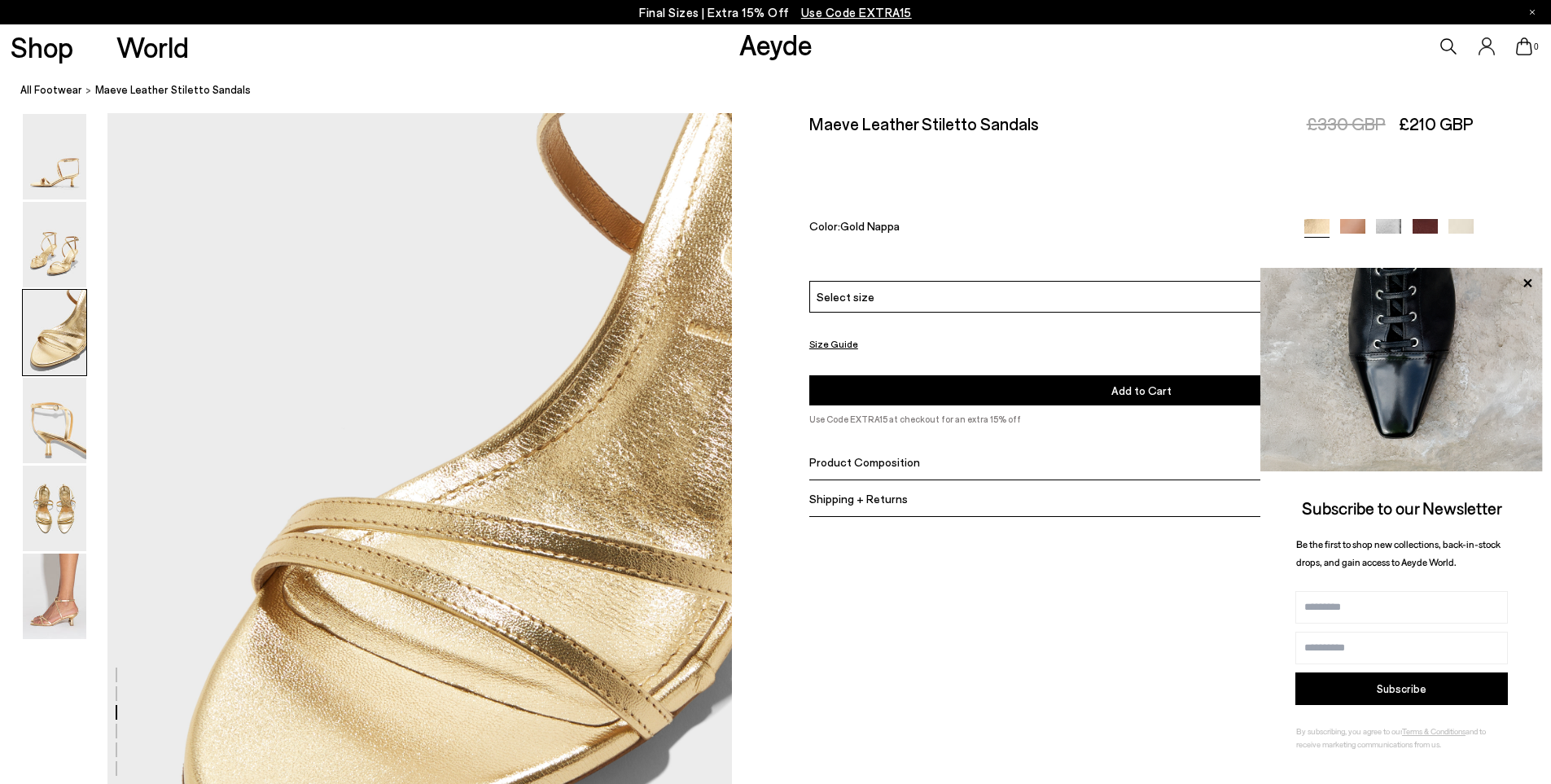
scroll to position [1670, 0]
click at [55, 333] on img at bounding box center [54, 332] width 64 height 86
click at [43, 277] on img at bounding box center [54, 244] width 64 height 86
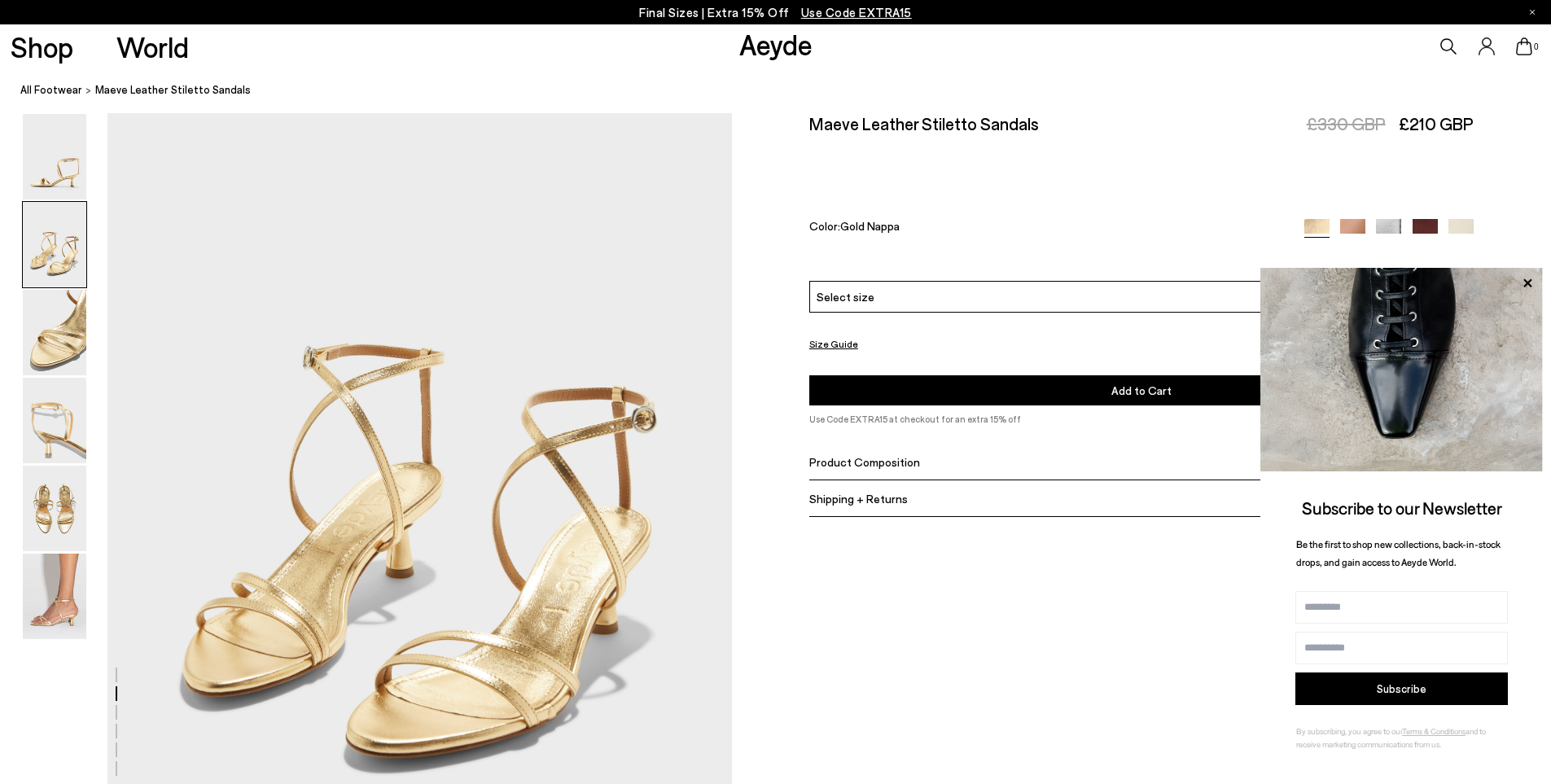
scroll to position [836, 0]
